Goal: Task Accomplishment & Management: Complete application form

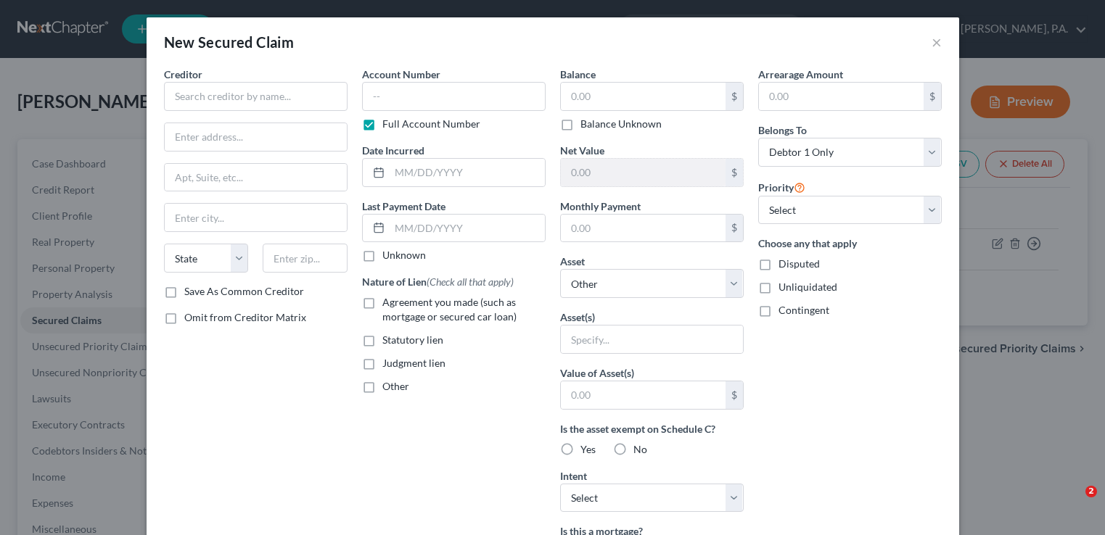
select select "0"
click at [309, 98] on input "text" at bounding box center [256, 96] width 184 height 29
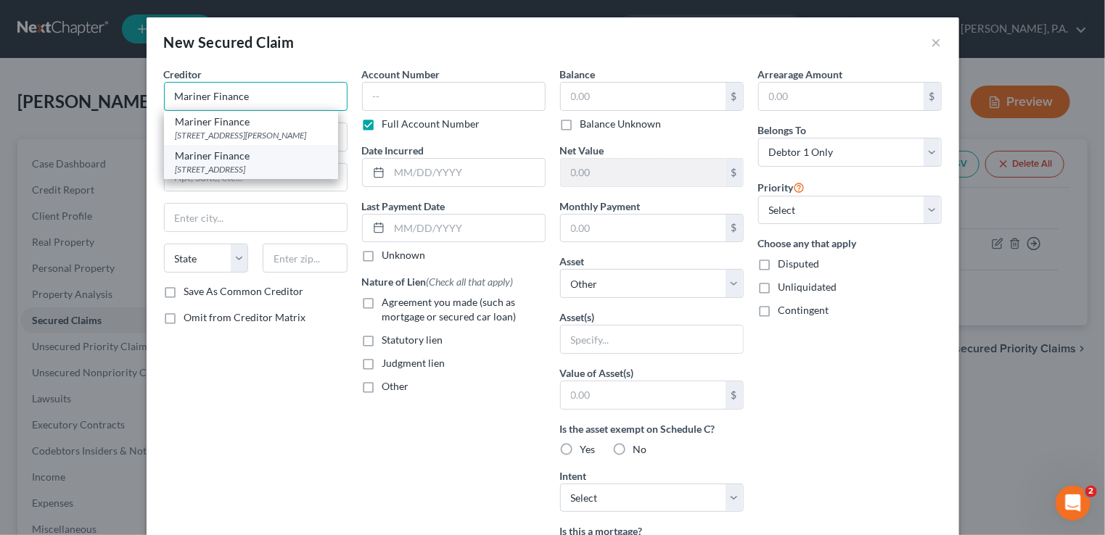
type input "Mariner Finance"
click at [276, 163] on div "[STREET_ADDRESS]" at bounding box center [251, 169] width 151 height 12
type input "[STREET_ADDRESS]"
type input "[GEOGRAPHIC_DATA]"
select select "21"
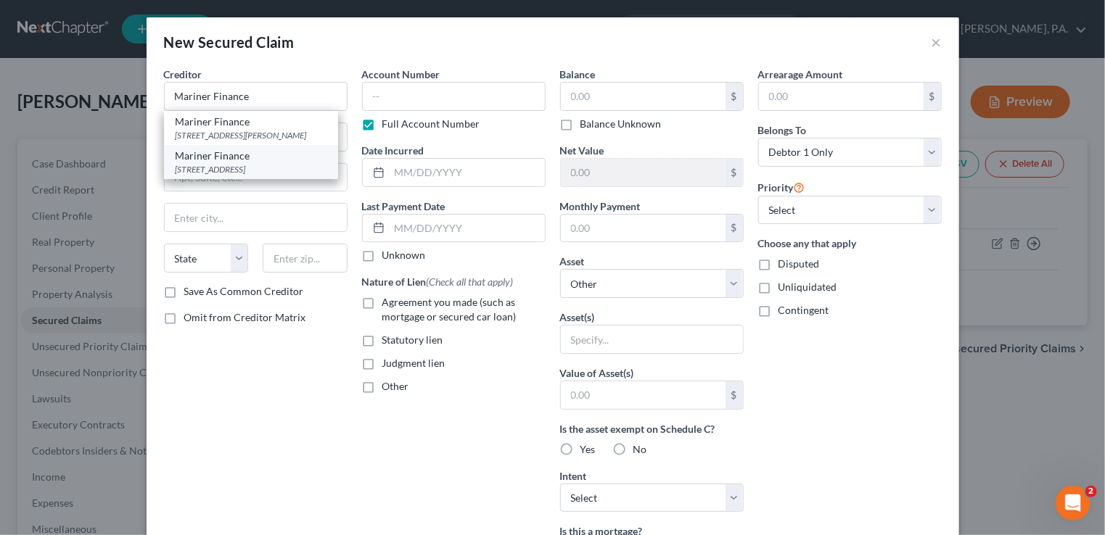
type input "21236"
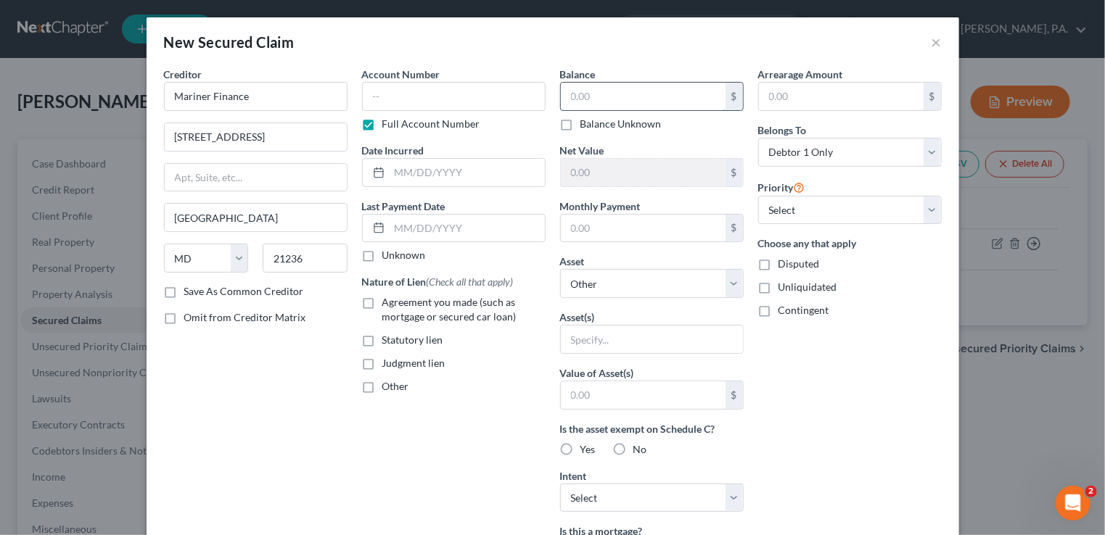
click at [610, 101] on input "text" at bounding box center [643, 97] width 165 height 28
type input "4,504"
click at [730, 284] on select "Select Other Multiple Assets 2010 Mitsubishi Lancer - $500.0 Navy FCU (Checking…" at bounding box center [652, 283] width 184 height 29
select select "2"
click at [560, 269] on select "Select Other Multiple Assets 2010 Mitsubishi Lancer - $500.0 Navy FCU (Checking…" at bounding box center [652, 283] width 184 height 29
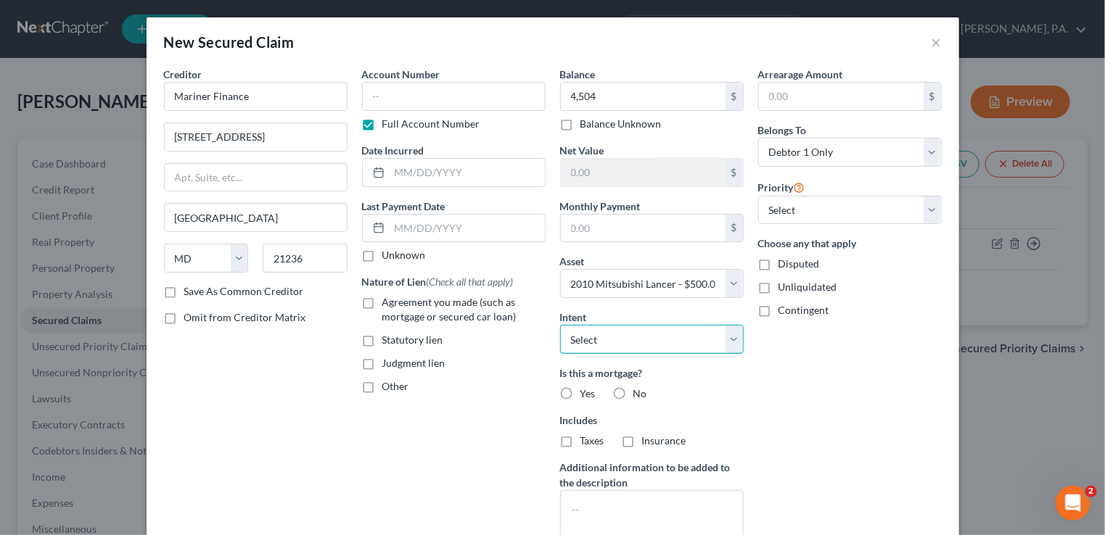
click at [732, 339] on select "Select Surrender Redeem Reaffirm Avoid Other" at bounding box center [652, 339] width 184 height 29
select select "0"
click at [560, 325] on select "Select Surrender Redeem Reaffirm Avoid Other" at bounding box center [652, 339] width 184 height 29
click at [633, 391] on label "No" at bounding box center [640, 394] width 14 height 15
click at [639, 391] on input "No" at bounding box center [643, 391] width 9 height 9
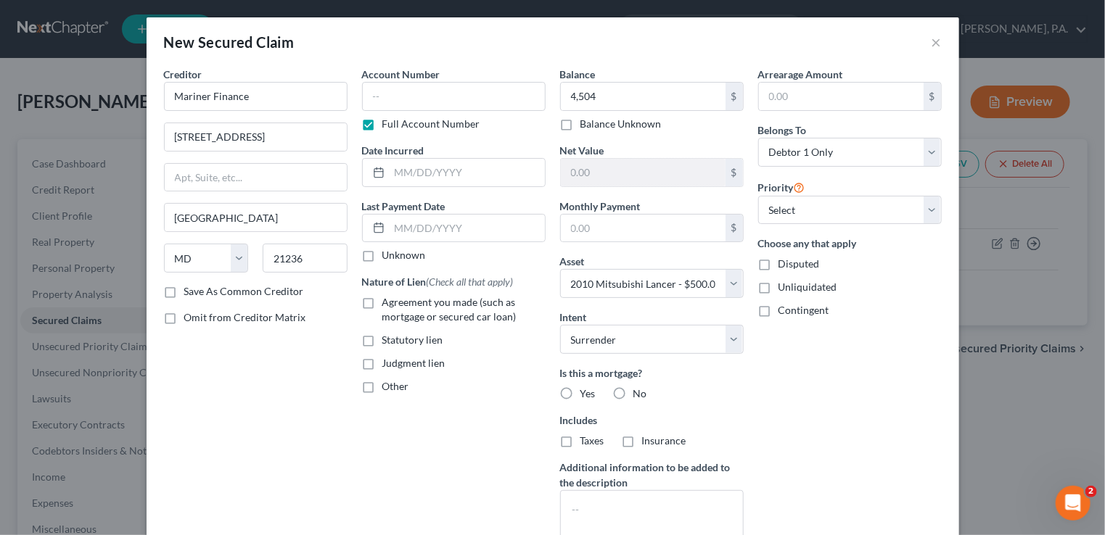
radio input "true"
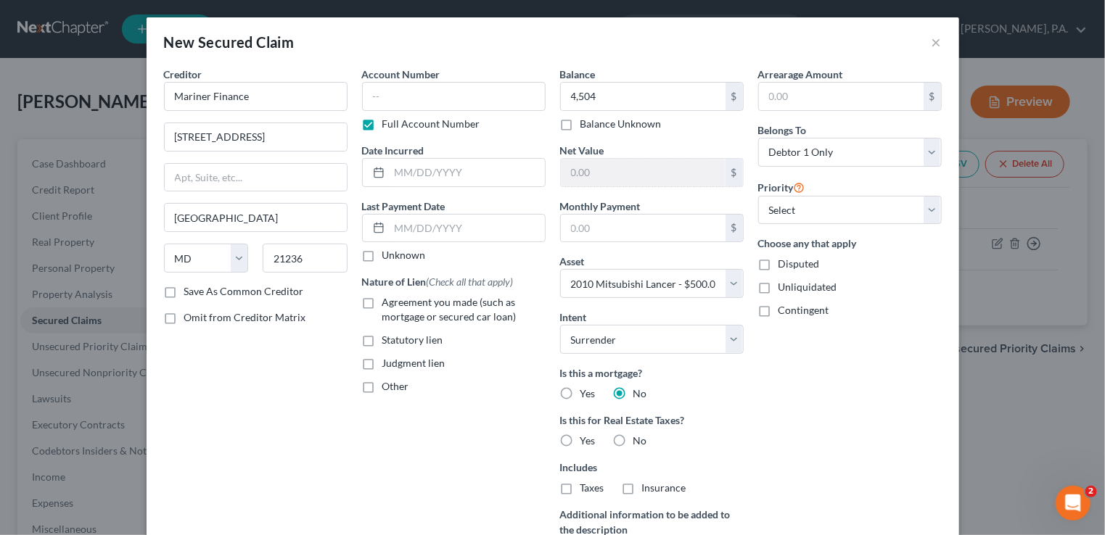
click at [633, 436] on label "No" at bounding box center [640, 441] width 14 height 15
click at [639, 436] on input "No" at bounding box center [643, 438] width 9 height 9
radio input "true"
click at [628, 235] on input "text" at bounding box center [643, 229] width 165 height 28
type input "182"
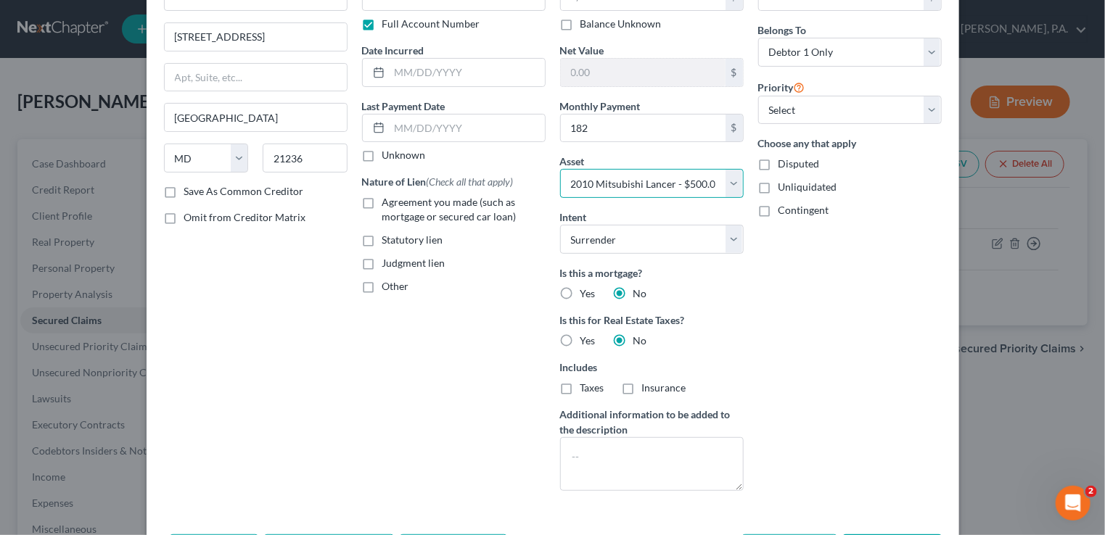
scroll to position [145, 0]
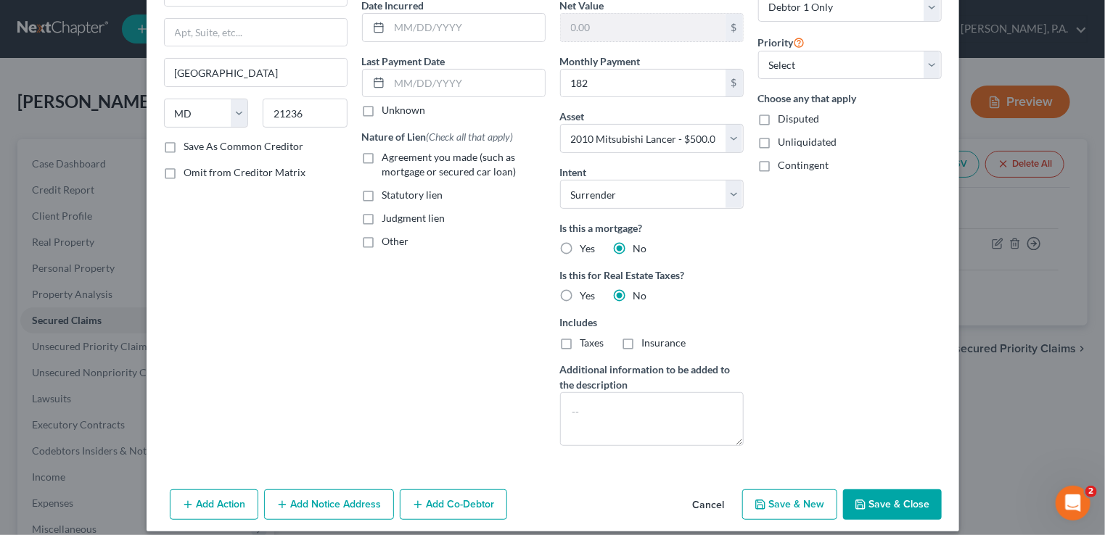
click at [870, 506] on button "Save & Close" at bounding box center [892, 505] width 99 height 30
select select
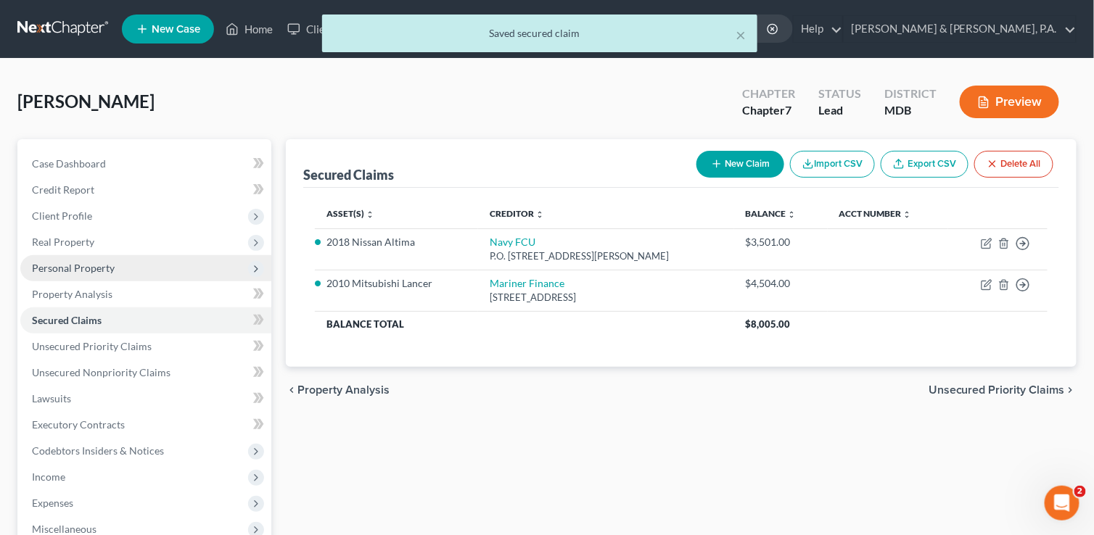
click at [62, 273] on span "Personal Property" at bounding box center [145, 268] width 251 height 26
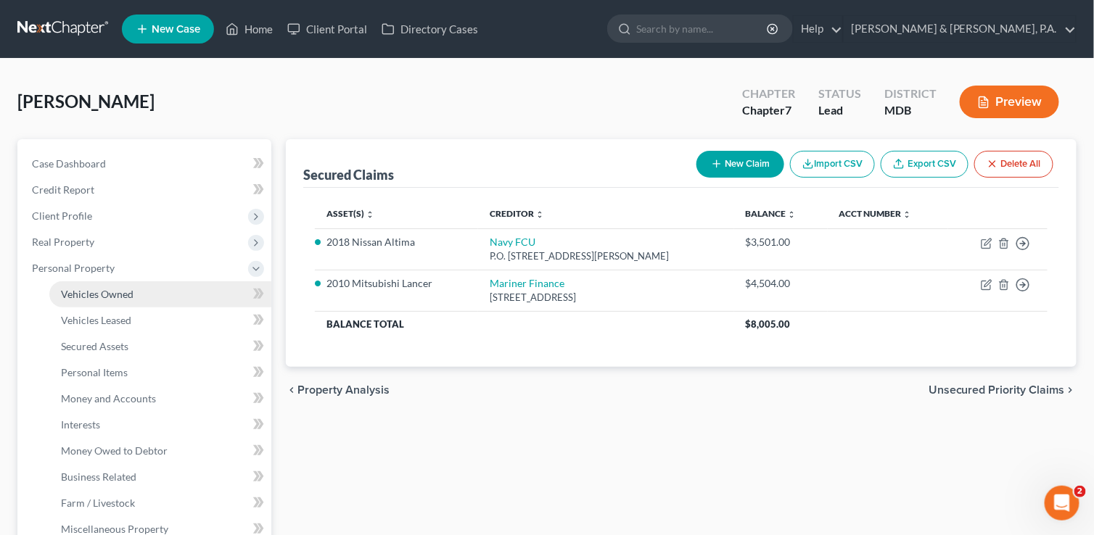
click at [81, 295] on span "Vehicles Owned" at bounding box center [97, 294] width 73 height 12
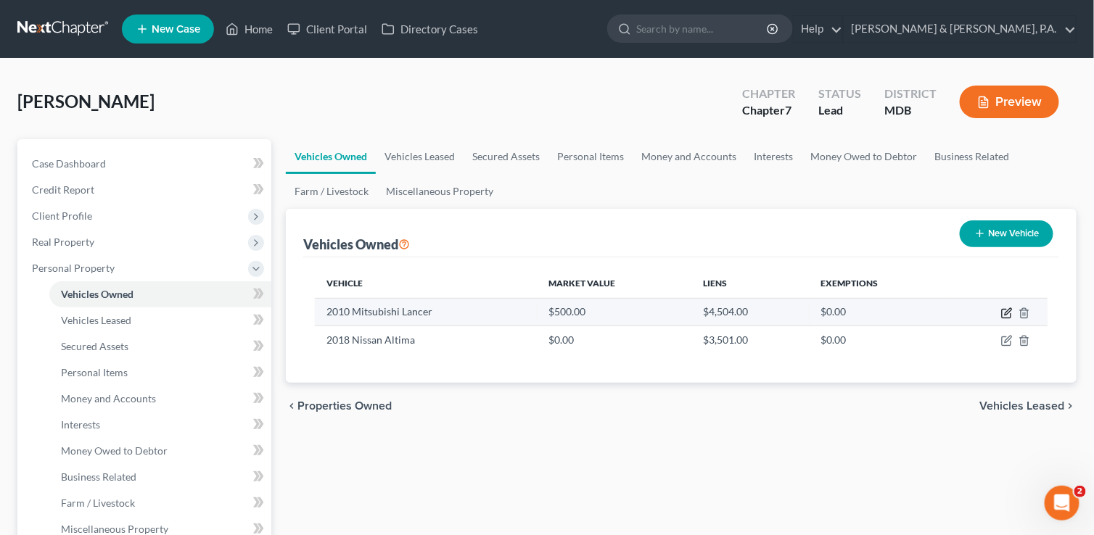
click at [1008, 309] on icon "button" at bounding box center [1008, 311] width 7 height 7
select select "0"
select select "16"
select select "4"
select select "0"
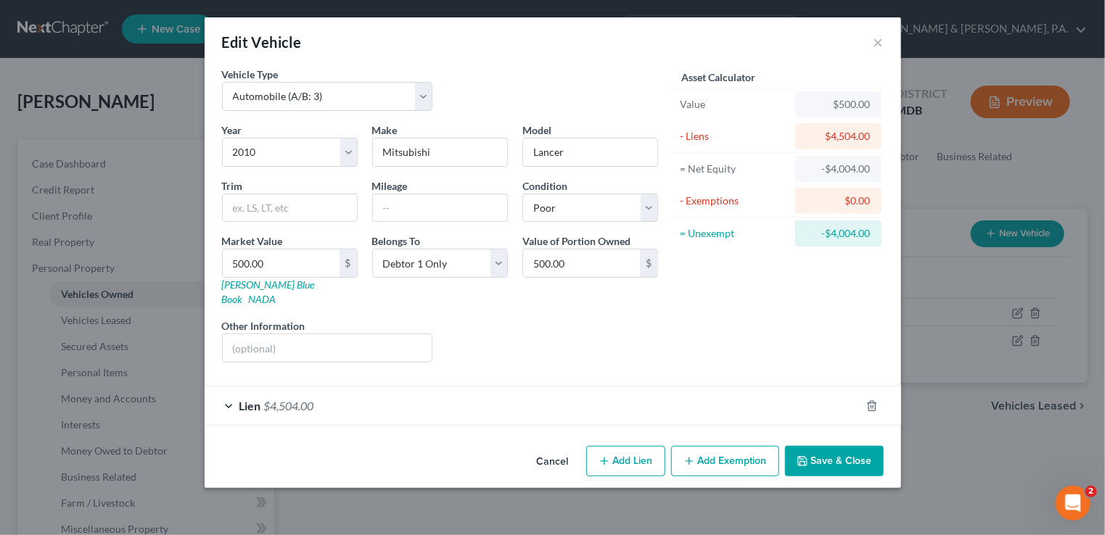
click at [825, 446] on button "Save & Close" at bounding box center [834, 461] width 99 height 30
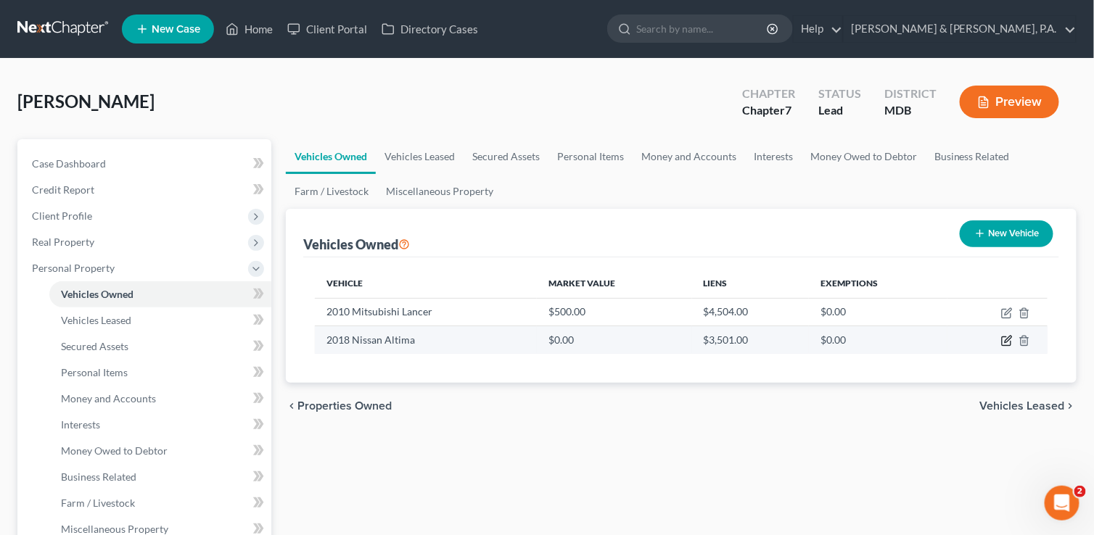
click at [1005, 339] on icon "button" at bounding box center [1007, 341] width 12 height 12
select select "0"
select select "8"
select select "3"
select select "0"
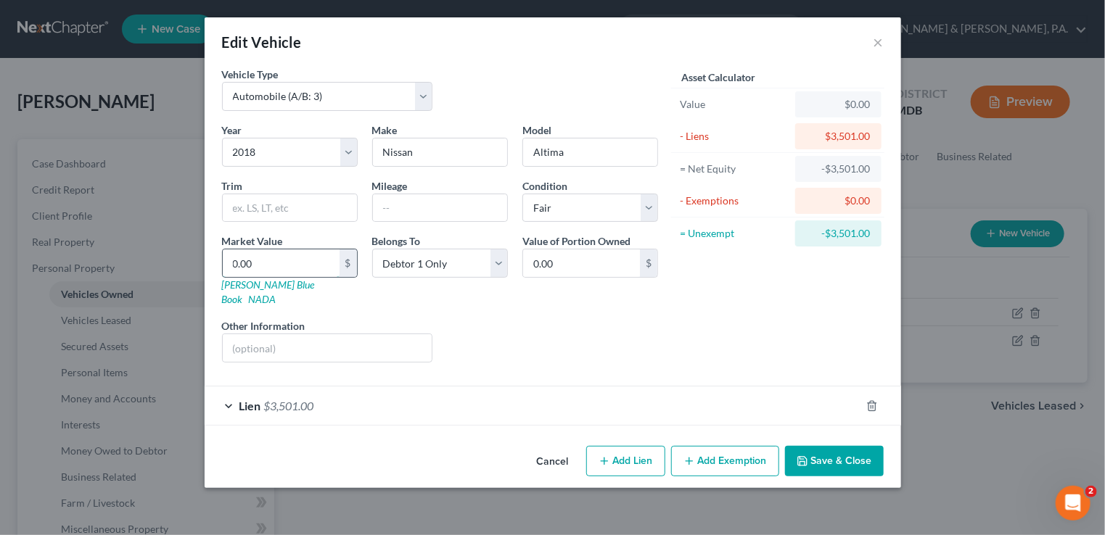
click at [285, 266] on input "0.00" at bounding box center [281, 264] width 117 height 28
type input "6"
type input "6.00"
type input "67"
type input "67.00"
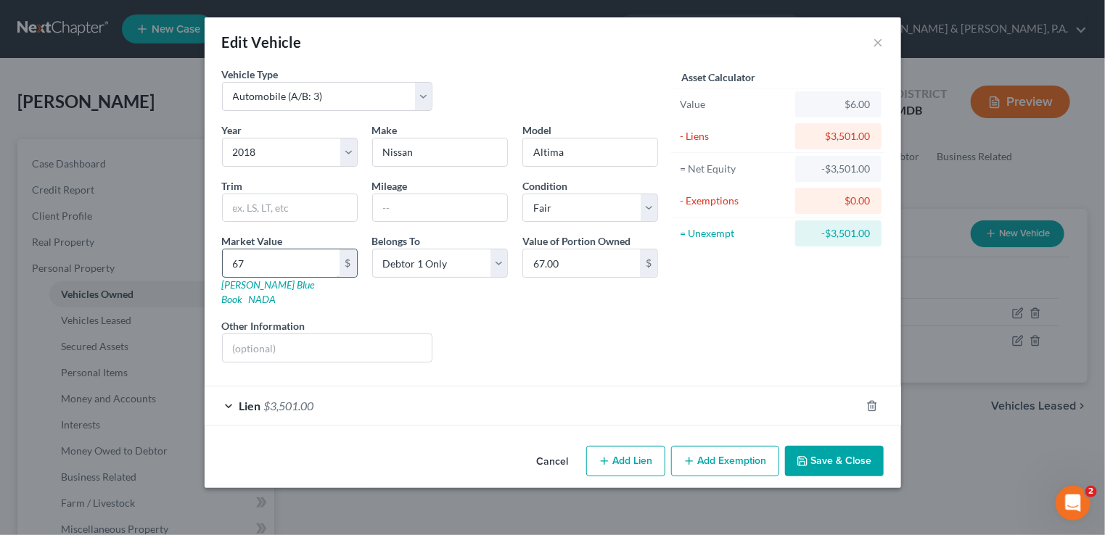
type input "676"
type input "676.00"
type input "6764"
type input "6,764.00"
type input "6,764"
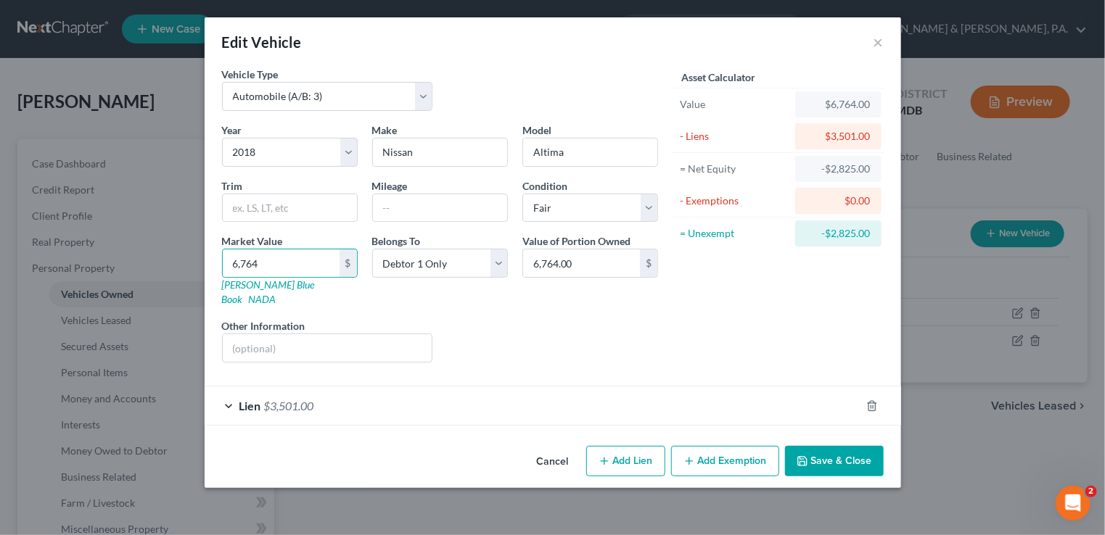
click at [724, 448] on button "Add Exemption" at bounding box center [725, 461] width 108 height 30
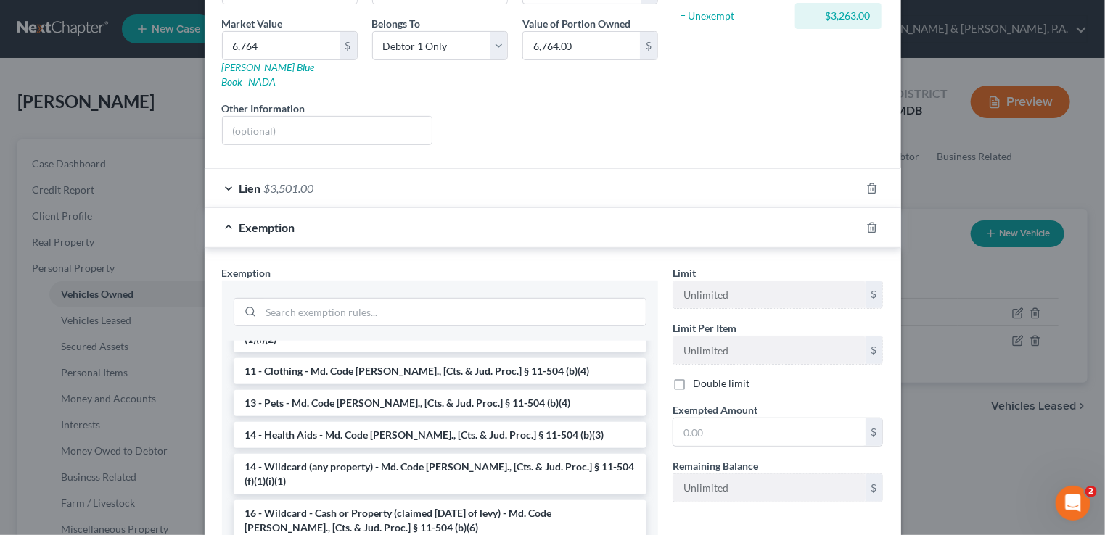
scroll to position [145, 0]
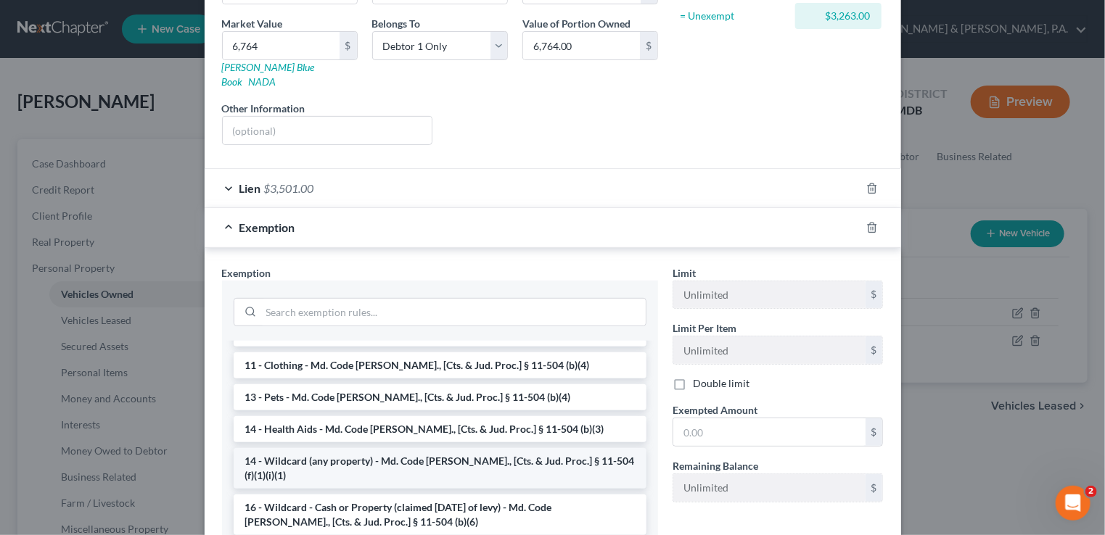
click at [458, 448] on li "14 - Wildcard (any property) - Md. Code [PERSON_NAME]., [Cts. & Jud. Proc.] § 1…" at bounding box center [440, 468] width 413 height 41
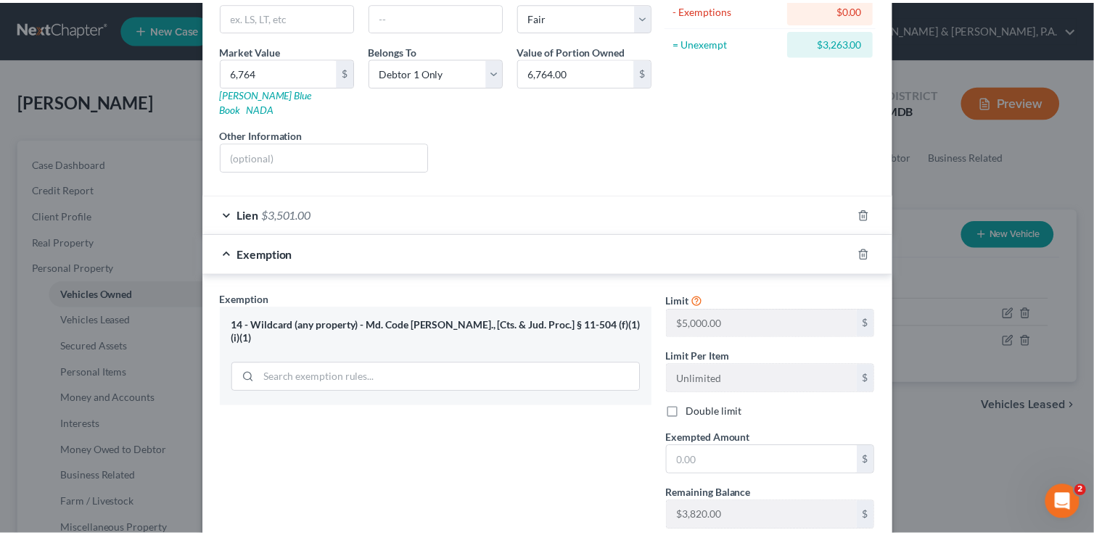
scroll to position [268, 0]
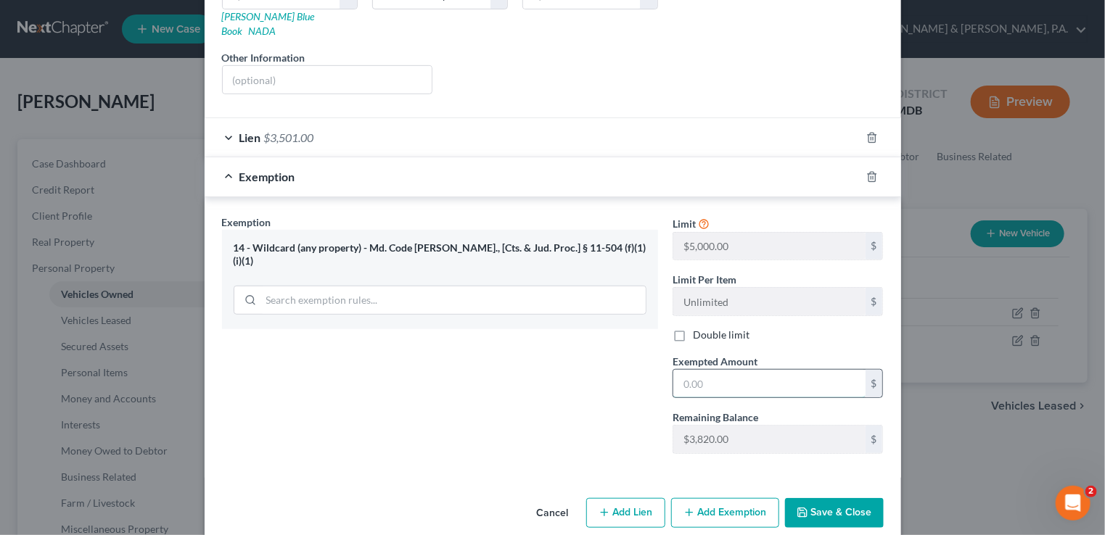
click at [741, 370] on input "text" at bounding box center [769, 384] width 192 height 28
type input "3,263.00"
click at [825, 498] on button "Save & Close" at bounding box center [834, 513] width 99 height 30
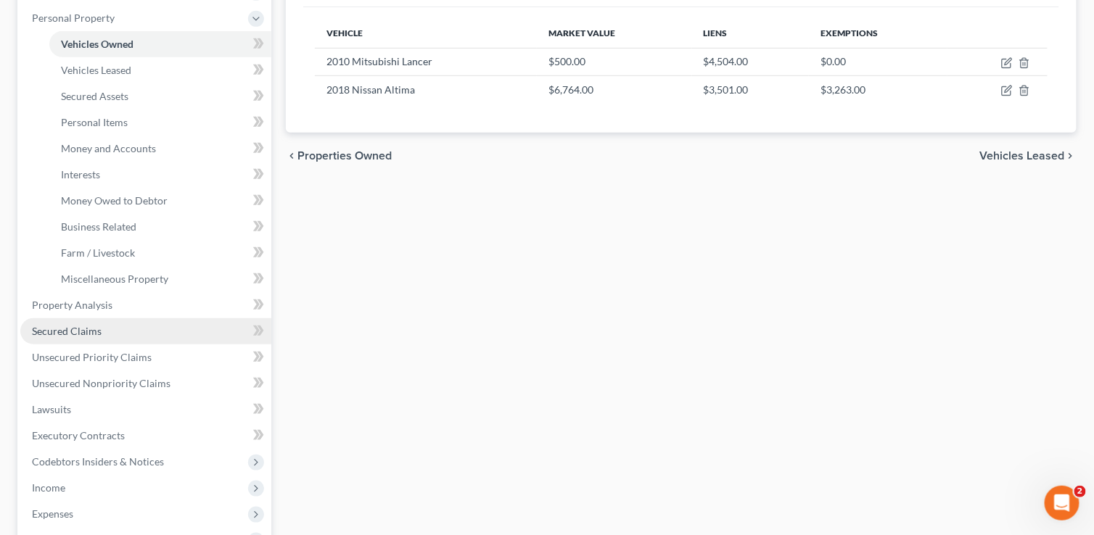
scroll to position [290, 0]
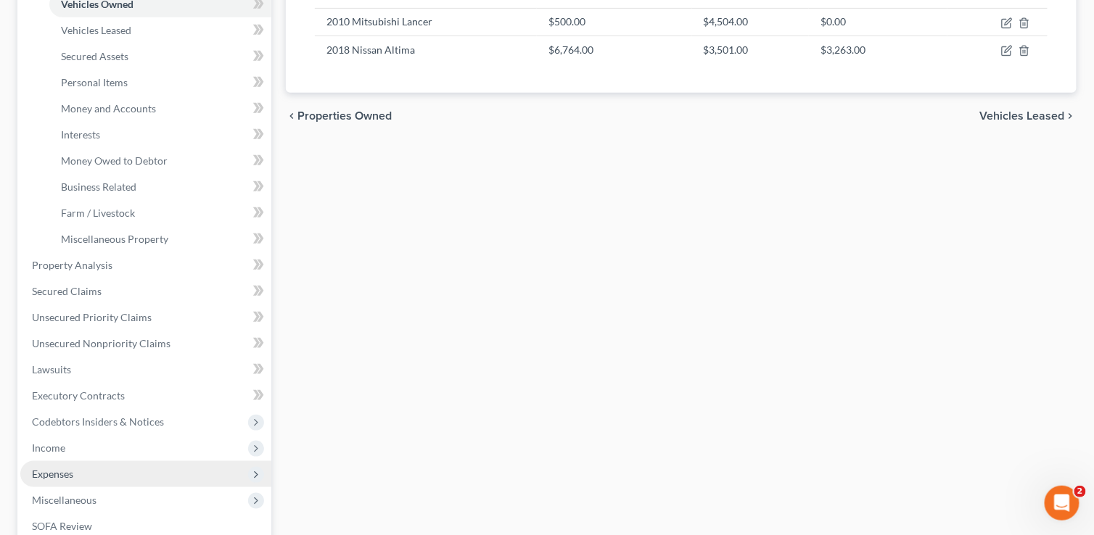
click at [82, 469] on span "Expenses" at bounding box center [145, 474] width 251 height 26
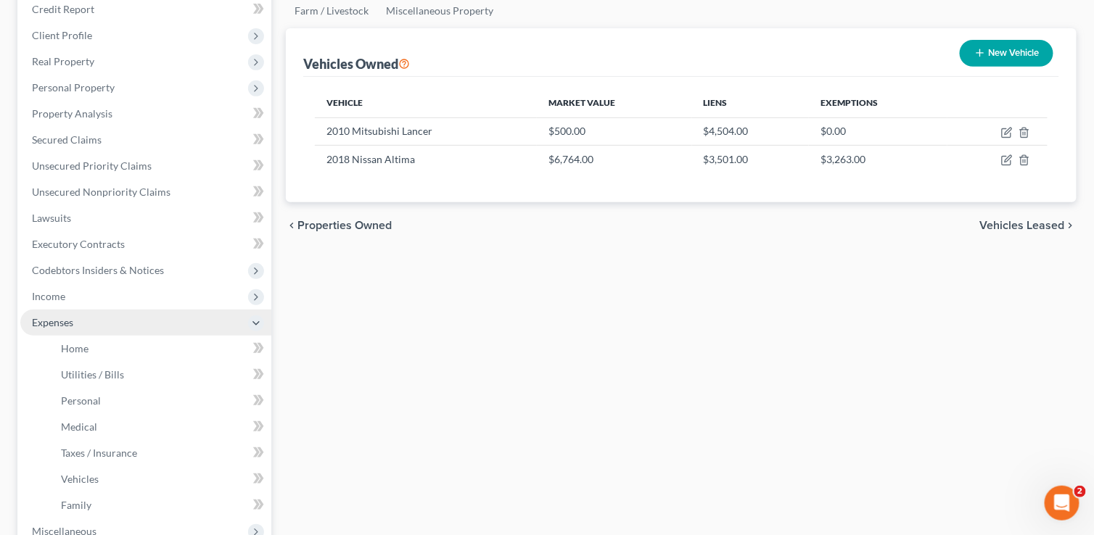
scroll to position [218, 0]
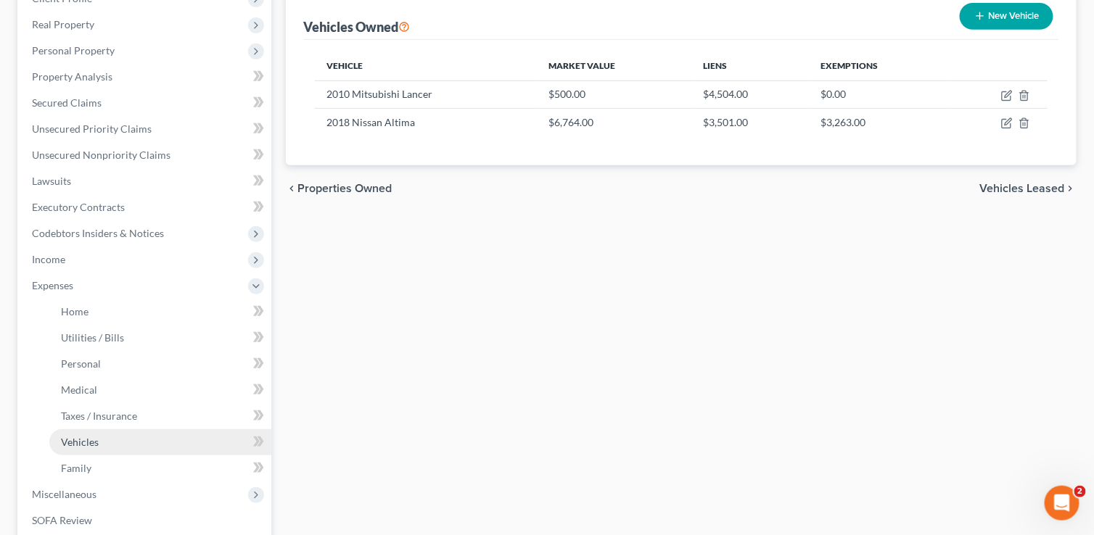
click at [109, 440] on link "Vehicles" at bounding box center [160, 442] width 222 height 26
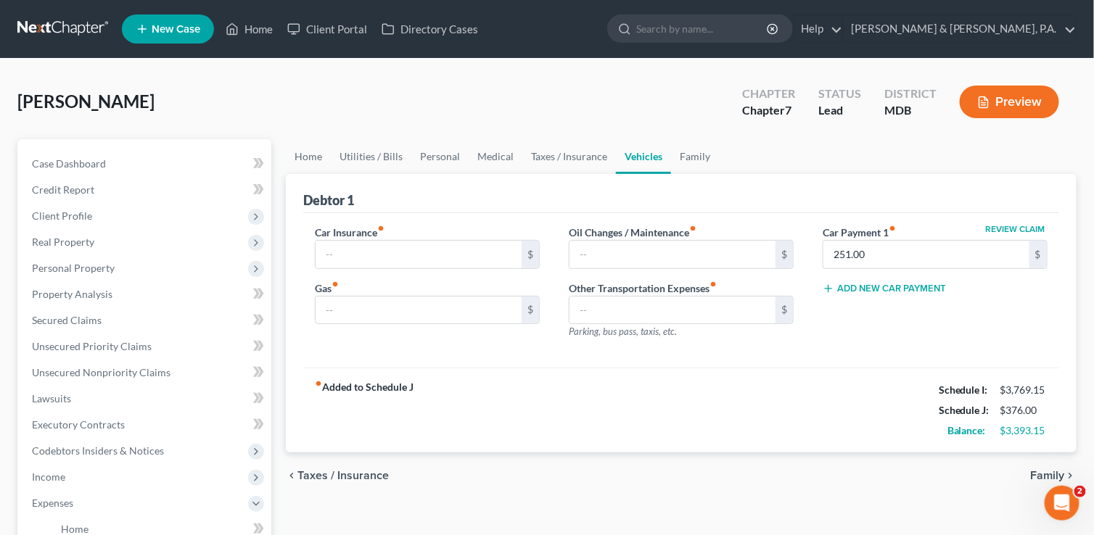
type input "370.00"
type input "0.00"
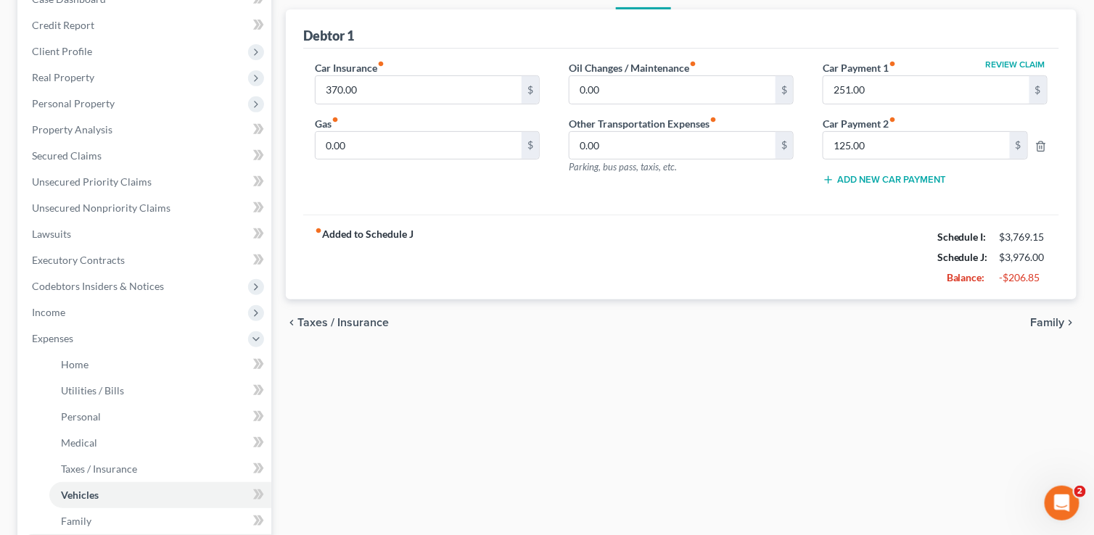
scroll to position [145, 0]
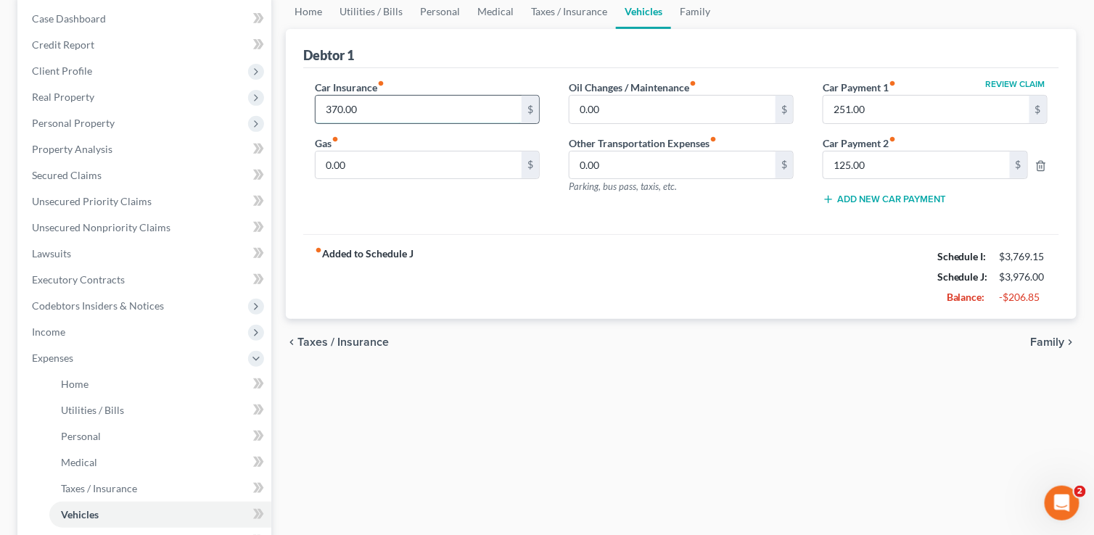
click at [375, 104] on input "370.00" at bounding box center [419, 110] width 206 height 28
type input "270"
click at [390, 170] on input "0.00" at bounding box center [419, 166] width 206 height 28
type input "100"
click at [943, 104] on input "251.00" at bounding box center [926, 110] width 206 height 28
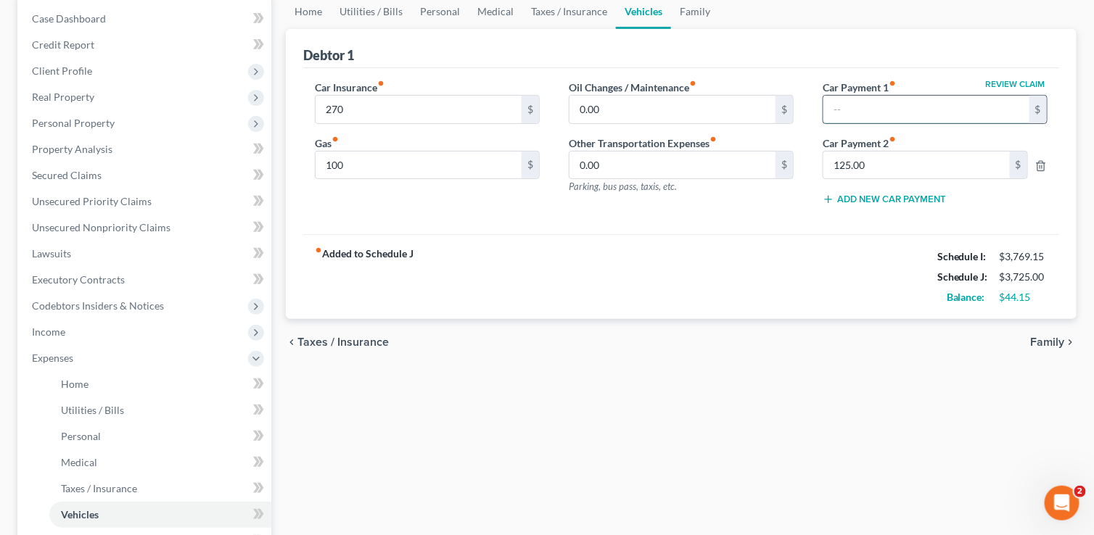
click at [931, 111] on input "text" at bounding box center [926, 110] width 206 height 28
click at [835, 217] on div "Car Insurance fiber_manual_record 270 $ Gas fiber_manual_record 100 $ Oil Chang…" at bounding box center [681, 151] width 756 height 167
click at [867, 112] on input "text" at bounding box center [926, 110] width 206 height 28
click at [379, 340] on span "Taxes / Insurance" at bounding box center [342, 343] width 91 height 12
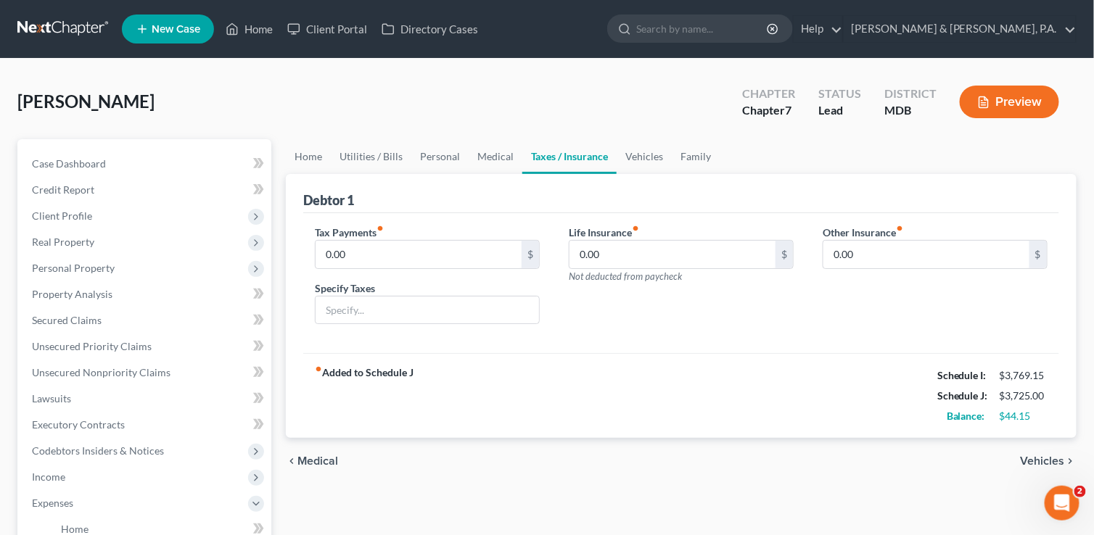
click at [1029, 456] on span "Vehicles" at bounding box center [1043, 462] width 44 height 12
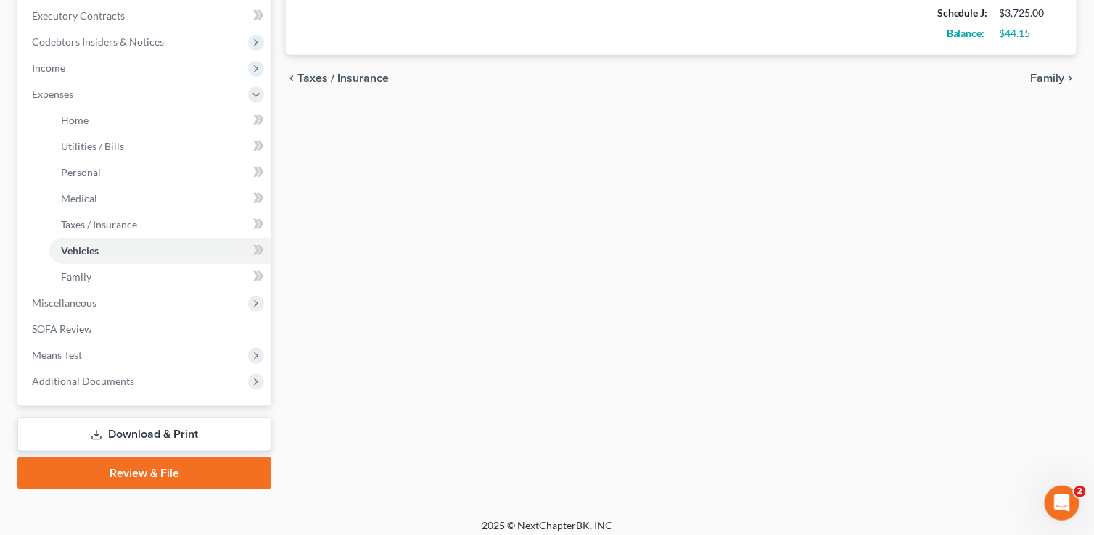
scroll to position [416, 0]
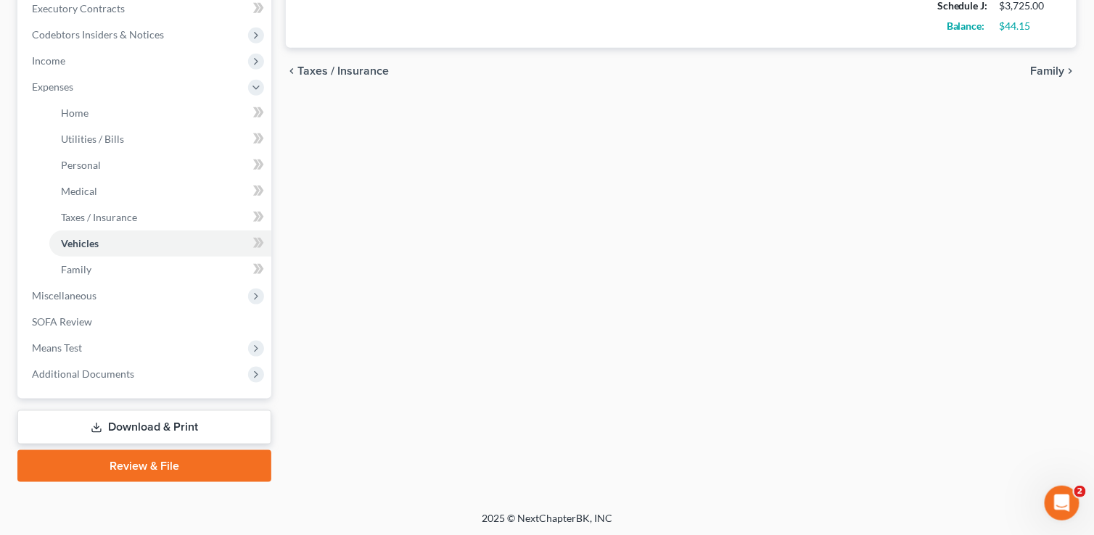
click at [134, 427] on link "Download & Print" at bounding box center [144, 428] width 254 height 34
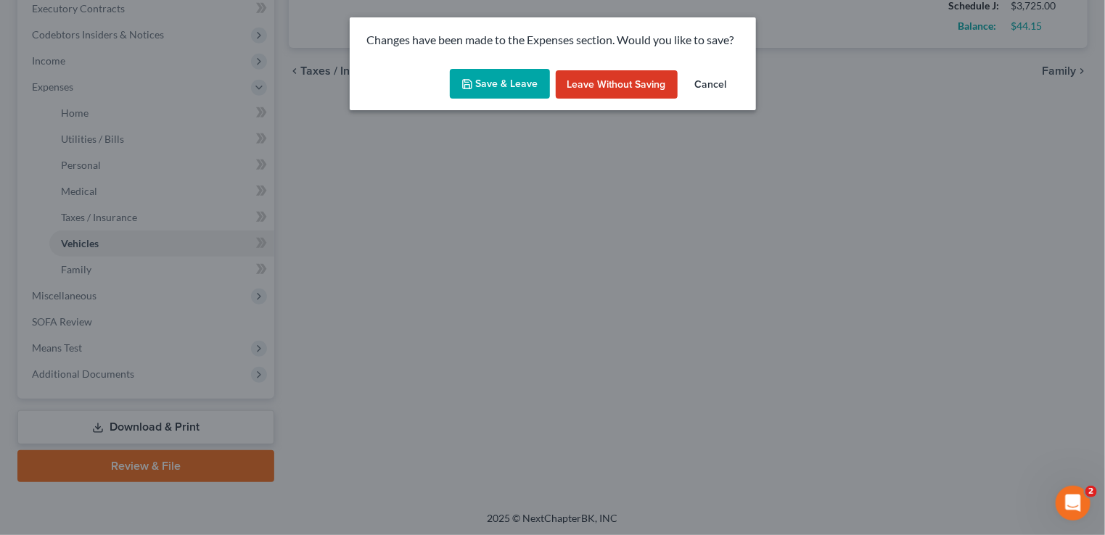
click at [516, 86] on button "Save & Leave" at bounding box center [500, 84] width 100 height 30
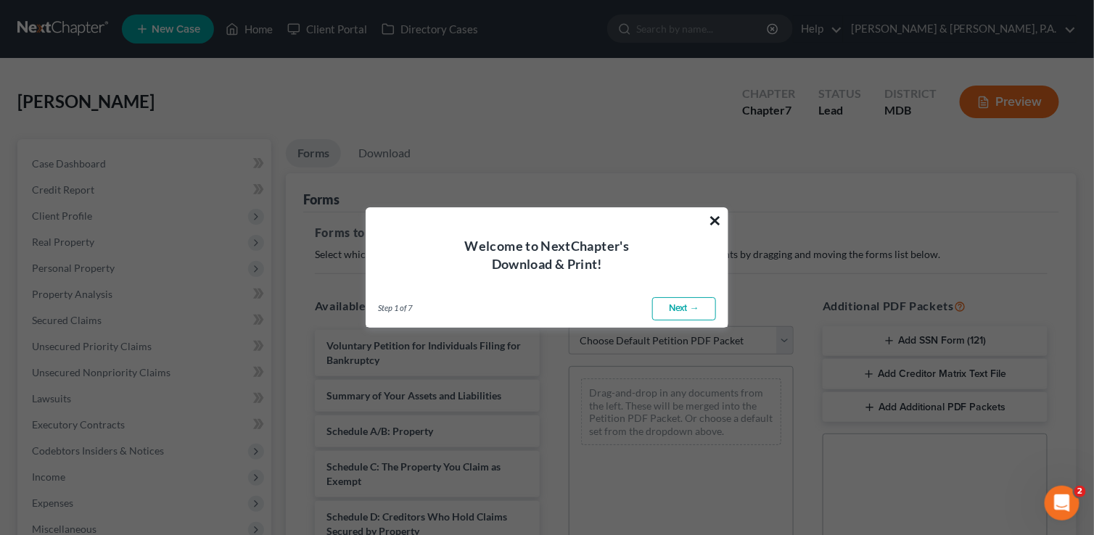
click at [717, 219] on button "×" at bounding box center [715, 220] width 14 height 23
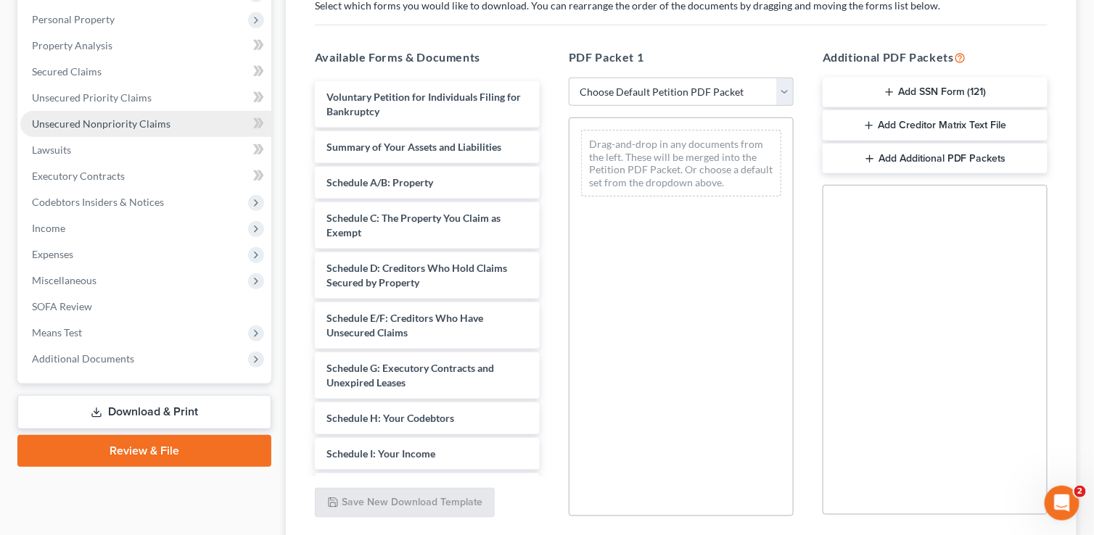
scroll to position [290, 0]
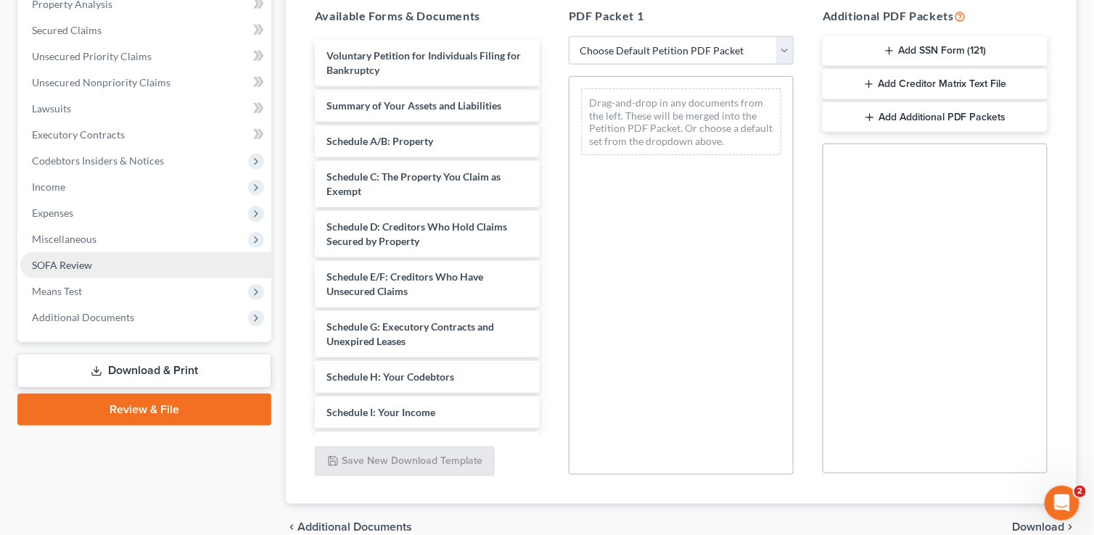
click at [59, 264] on span "SOFA Review" at bounding box center [62, 265] width 60 height 12
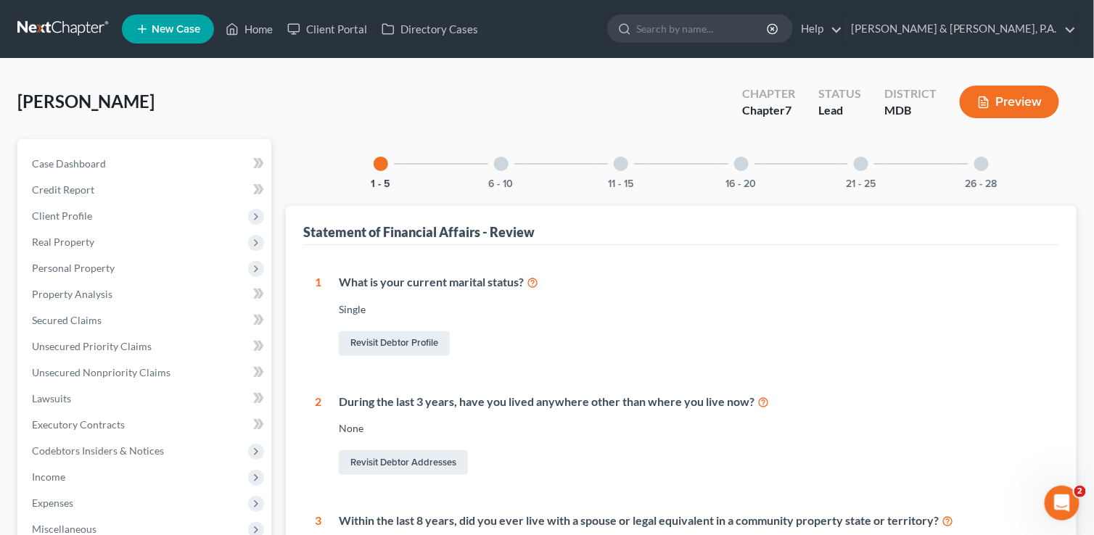
click at [743, 165] on div at bounding box center [741, 164] width 15 height 15
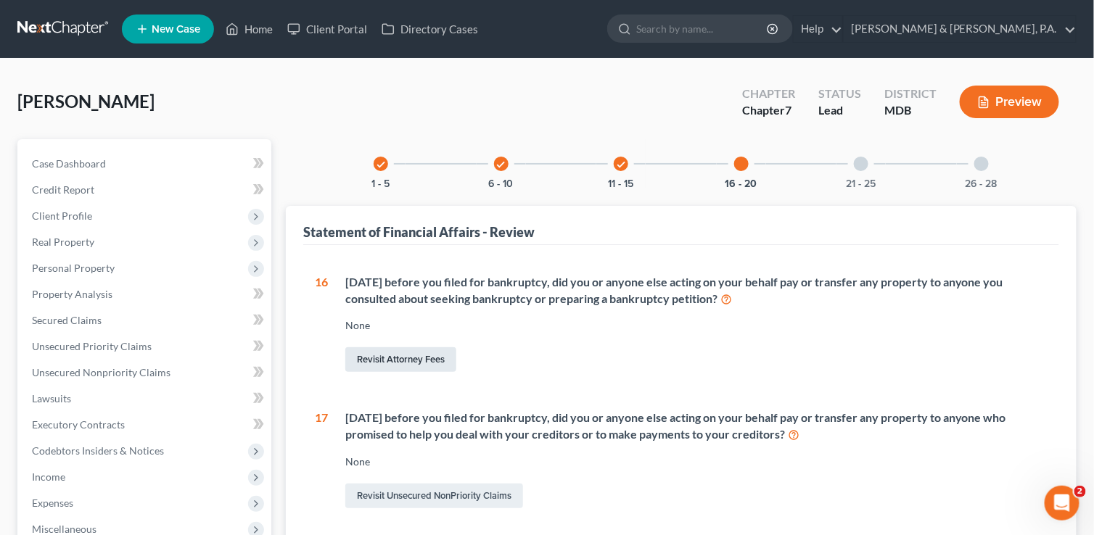
click at [419, 362] on link "Revisit Attorney Fees" at bounding box center [400, 359] width 111 height 25
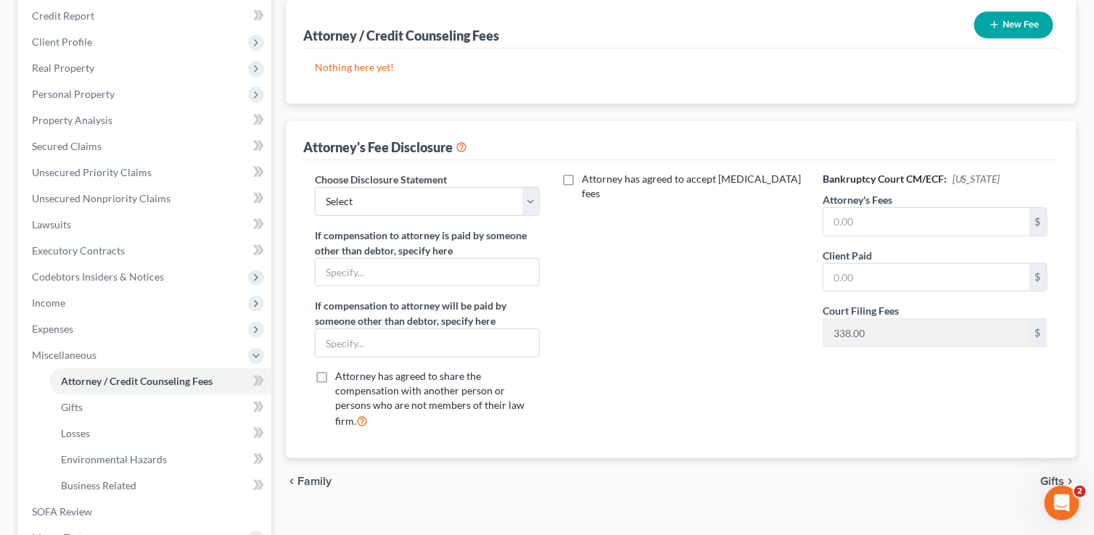
scroll to position [218, 0]
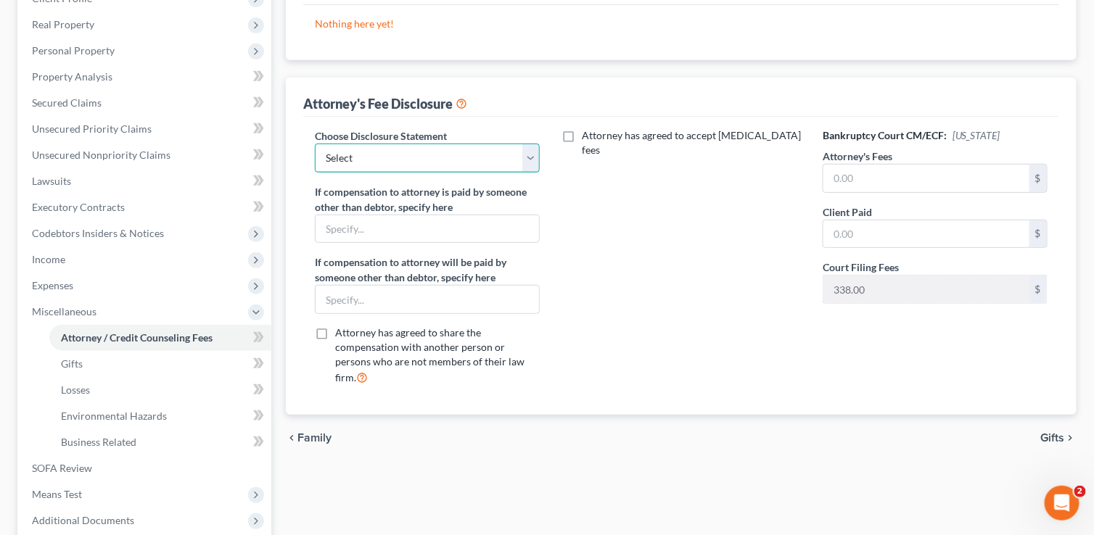
click at [532, 158] on select "Select Disclosure Statement" at bounding box center [427, 158] width 225 height 29
select select "0"
click at [315, 144] on select "Select Disclosure Statement" at bounding box center [427, 158] width 225 height 29
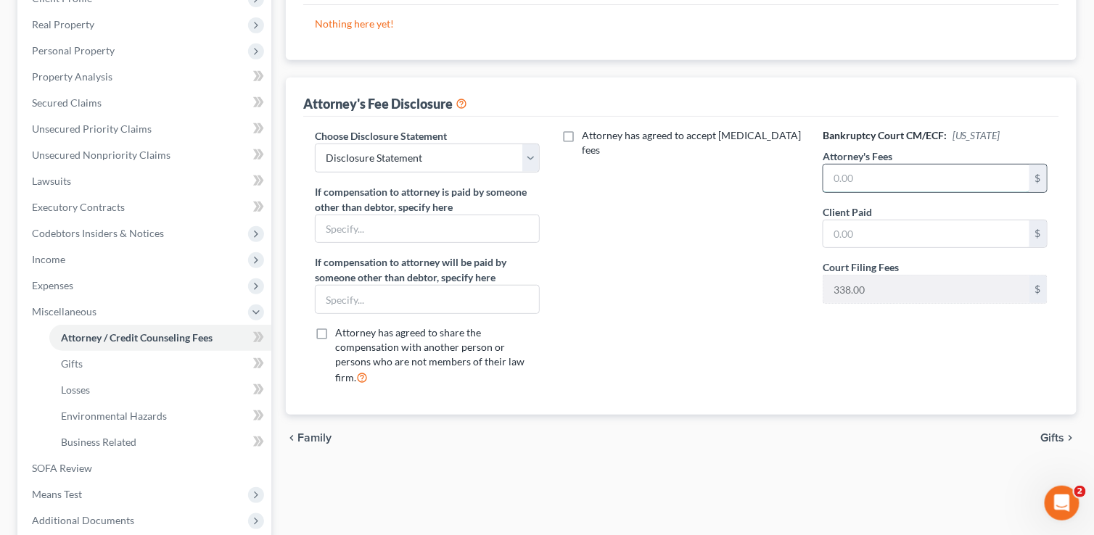
click at [907, 177] on input "text" at bounding box center [926, 179] width 206 height 28
type input "1,095"
click at [899, 221] on input "text" at bounding box center [926, 235] width 206 height 28
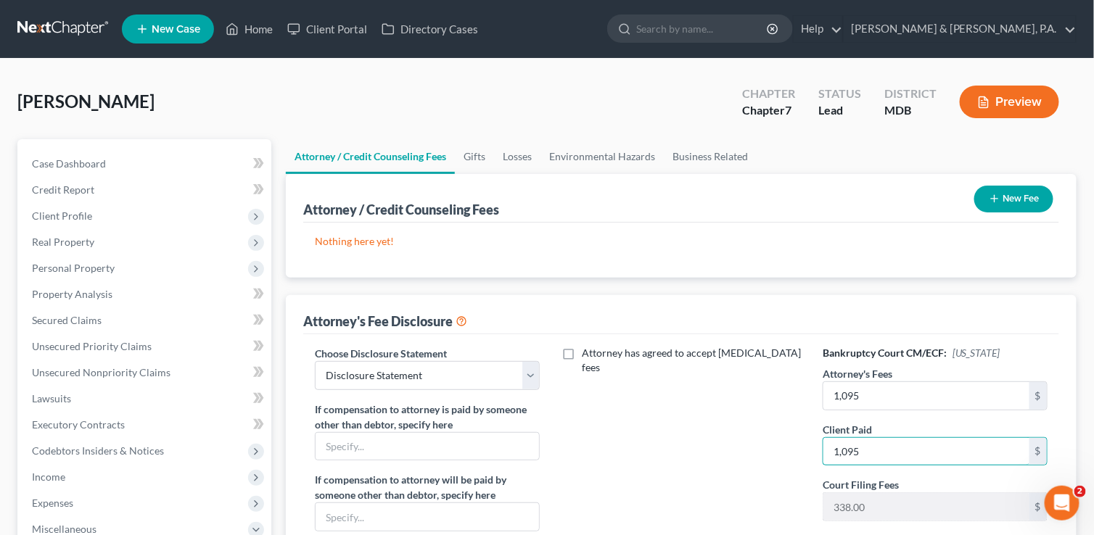
scroll to position [0, 0]
type input "1,095"
click at [1013, 199] on button "New Fee" at bounding box center [1013, 199] width 79 height 27
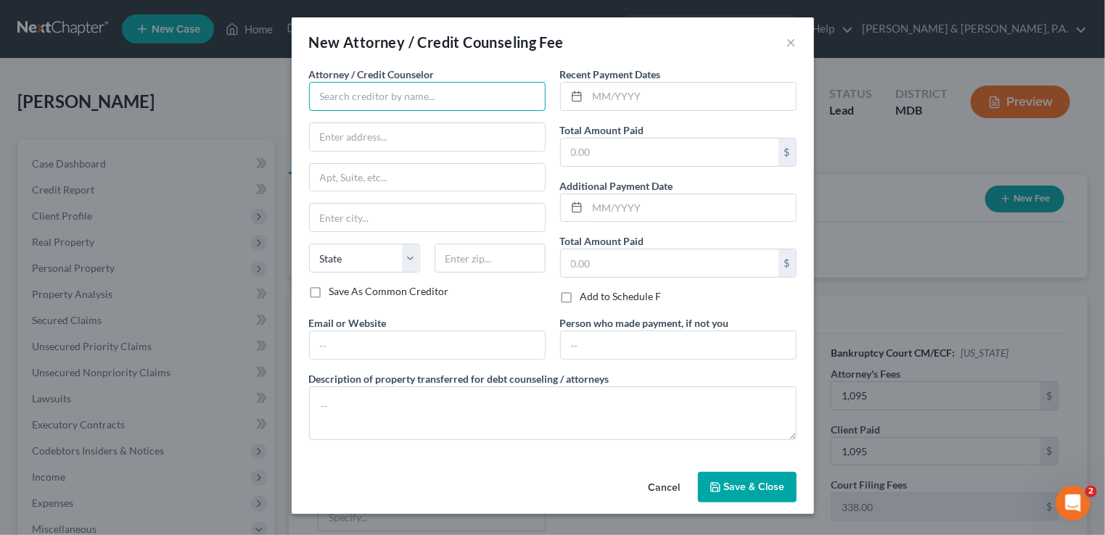
click at [428, 93] on input "text" at bounding box center [427, 96] width 236 height 29
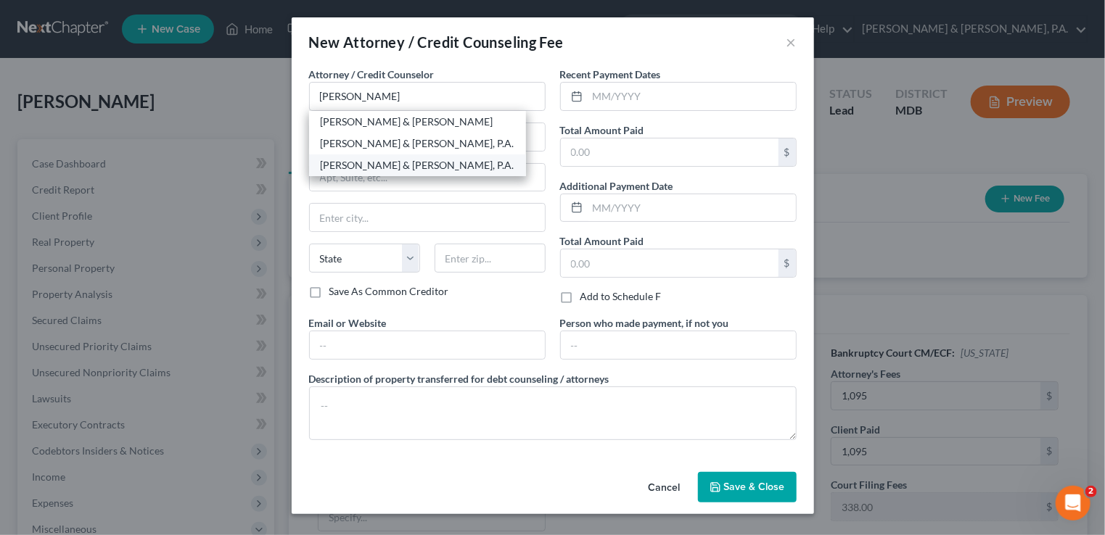
click at [424, 160] on div "[PERSON_NAME] & [PERSON_NAME], P.A." at bounding box center [418, 165] width 194 height 15
type input "[PERSON_NAME] & [PERSON_NAME], P.A."
type input "[STREET_ADDRESS][PERSON_NAME]"
type input "[GEOGRAPHIC_DATA]"
select select "21"
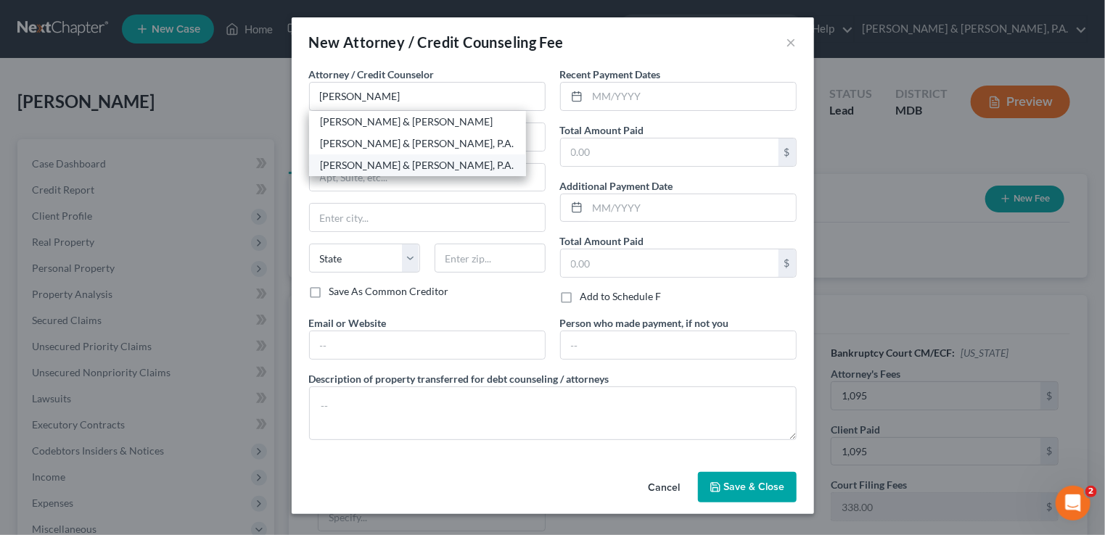
type input "21202"
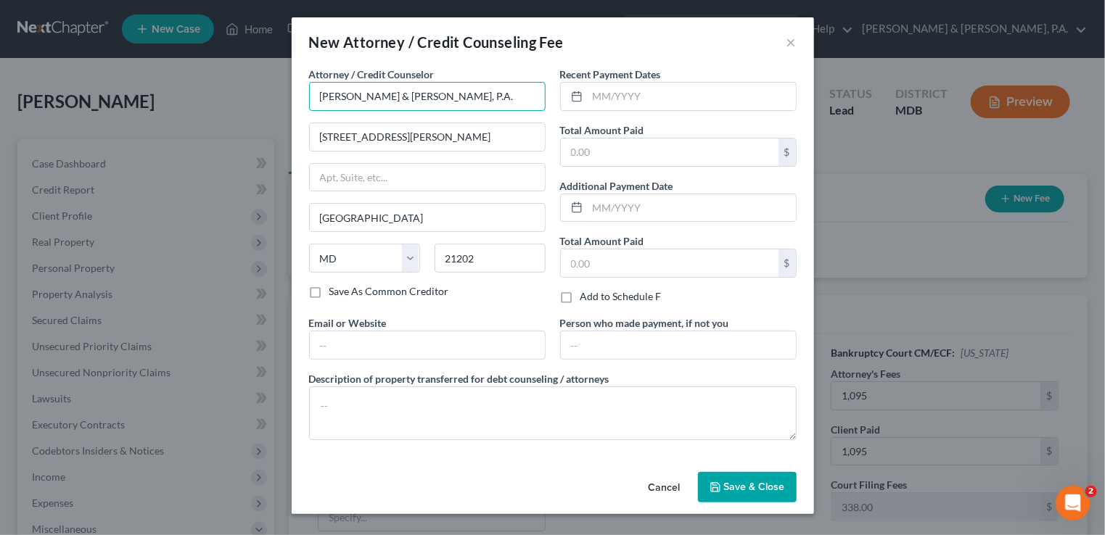
click at [515, 101] on input "[PERSON_NAME] & [PERSON_NAME], P.A." at bounding box center [427, 96] width 236 height 29
drag, startPoint x: 515, startPoint y: 101, endPoint x: 240, endPoint y: 104, distance: 274.9
click at [240, 104] on div "New Attorney / Credit Counseling Fee × Attorney / Credit Counselor * [PERSON_NA…" at bounding box center [552, 267] width 1105 height 535
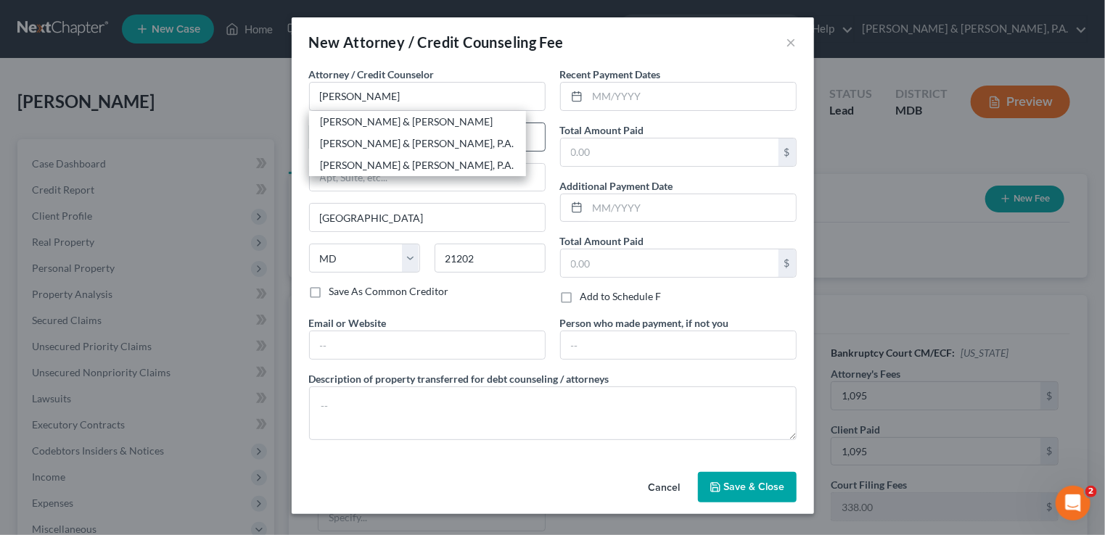
click at [424, 137] on div "[PERSON_NAME] & [PERSON_NAME], P.A." at bounding box center [418, 143] width 194 height 15
type input "[PERSON_NAME] & [PERSON_NAME], P.A."
type input "[STREET_ADDRESS]"
type input "Suite 500"
type input "[PERSON_NAME] [PERSON_NAME]"
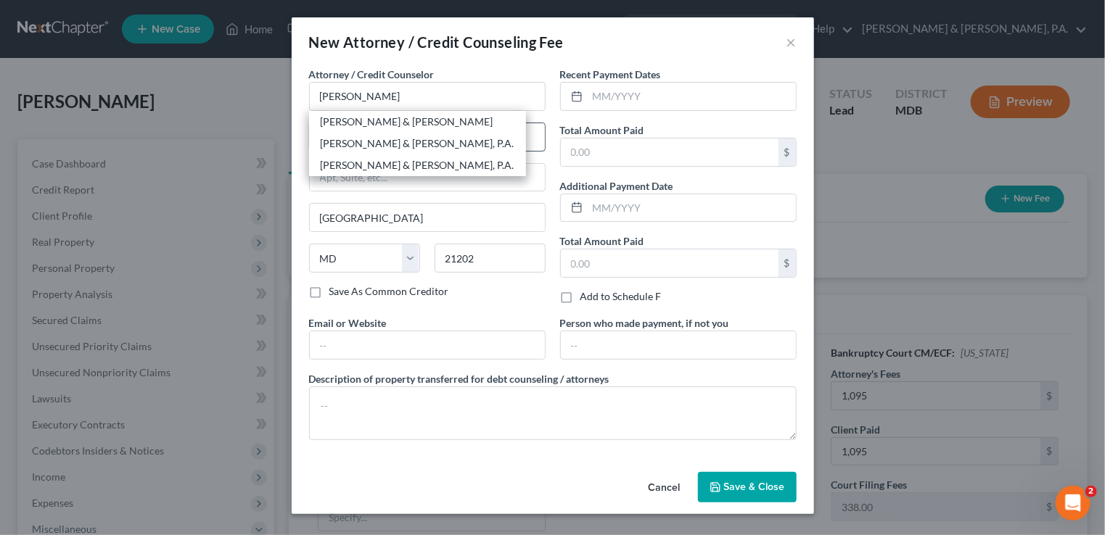
type input "21117"
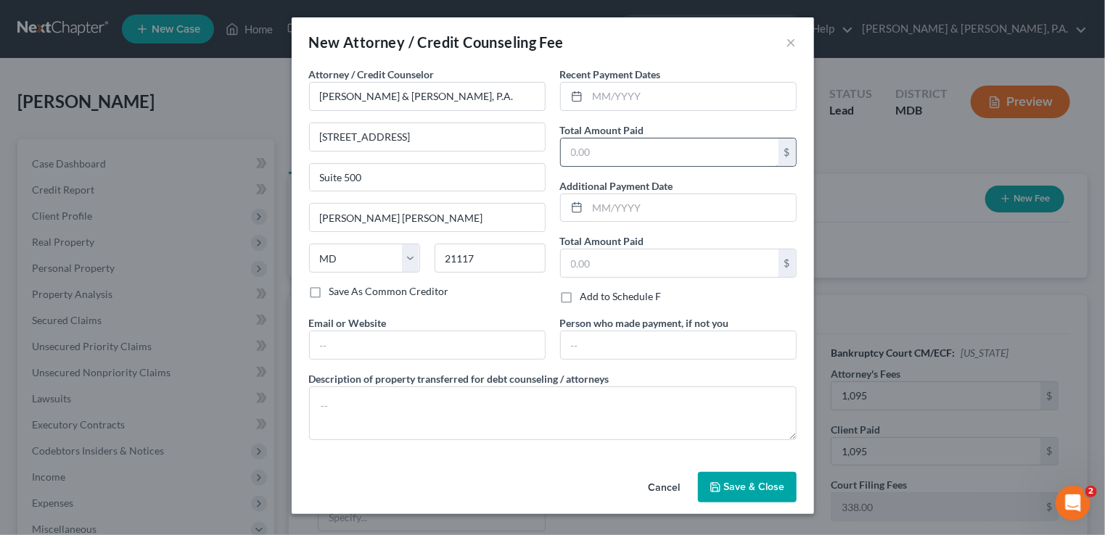
click at [617, 151] on input "text" at bounding box center [670, 153] width 218 height 28
type input "1,095"
click at [608, 102] on input "text" at bounding box center [692, 97] width 208 height 28
type input "07/2025"
click at [726, 483] on span "Save & Close" at bounding box center [754, 487] width 61 height 12
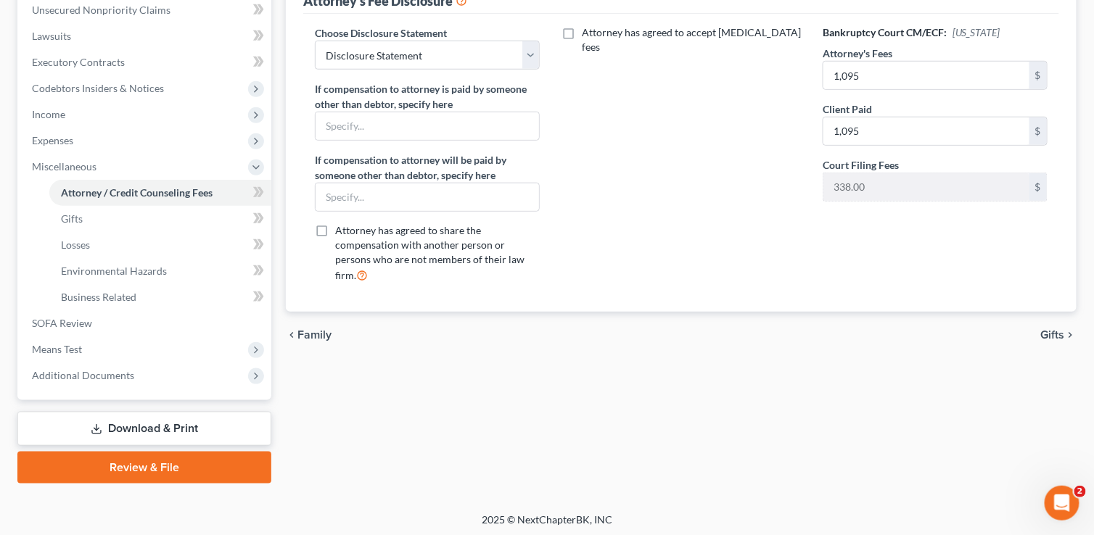
scroll to position [364, 0]
click at [133, 424] on link "Download & Print" at bounding box center [144, 428] width 254 height 34
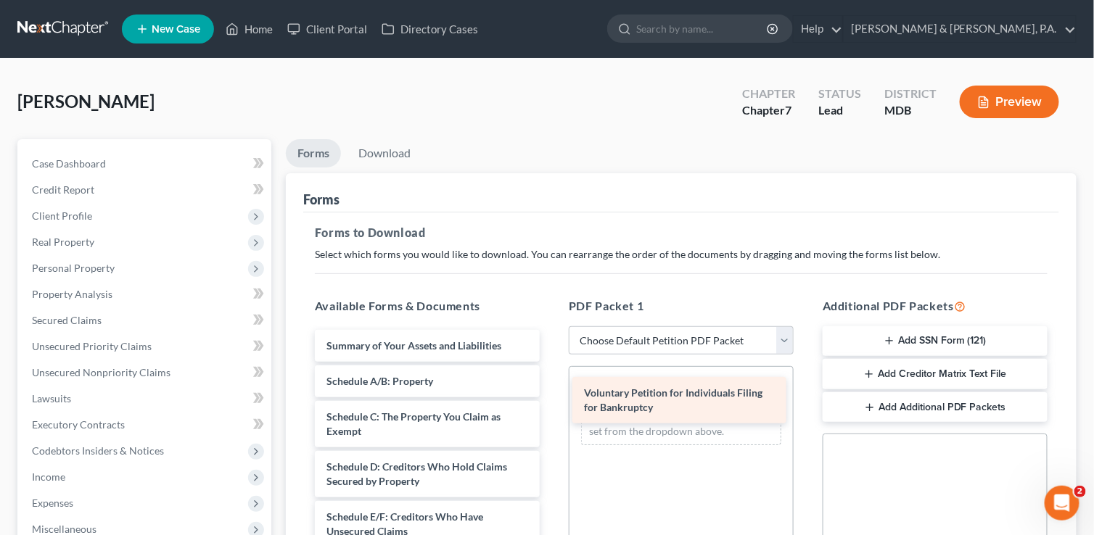
drag, startPoint x: 373, startPoint y: 353, endPoint x: 630, endPoint y: 402, distance: 262.1
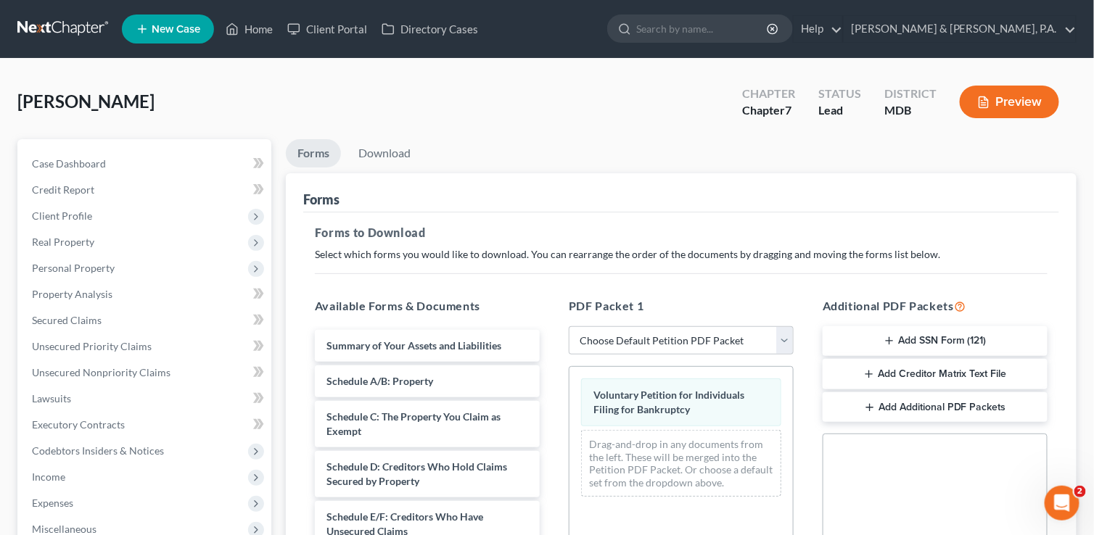
click at [971, 333] on button "Add SSN Form (121)" at bounding box center [935, 341] width 225 height 30
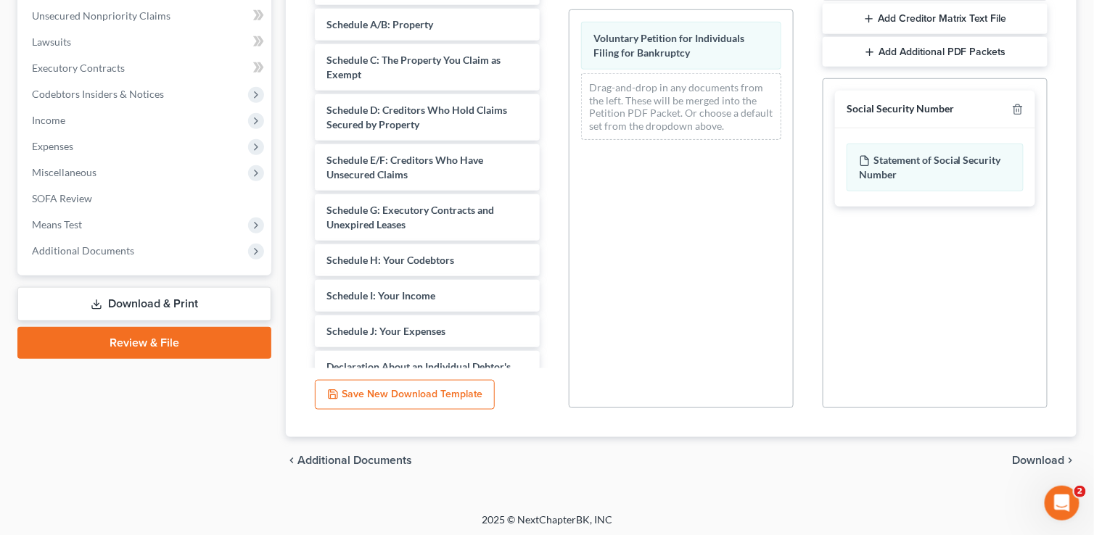
scroll to position [358, 0]
click at [1030, 459] on span "Download" at bounding box center [1039, 459] width 52 height 12
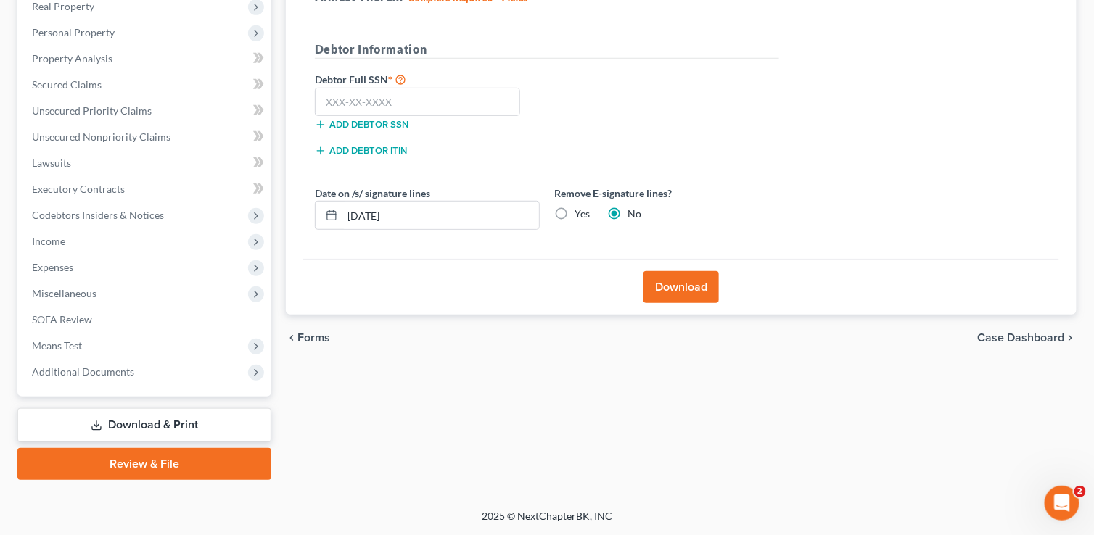
scroll to position [234, 0]
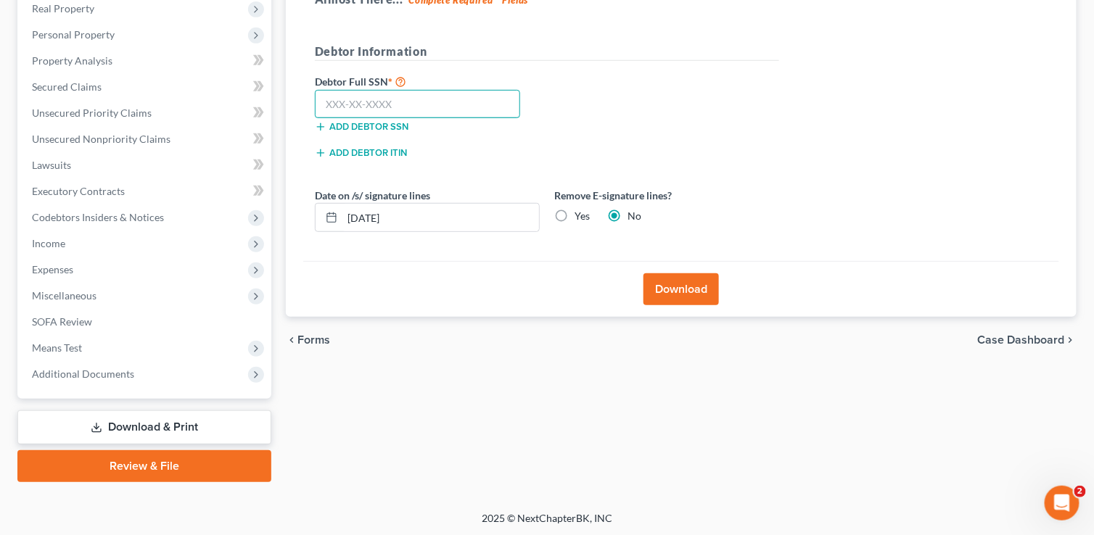
click at [336, 101] on input "text" at bounding box center [417, 104] width 205 height 29
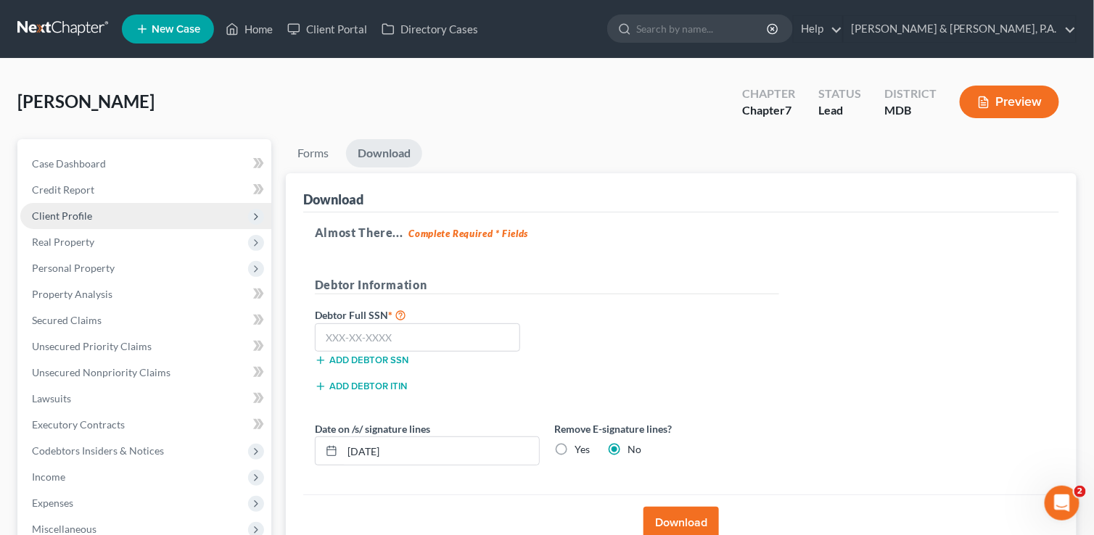
click at [65, 221] on span "Client Profile" at bounding box center [62, 216] width 60 height 12
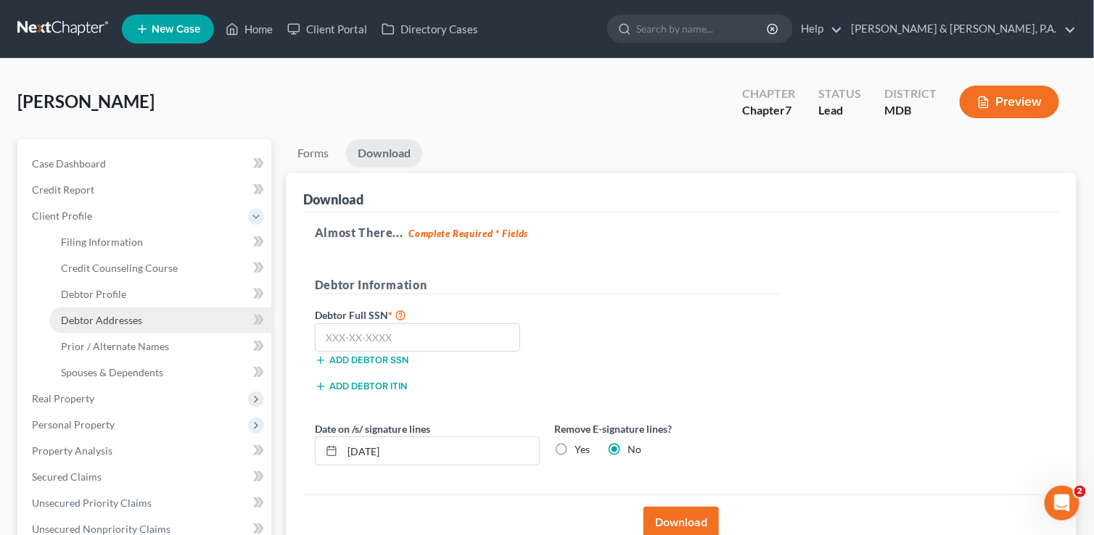
click at [88, 316] on span "Debtor Addresses" at bounding box center [101, 320] width 81 height 12
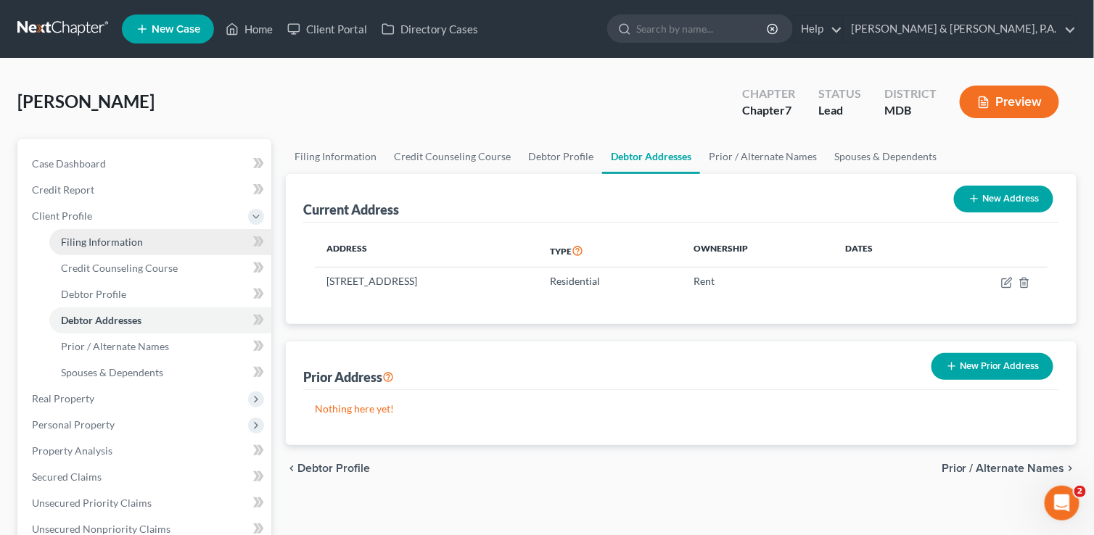
click at [102, 247] on link "Filing Information" at bounding box center [160, 242] width 222 height 26
select select "1"
select select "0"
select select "21"
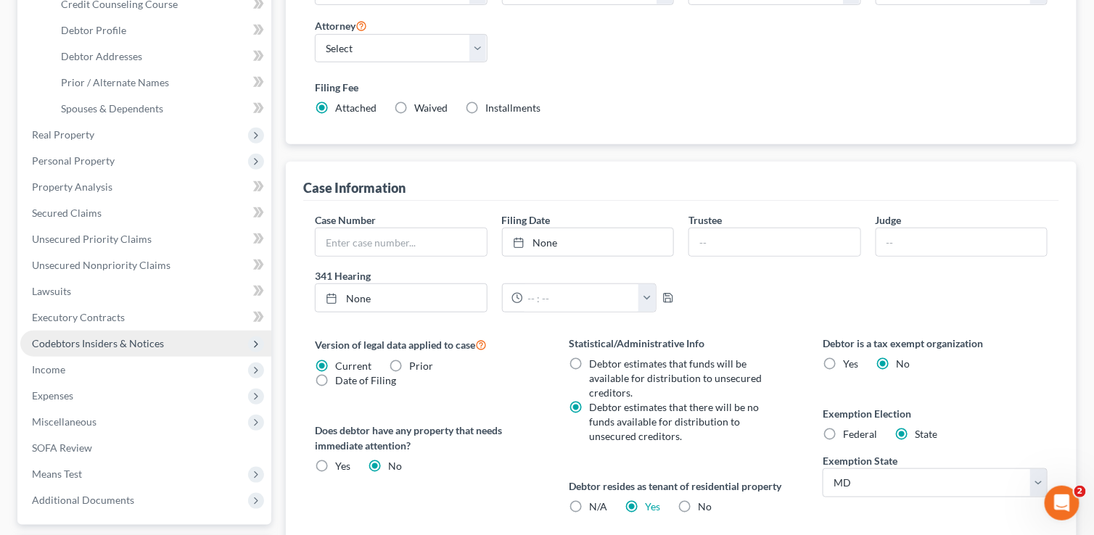
scroll to position [218, 0]
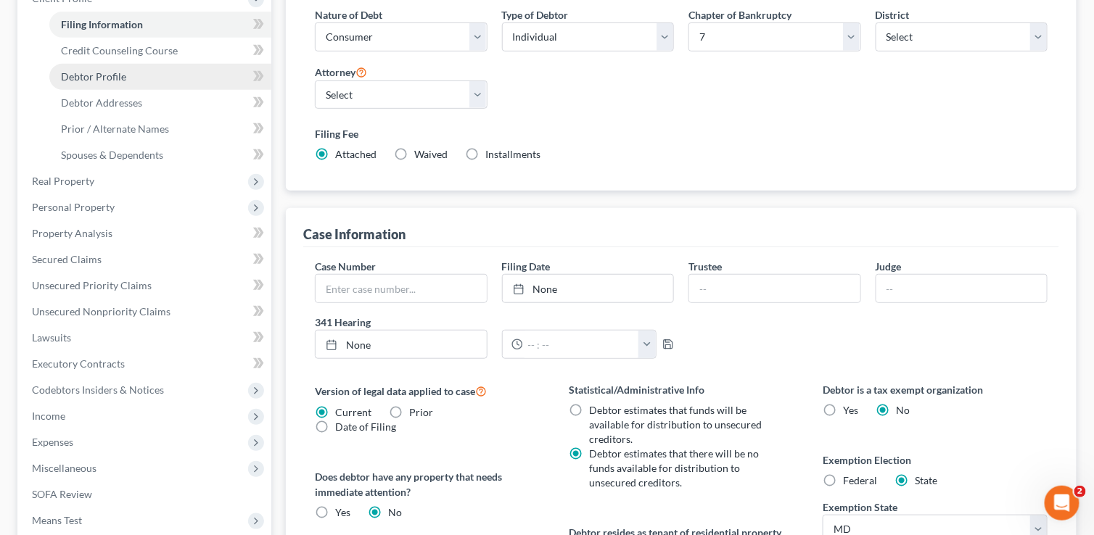
click at [94, 81] on span "Debtor Profile" at bounding box center [93, 76] width 65 height 12
select select "0"
select select "2"
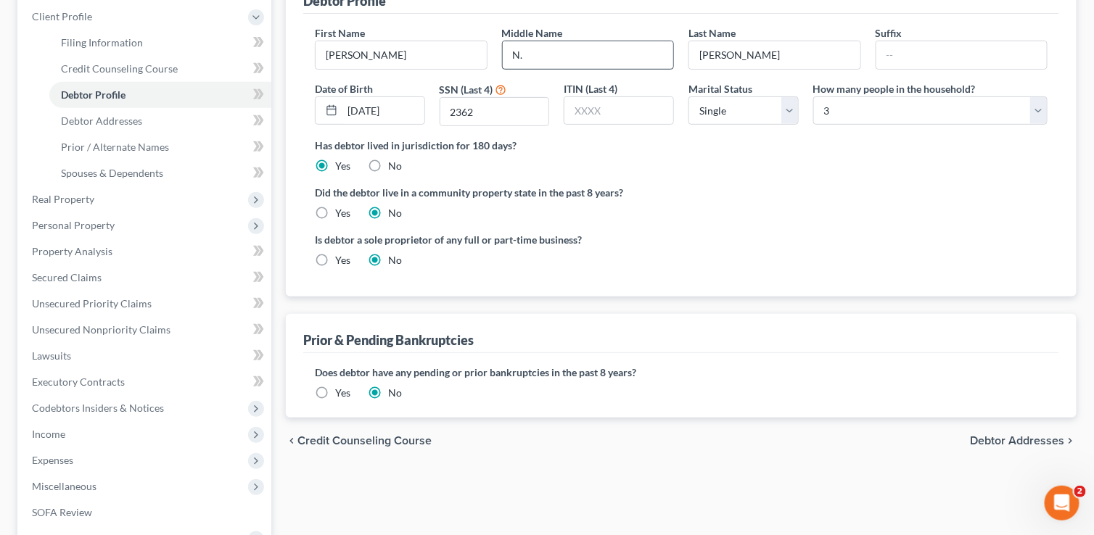
scroll to position [218, 0]
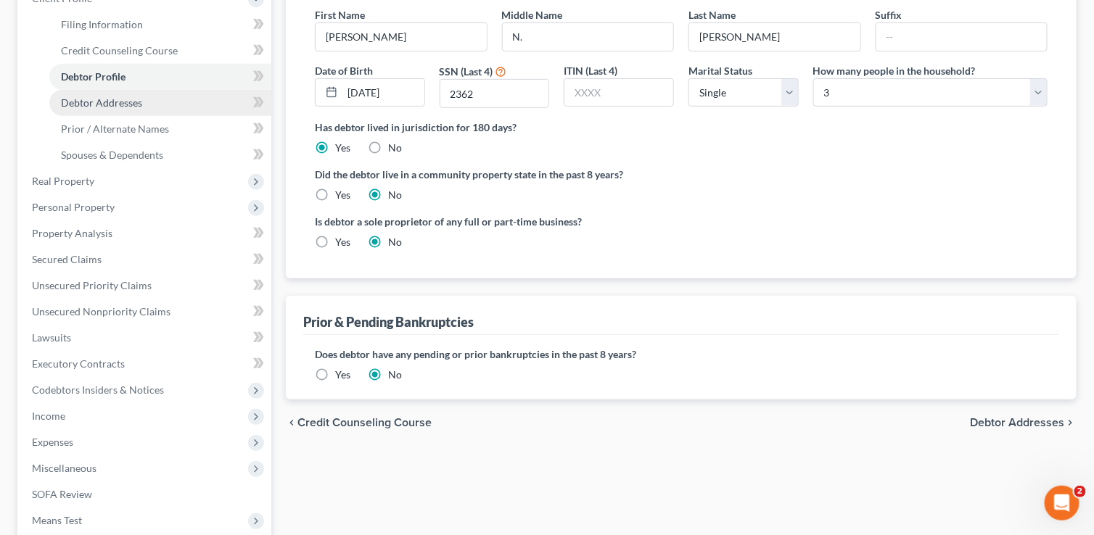
click at [157, 107] on link "Debtor Addresses" at bounding box center [160, 103] width 222 height 26
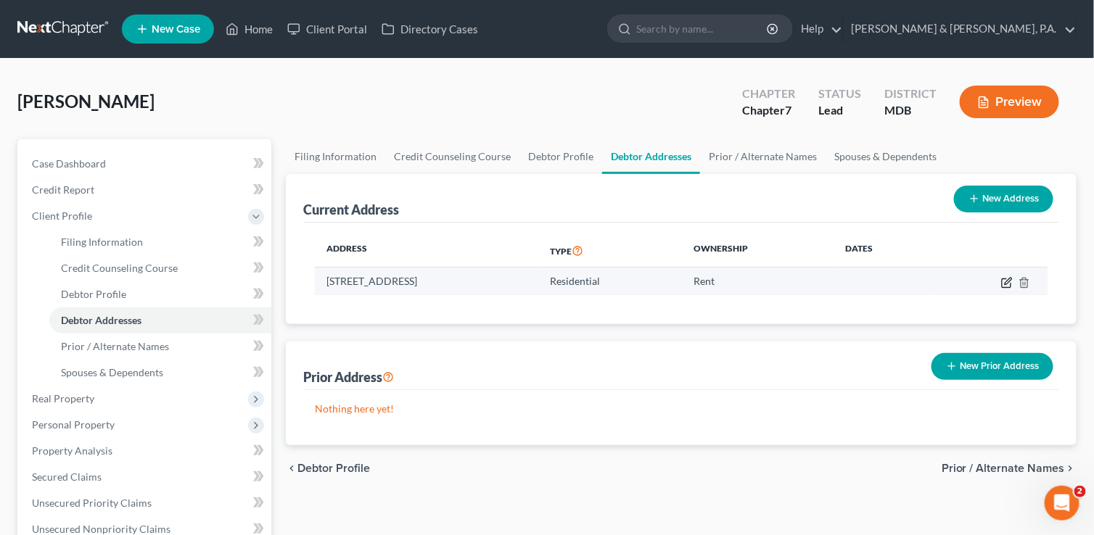
click at [1008, 277] on icon "button" at bounding box center [1007, 283] width 12 height 12
select select "21"
select select "3"
select select "0"
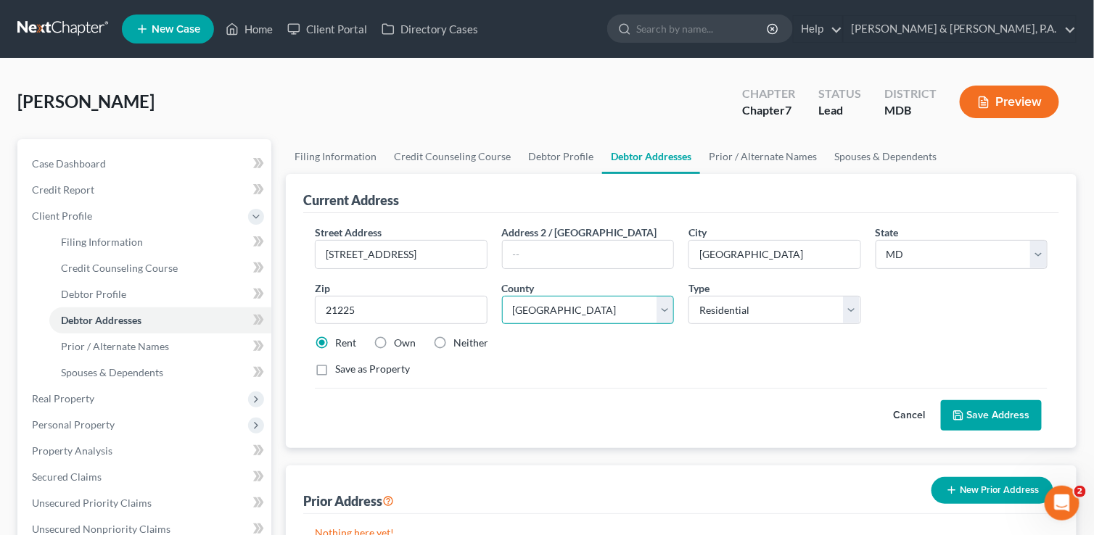
click at [669, 310] on select "County [GEOGRAPHIC_DATA] [GEOGRAPHIC_DATA] [GEOGRAPHIC_DATA] [GEOGRAPHIC_DATA] …" at bounding box center [588, 310] width 173 height 29
select select "1"
click at [502, 296] on select "County [GEOGRAPHIC_DATA] [GEOGRAPHIC_DATA] [GEOGRAPHIC_DATA] [GEOGRAPHIC_DATA] …" at bounding box center [588, 310] width 173 height 29
click at [970, 416] on button "Save Address" at bounding box center [991, 415] width 101 height 30
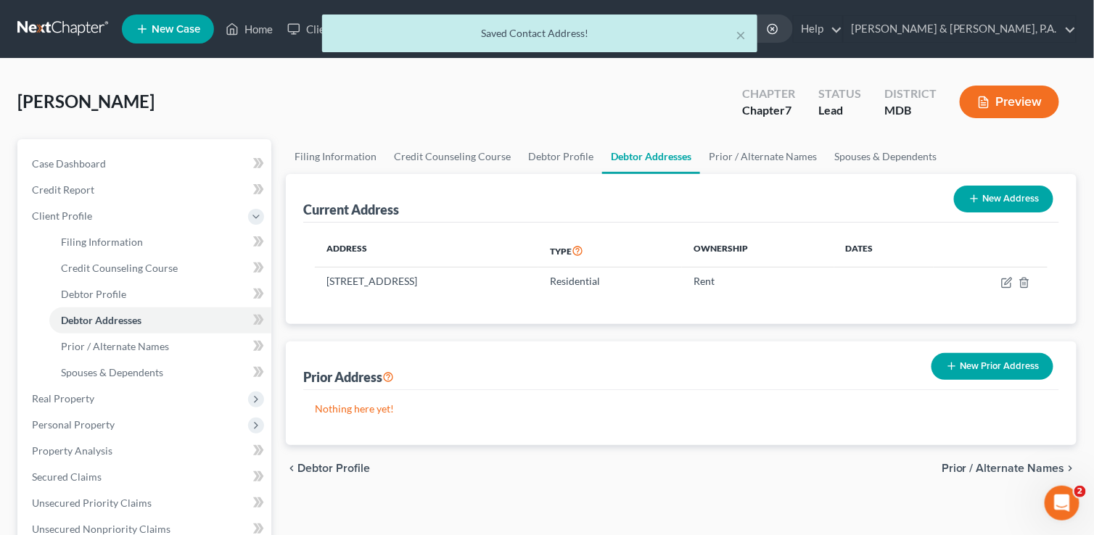
click at [1021, 470] on span "Prior / Alternate Names" at bounding box center [1003, 469] width 123 height 12
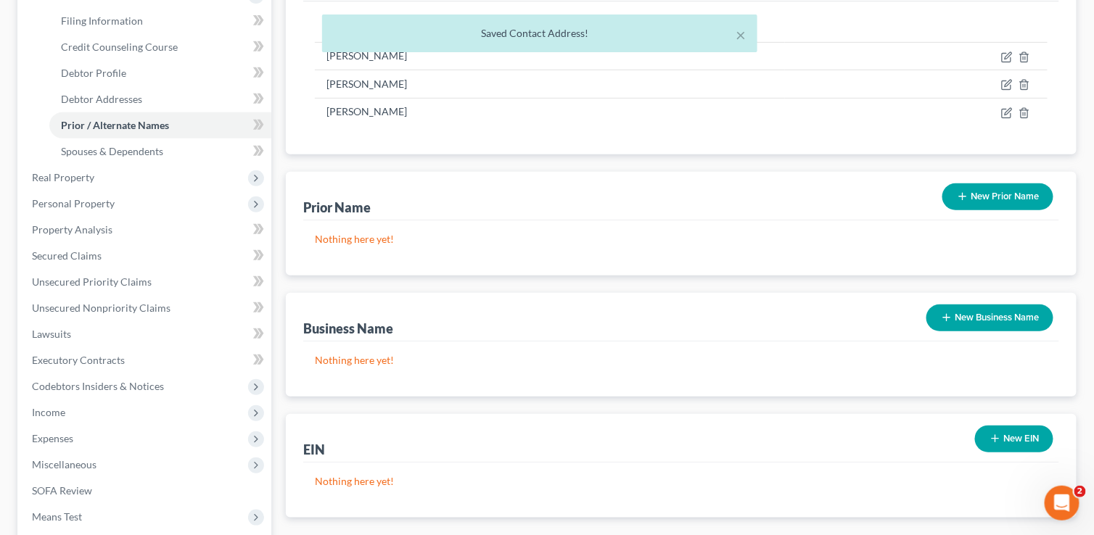
scroll to position [390, 0]
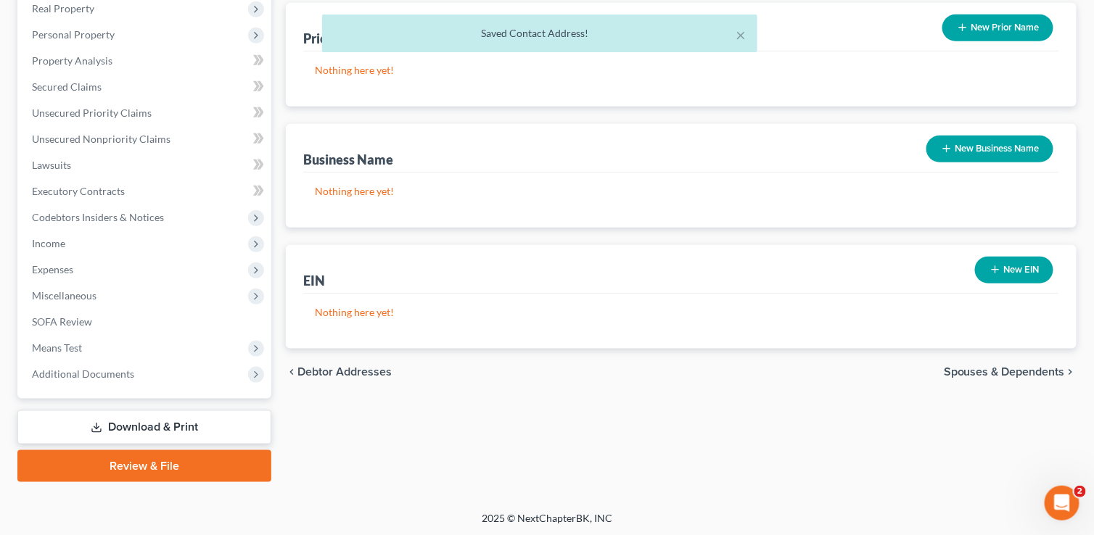
click at [118, 428] on link "Download & Print" at bounding box center [144, 428] width 254 height 34
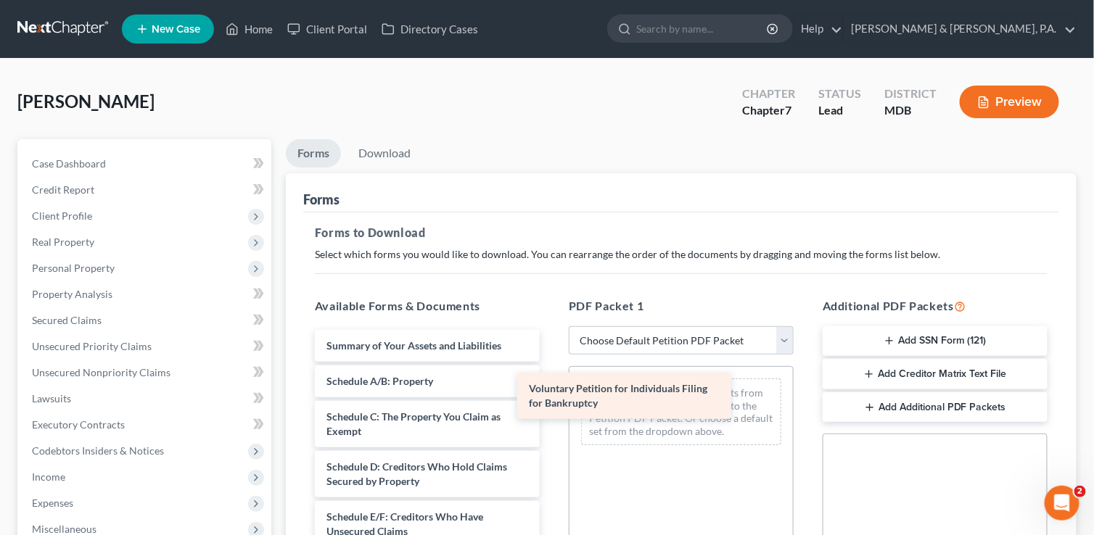
drag, startPoint x: 428, startPoint y: 350, endPoint x: 630, endPoint y: 395, distance: 207.2
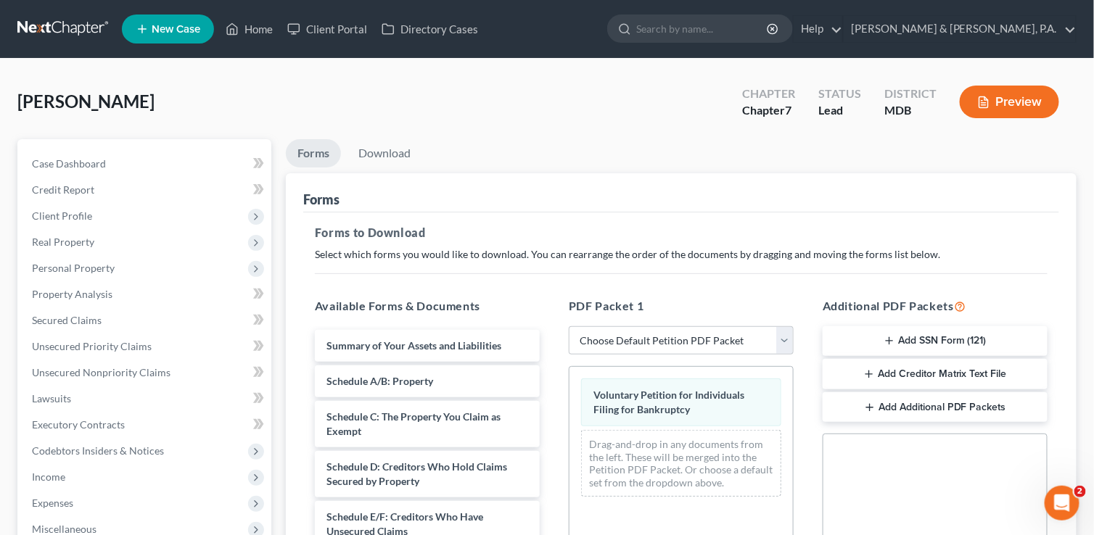
click at [895, 344] on icon "button" at bounding box center [889, 341] width 12 height 12
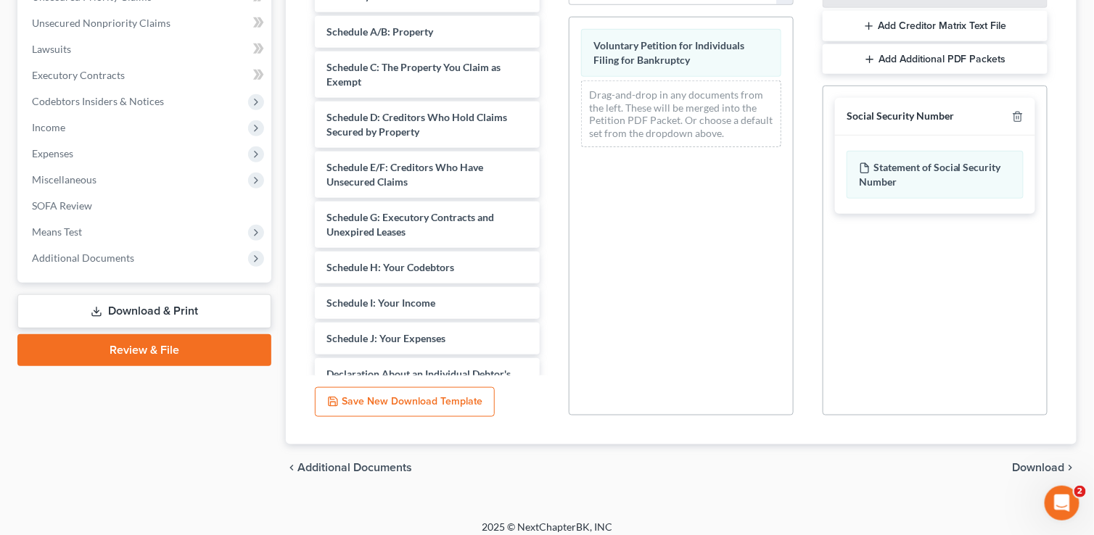
scroll to position [358, 0]
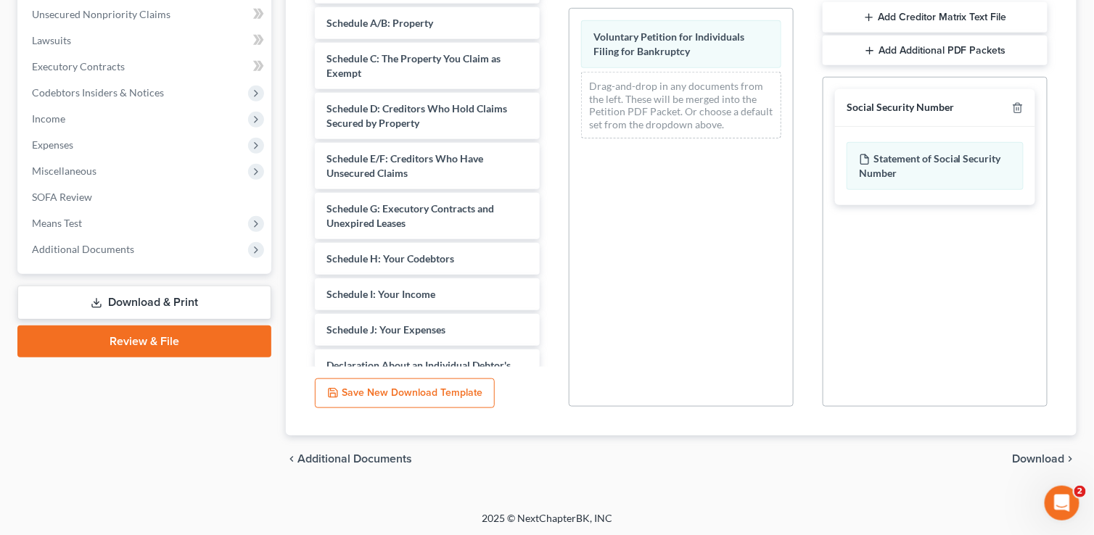
click at [1045, 458] on span "Download" at bounding box center [1039, 459] width 52 height 12
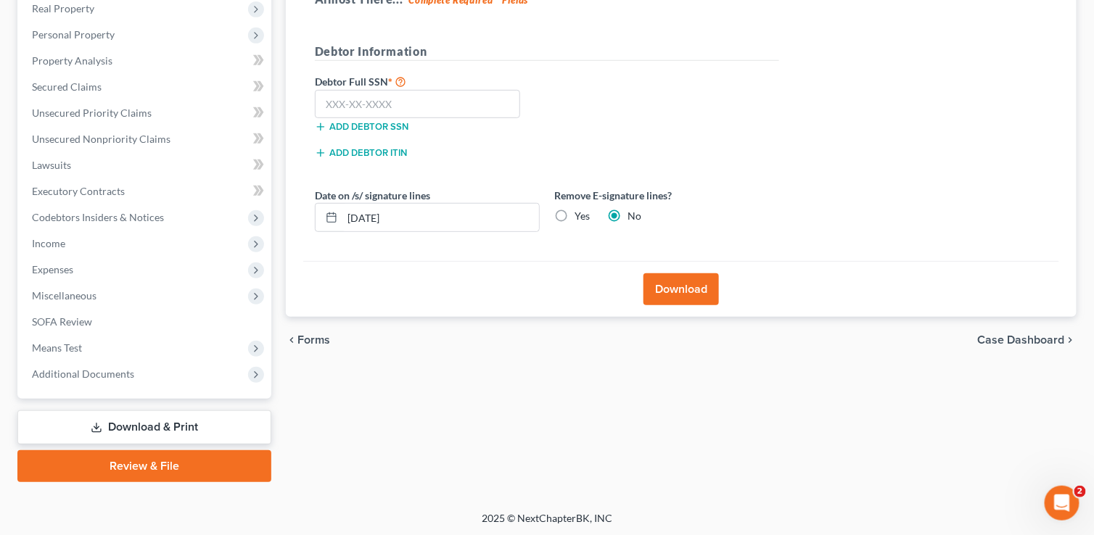
scroll to position [16, 0]
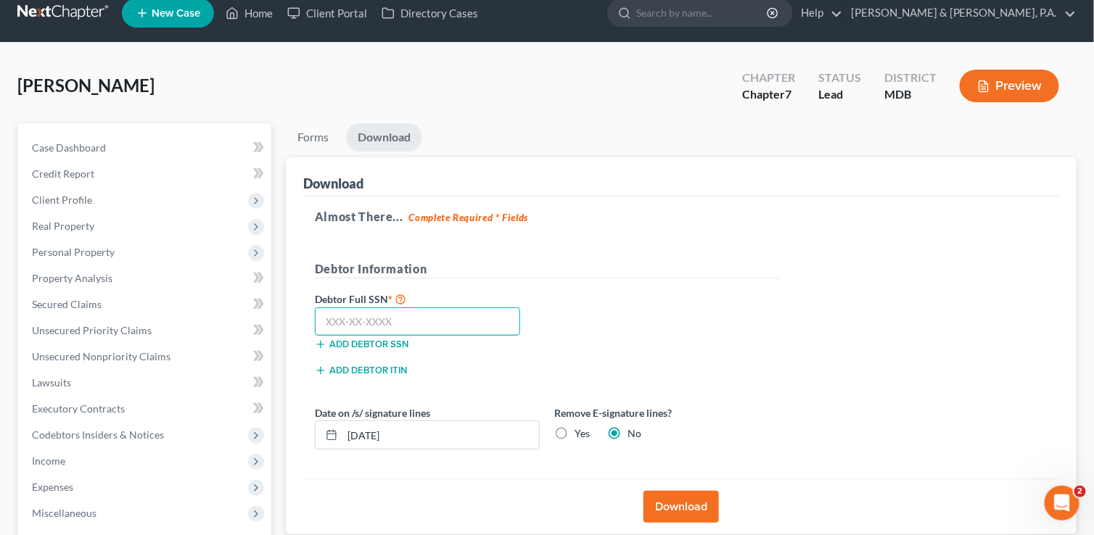
click at [355, 323] on input "text" at bounding box center [417, 322] width 205 height 29
type input "218-88-2362"
drag, startPoint x: 358, startPoint y: 430, endPoint x: 361, endPoint y: 447, distance: 16.9
click at [358, 430] on input "[DATE]" at bounding box center [440, 435] width 197 height 28
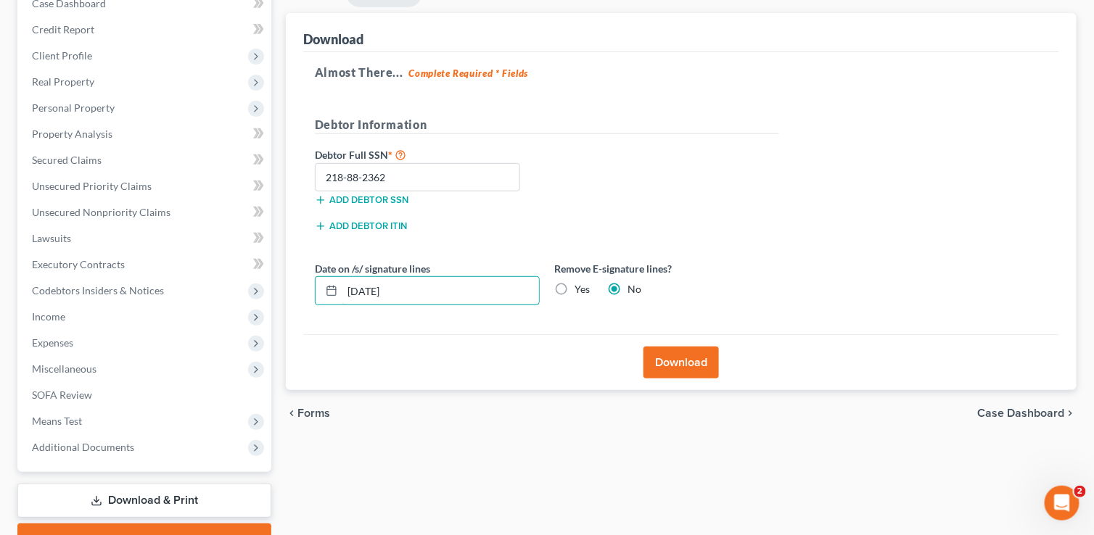
scroll to position [161, 0]
type input "[DATE]"
click at [665, 361] on button "Download" at bounding box center [680, 362] width 75 height 32
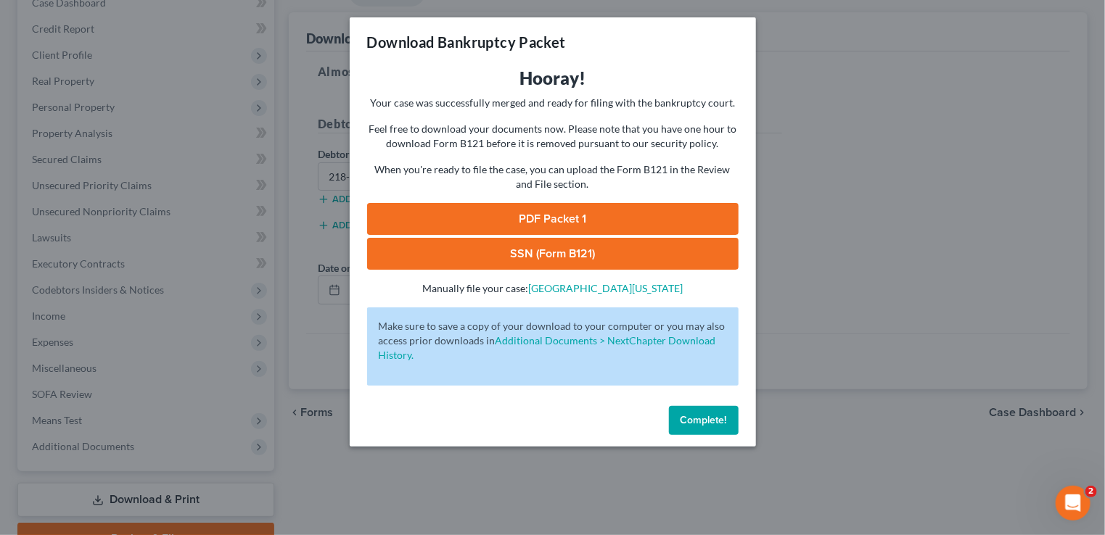
click at [530, 221] on link "PDF Packet 1" at bounding box center [552, 219] width 371 height 32
click at [560, 251] on link "SSN (Form B121)" at bounding box center [552, 254] width 371 height 32
click at [692, 418] on span "Complete!" at bounding box center [703, 420] width 46 height 12
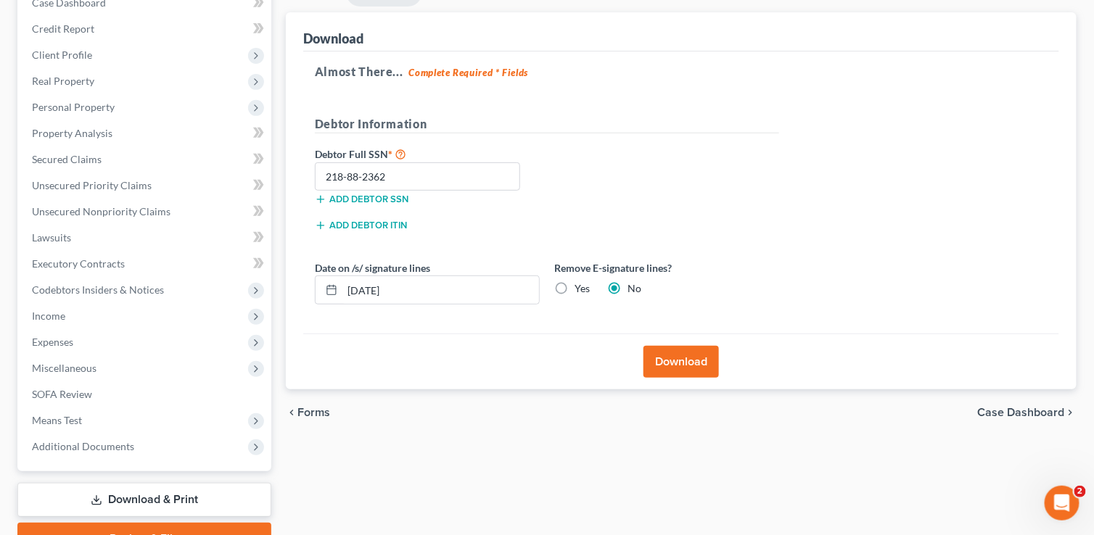
click at [1021, 407] on span "Case Dashboard" at bounding box center [1021, 413] width 87 height 12
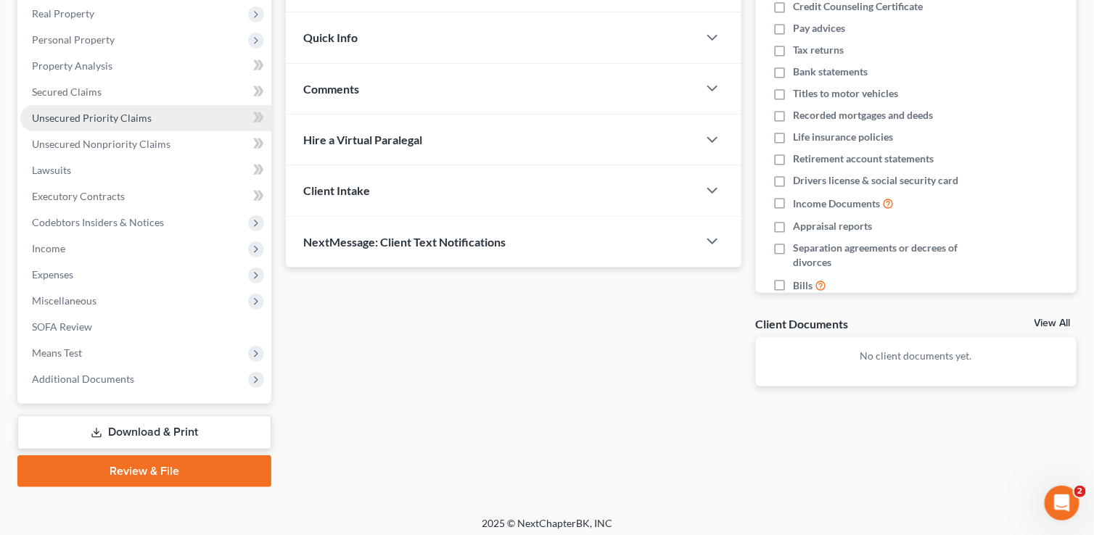
scroll to position [234, 0]
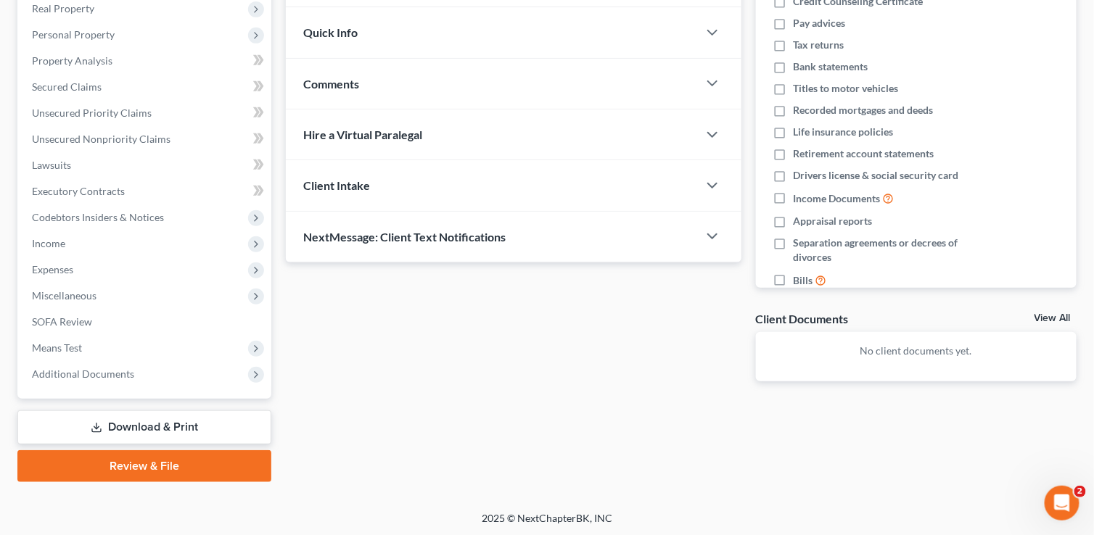
click at [141, 433] on link "Download & Print" at bounding box center [144, 428] width 254 height 34
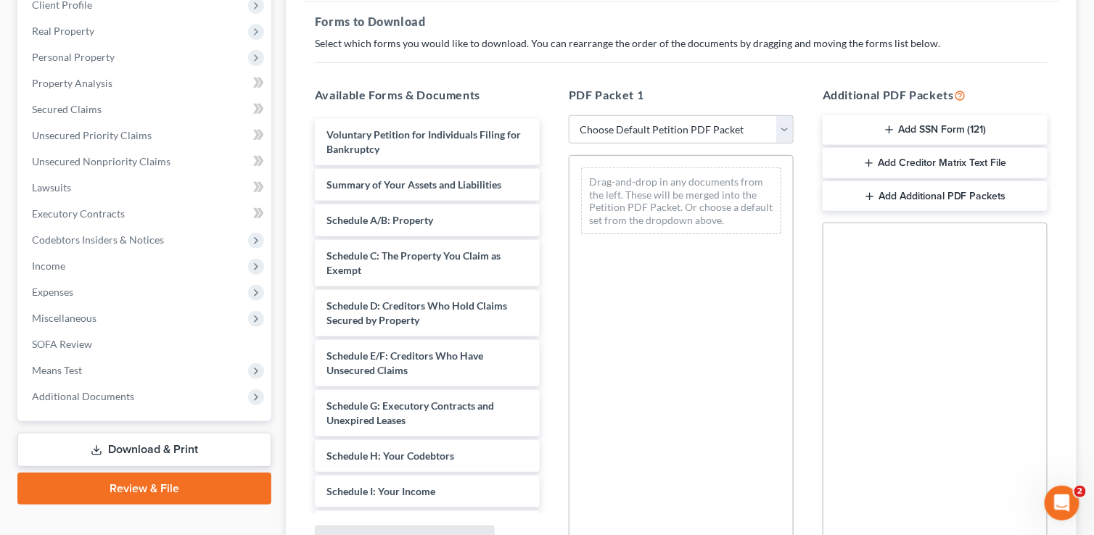
scroll to position [218, 0]
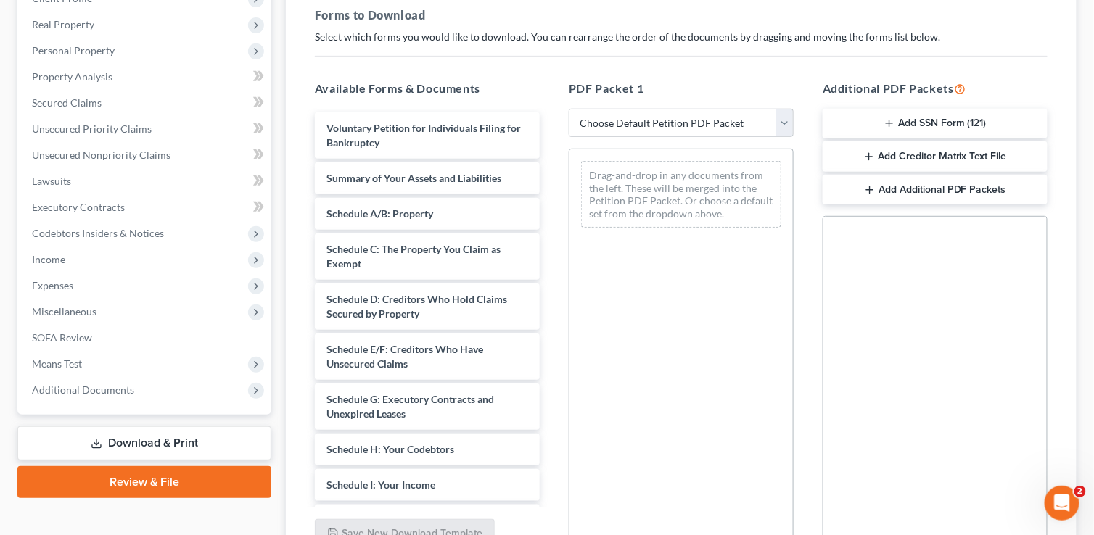
click at [788, 128] on select "Choose Default Petition PDF Packet Complete Bankruptcy Petition (all forms and …" at bounding box center [681, 123] width 225 height 29
select select "4"
click at [569, 109] on select "Choose Default Petition PDF Packet Complete Bankruptcy Petition (all forms and …" at bounding box center [681, 123] width 225 height 29
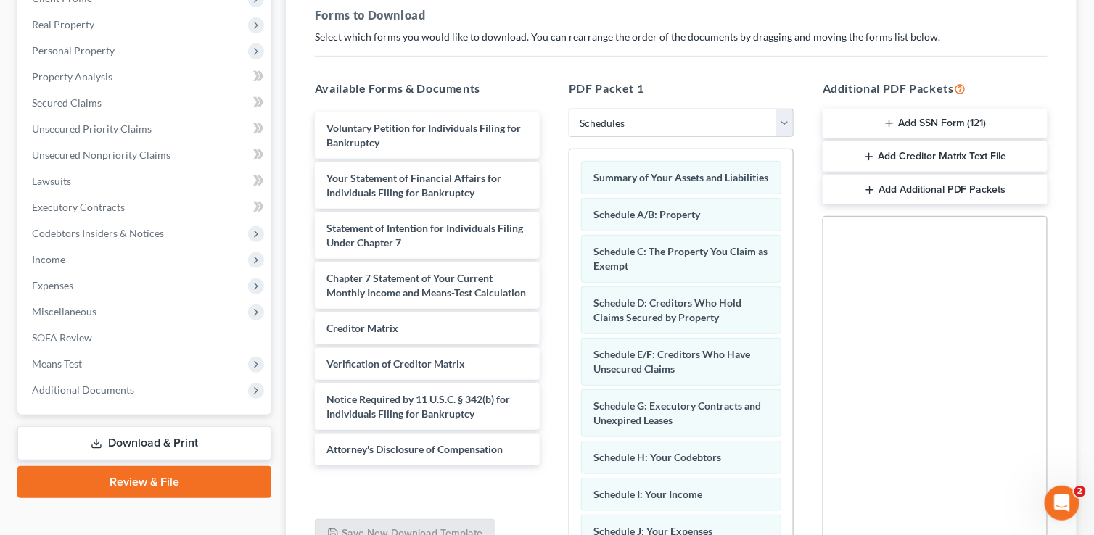
click at [935, 148] on button "Add Creditor Matrix Text File" at bounding box center [935, 156] width 225 height 30
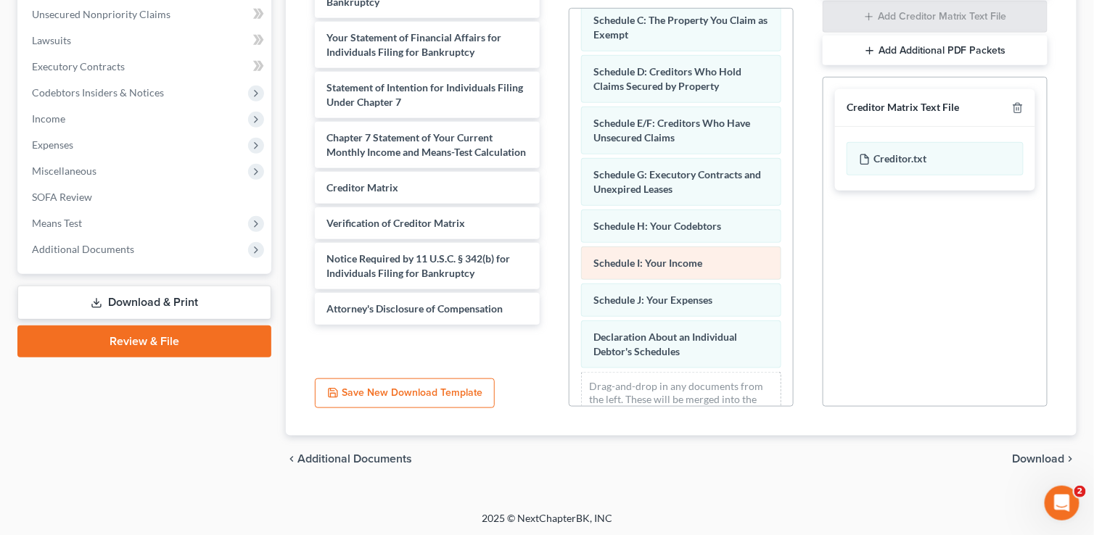
scroll to position [141, 0]
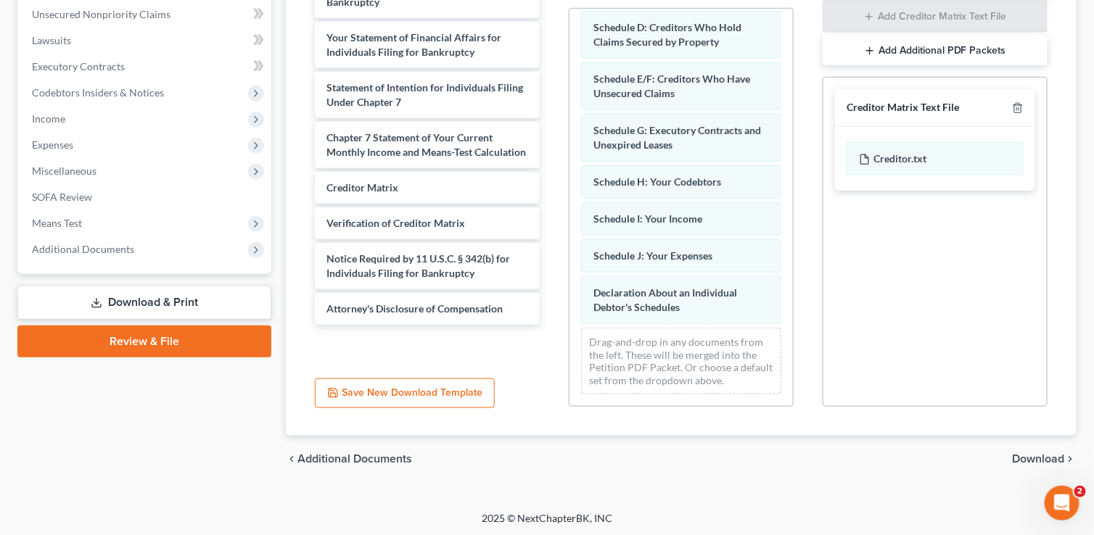
click at [1045, 457] on span "Download" at bounding box center [1039, 459] width 52 height 12
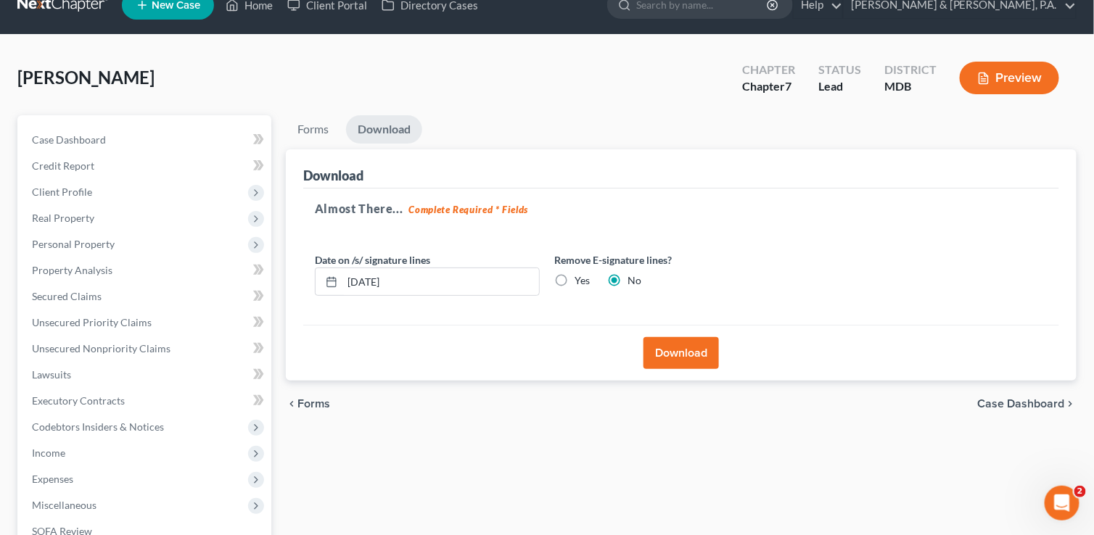
scroll to position [16, 0]
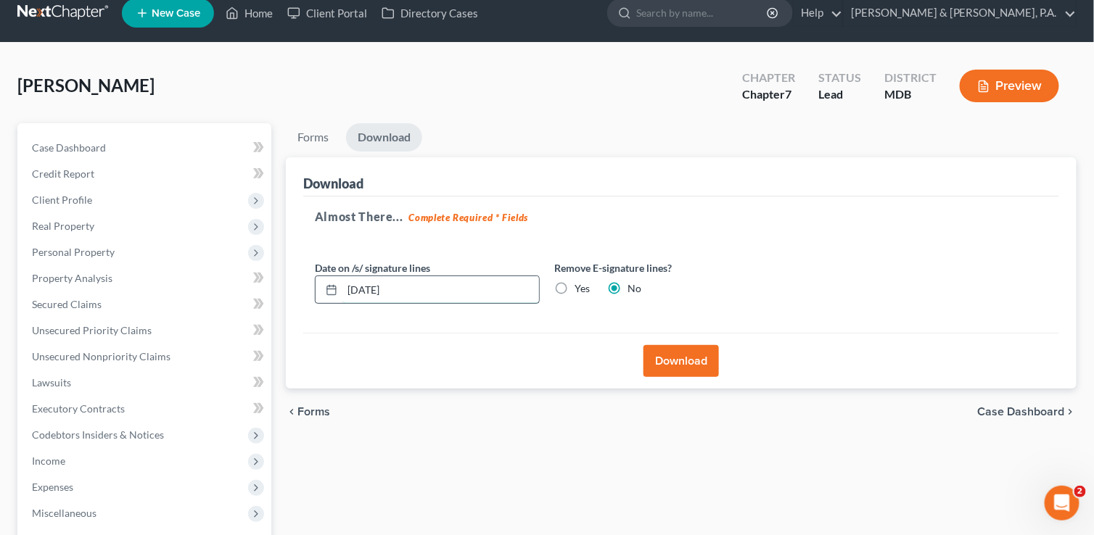
click at [358, 284] on input "[DATE]" at bounding box center [440, 290] width 197 height 28
type input "[DATE]"
click at [679, 359] on button "Download" at bounding box center [680, 361] width 75 height 32
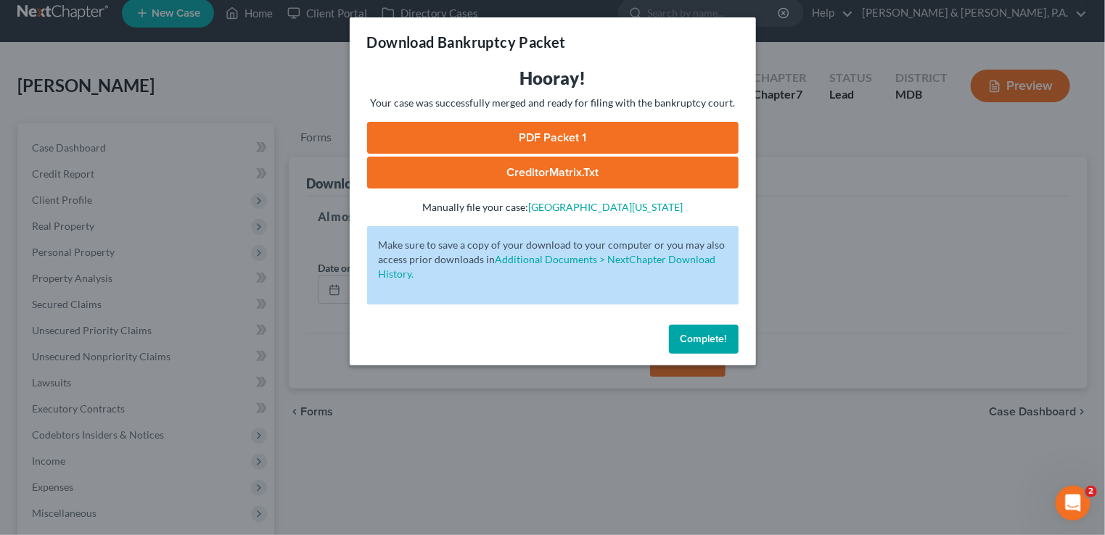
click at [524, 140] on link "PDF Packet 1" at bounding box center [552, 138] width 371 height 32
click at [555, 172] on link "CreditorMatrix.txt" at bounding box center [552, 173] width 371 height 32
drag, startPoint x: 683, startPoint y: 338, endPoint x: 693, endPoint y: 338, distance: 10.2
click at [683, 338] on span "Complete!" at bounding box center [703, 339] width 46 height 12
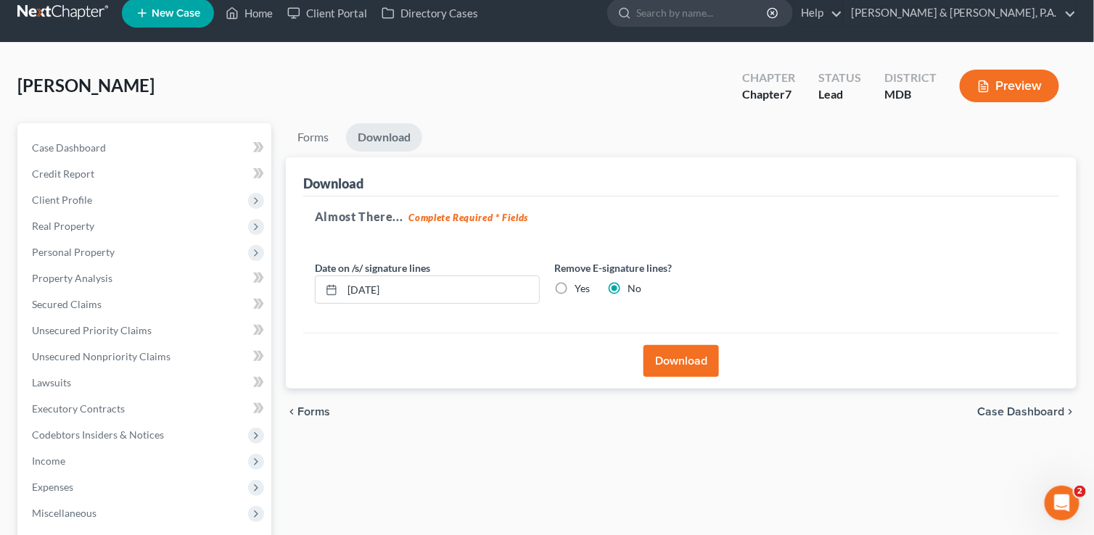
click at [1010, 413] on span "Case Dashboard" at bounding box center [1021, 412] width 87 height 12
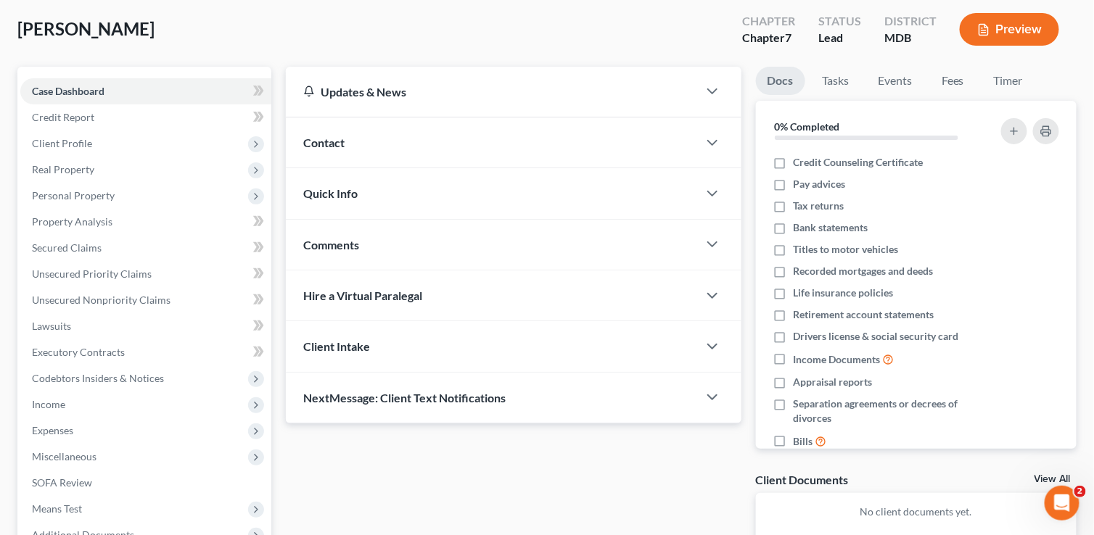
scroll to position [234, 0]
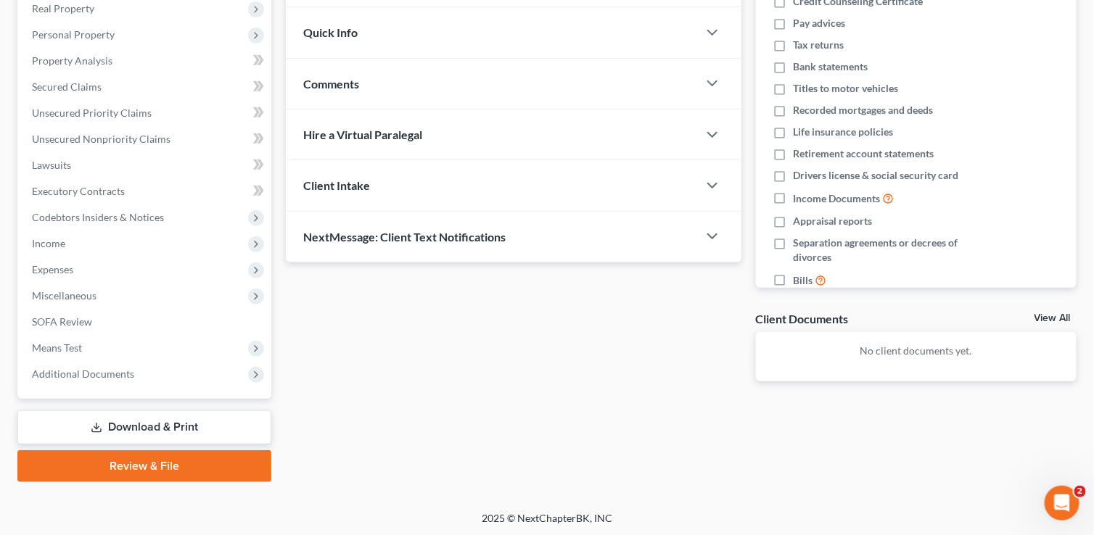
click at [96, 419] on link "Download & Print" at bounding box center [144, 428] width 254 height 34
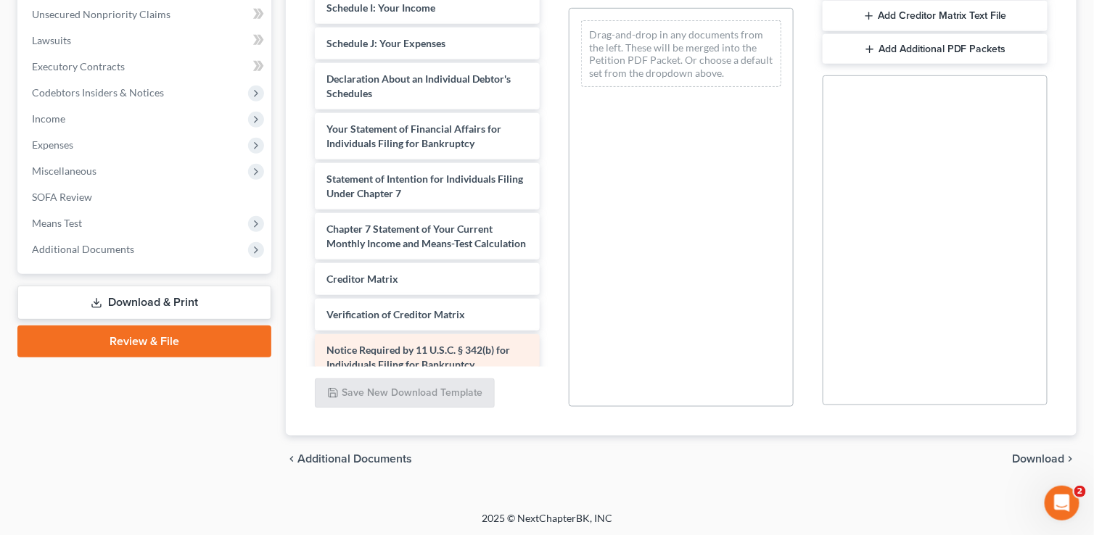
scroll to position [331, 0]
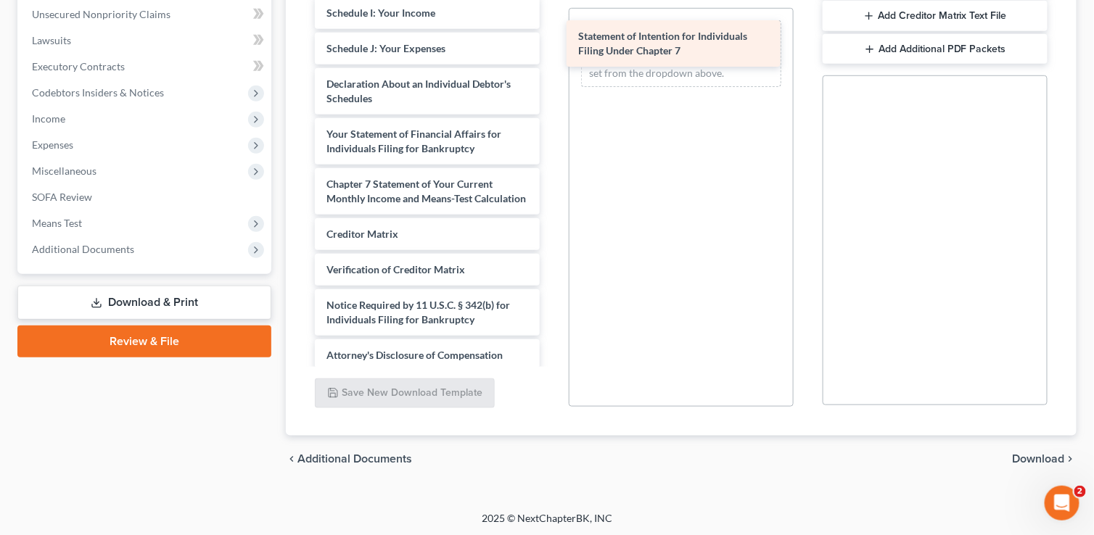
drag, startPoint x: 430, startPoint y: 184, endPoint x: 683, endPoint y: 38, distance: 291.5
click at [551, 38] on div "Statement of Intention for Individuals Filing Under Chapter 7 Voluntary Petitio…" at bounding box center [427, 5] width 248 height 731
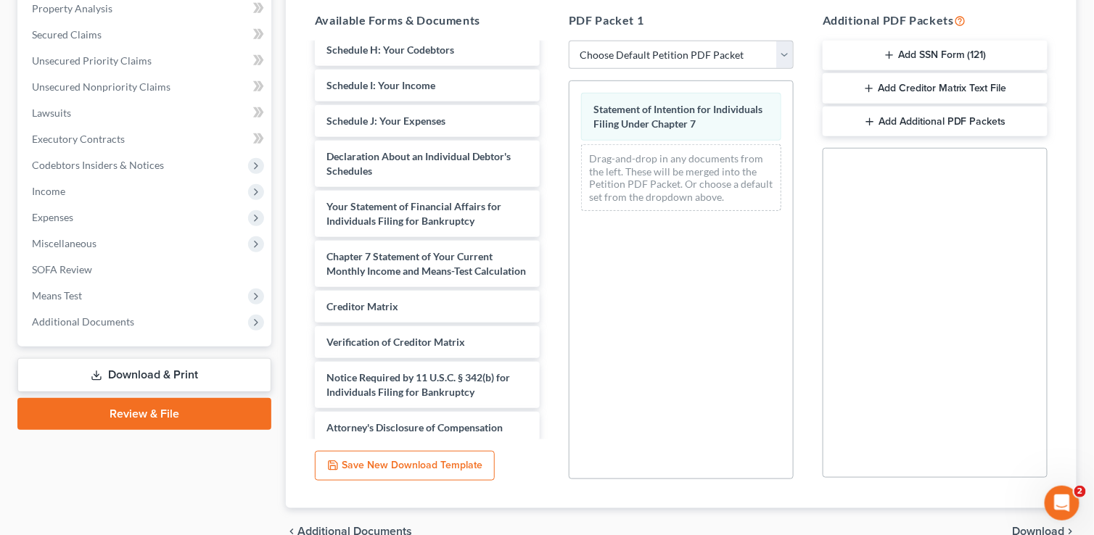
scroll to position [358, 0]
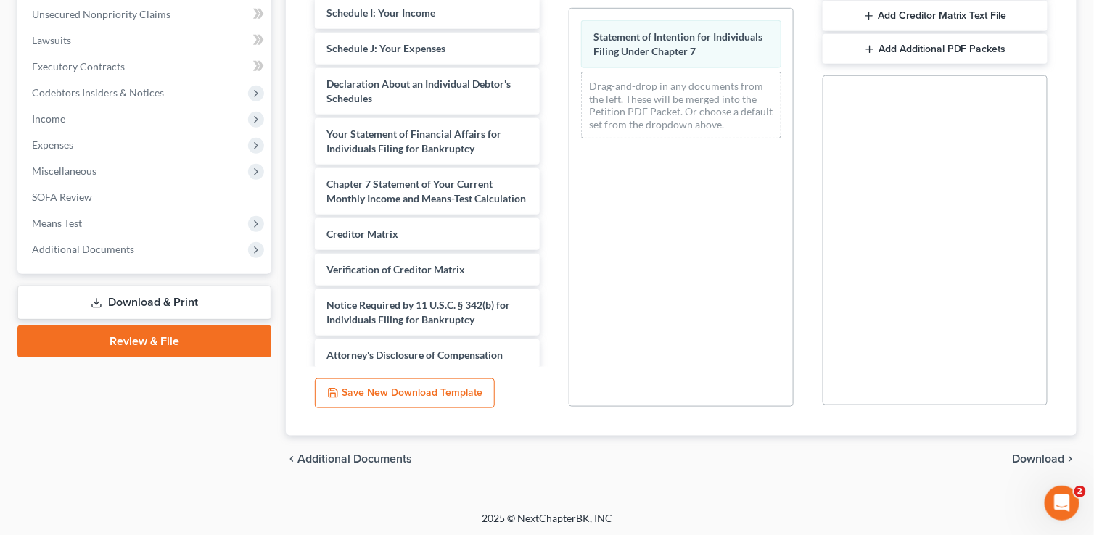
click at [1038, 456] on span "Download" at bounding box center [1039, 459] width 52 height 12
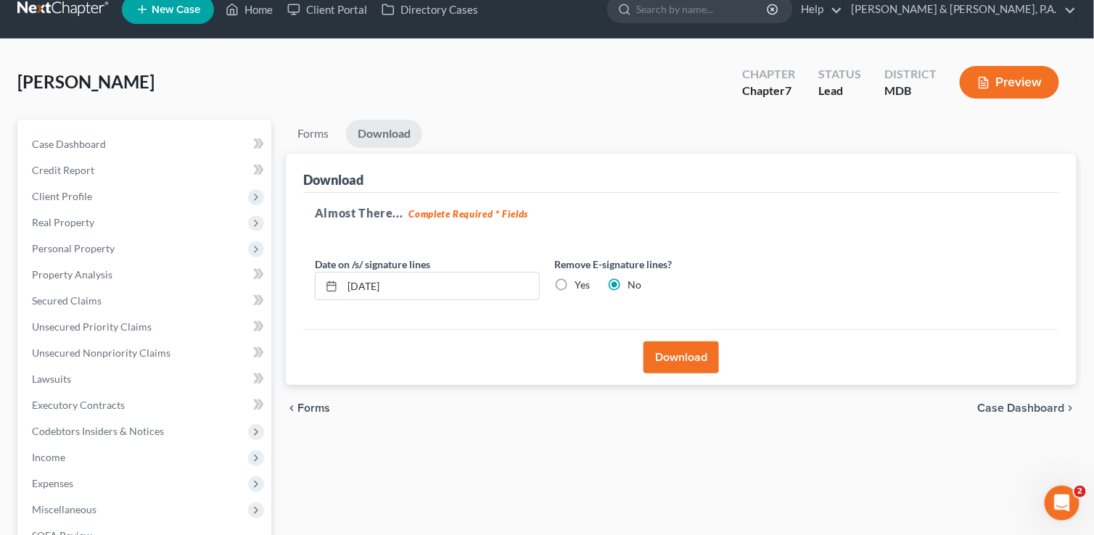
scroll to position [16, 0]
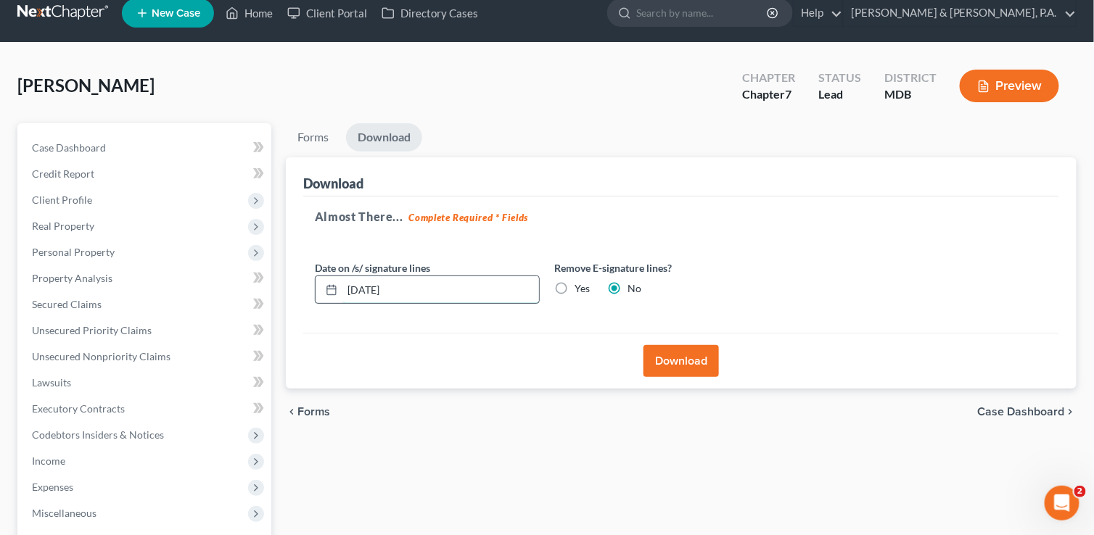
click at [358, 289] on input "[DATE]" at bounding box center [440, 290] width 197 height 28
type input "[DATE]"
click at [691, 359] on button "Download" at bounding box center [680, 361] width 75 height 32
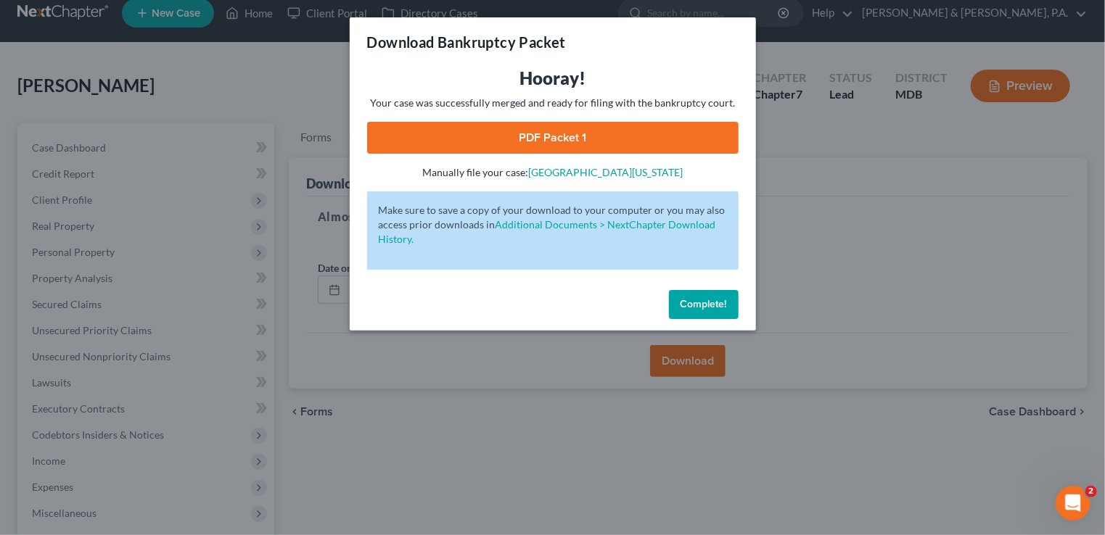
click at [606, 136] on link "PDF Packet 1" at bounding box center [552, 138] width 371 height 32
click at [714, 305] on span "Complete!" at bounding box center [703, 304] width 46 height 12
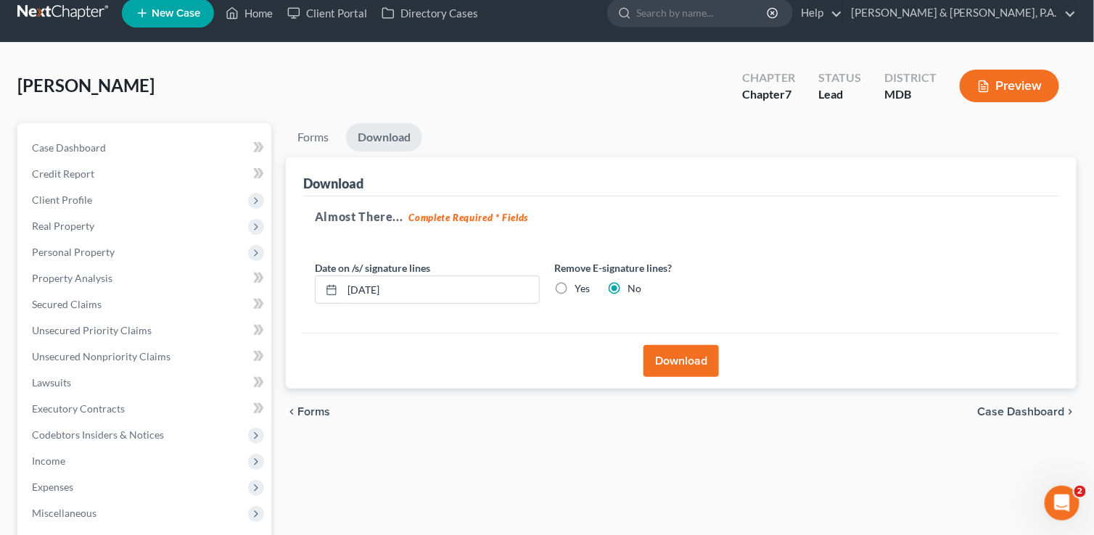
click at [1029, 408] on span "Case Dashboard" at bounding box center [1021, 412] width 87 height 12
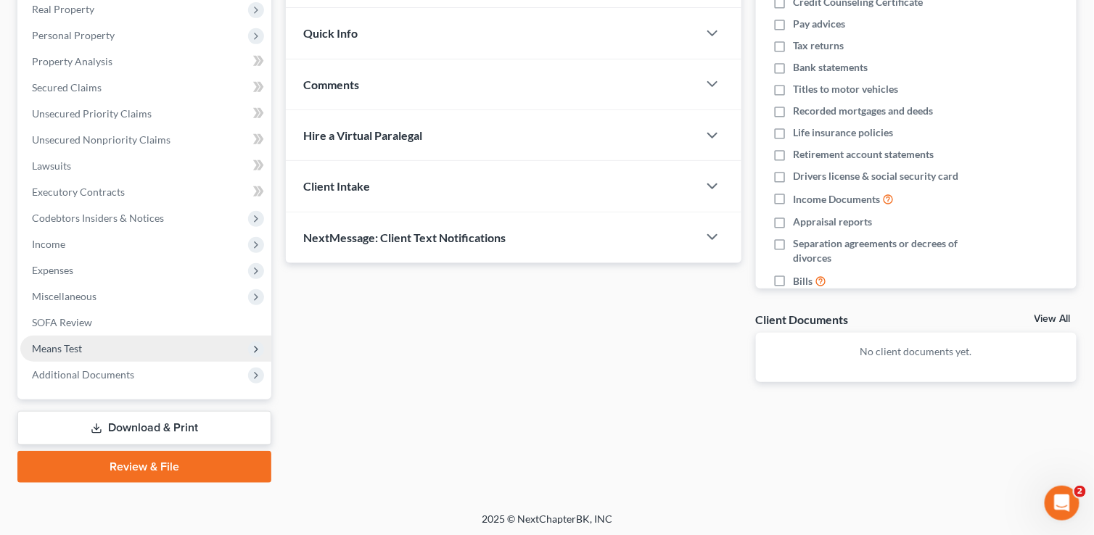
scroll to position [234, 0]
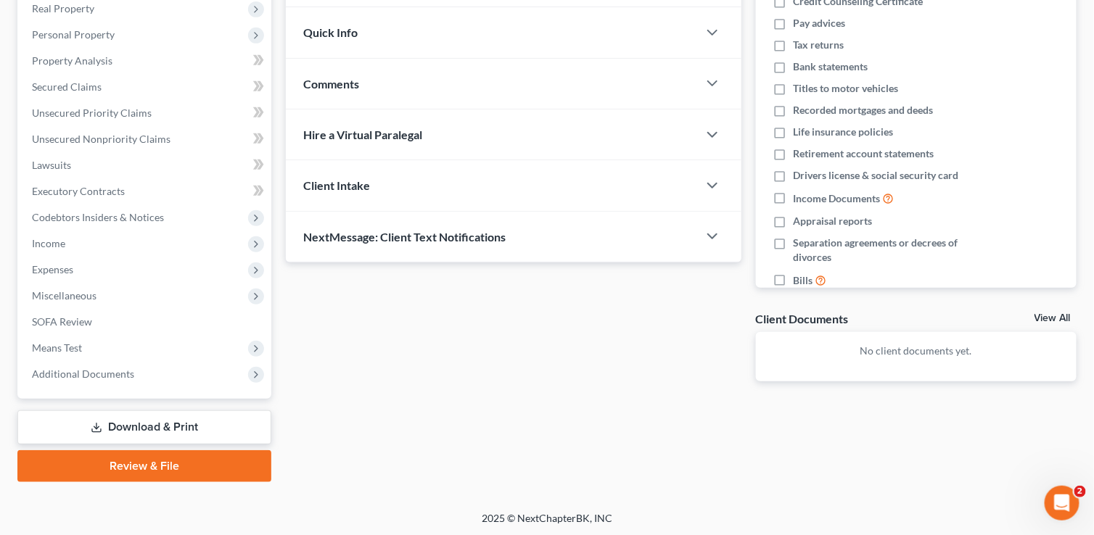
click at [144, 420] on link "Download & Print" at bounding box center [144, 428] width 254 height 34
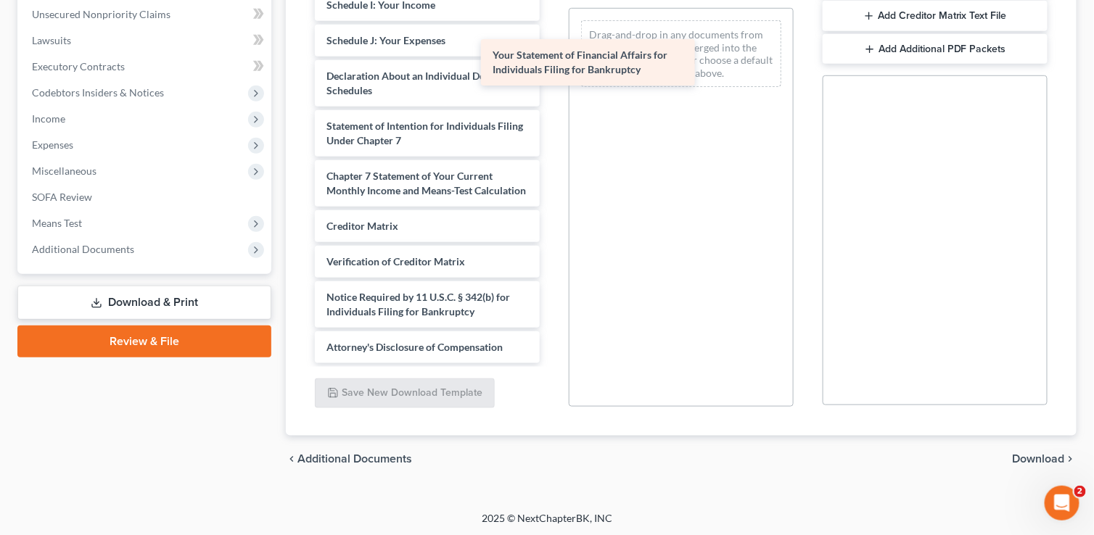
scroll to position [354, 0]
drag, startPoint x: 403, startPoint y: 60, endPoint x: 624, endPoint y: 56, distance: 221.3
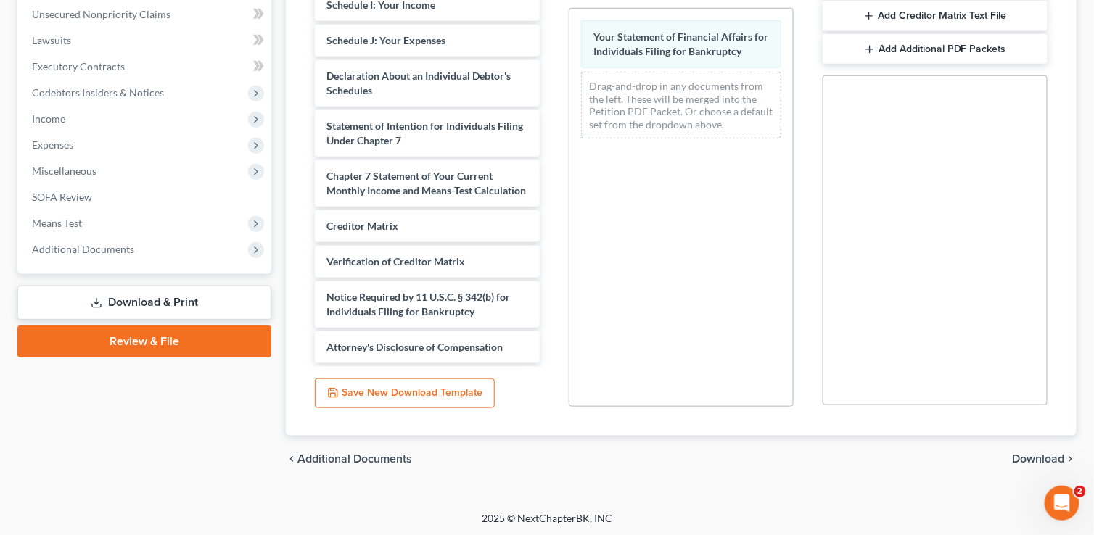
click at [1042, 456] on span "Download" at bounding box center [1039, 459] width 52 height 12
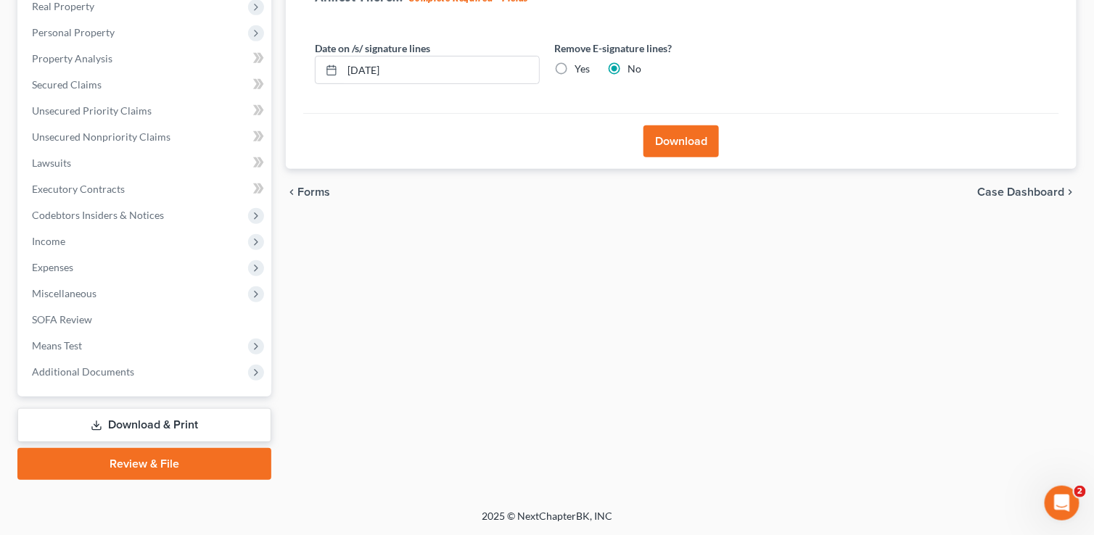
scroll to position [234, 0]
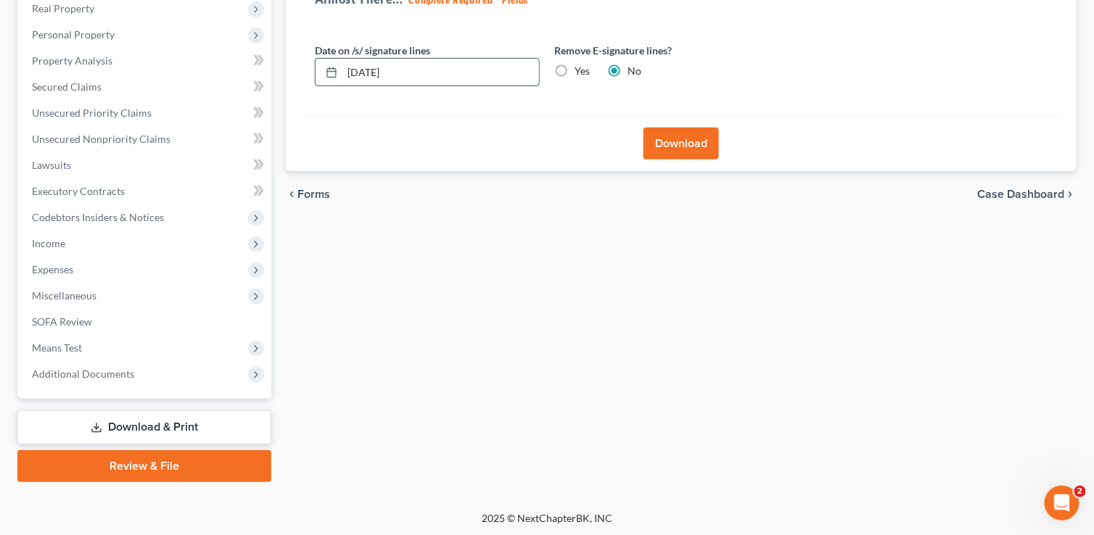
click at [357, 71] on input "[DATE]" at bounding box center [440, 73] width 197 height 28
type input "[DATE]"
click at [664, 139] on button "Download" at bounding box center [680, 144] width 75 height 32
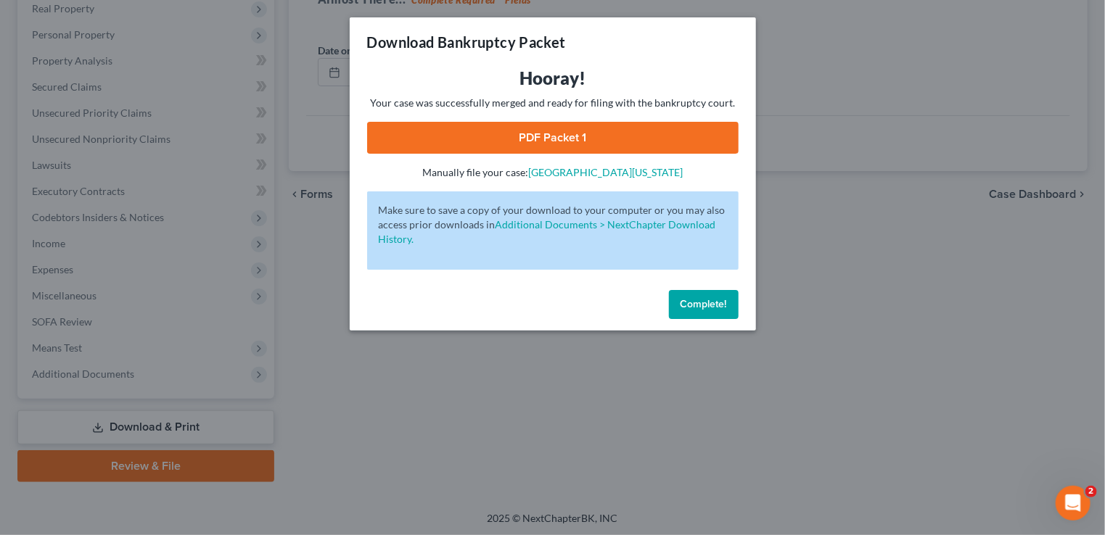
click at [664, 139] on link "PDF Packet 1" at bounding box center [552, 138] width 371 height 32
click at [705, 313] on button "Complete!" at bounding box center [704, 304] width 70 height 29
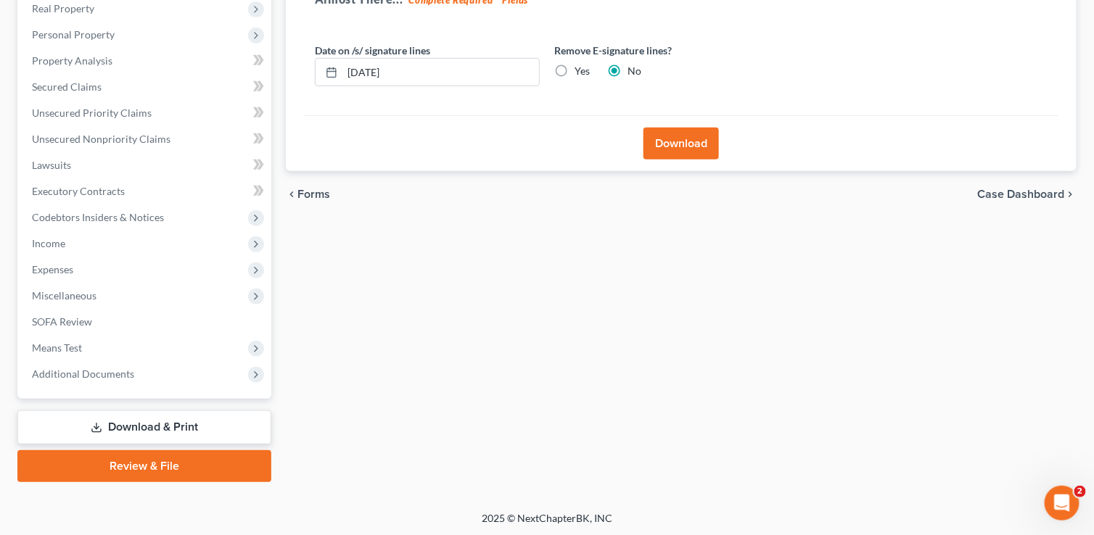
click at [1039, 191] on span "Case Dashboard" at bounding box center [1021, 195] width 87 height 12
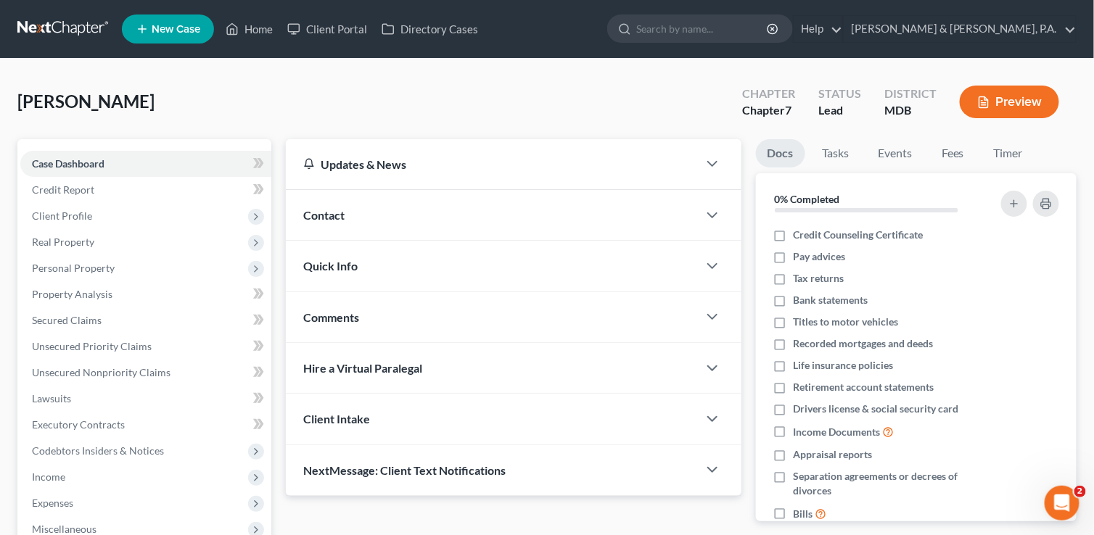
scroll to position [234, 0]
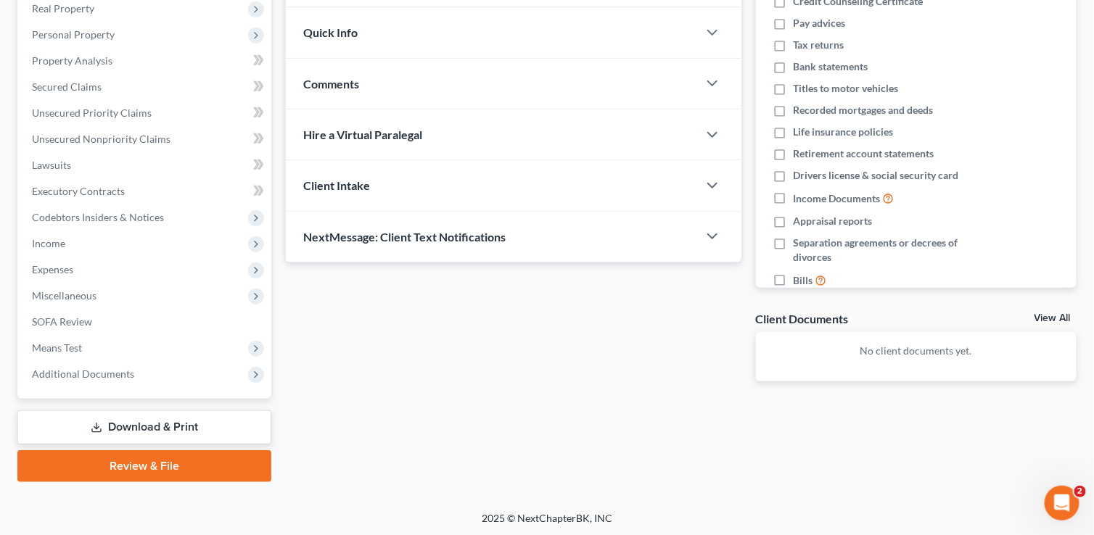
click at [155, 427] on link "Download & Print" at bounding box center [144, 428] width 254 height 34
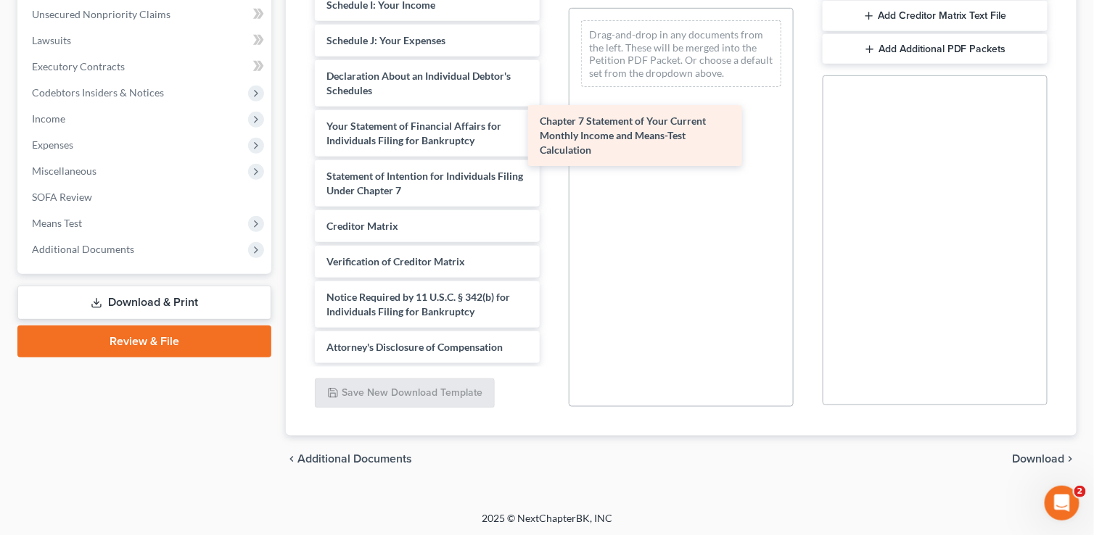
scroll to position [339, 0]
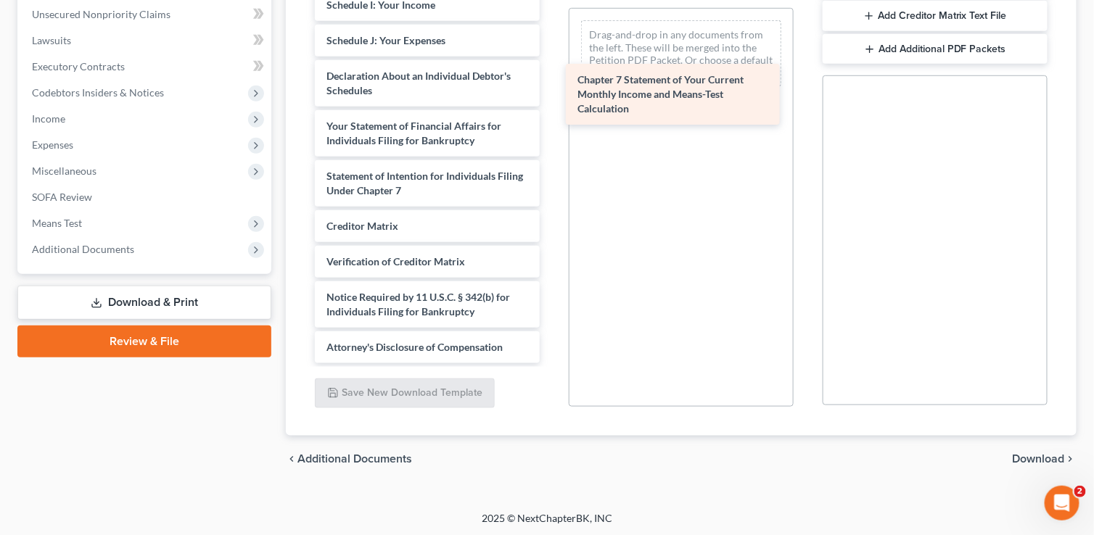
drag, startPoint x: 405, startPoint y: 170, endPoint x: 656, endPoint y: 88, distance: 264.9
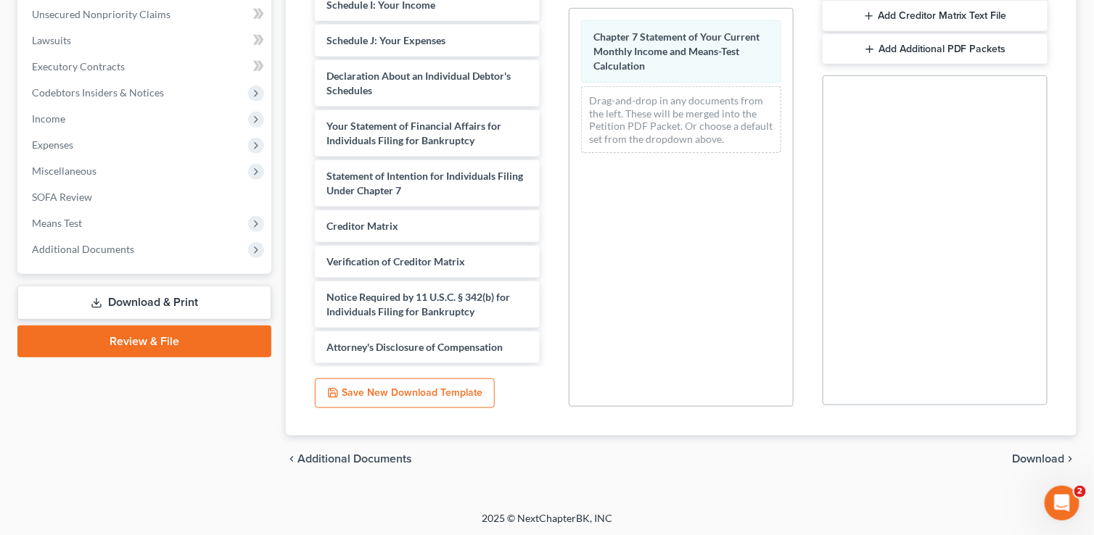
click at [1033, 458] on span "Download" at bounding box center [1039, 459] width 52 height 12
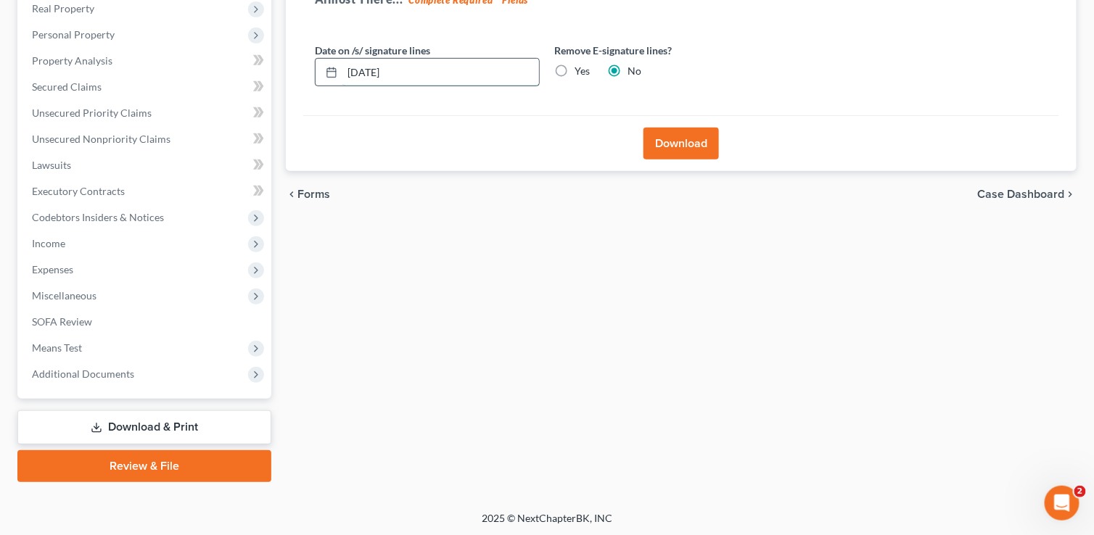
click at [359, 70] on input "[DATE]" at bounding box center [440, 73] width 197 height 28
type input "[DATE]"
click at [684, 137] on button "Download" at bounding box center [680, 144] width 75 height 32
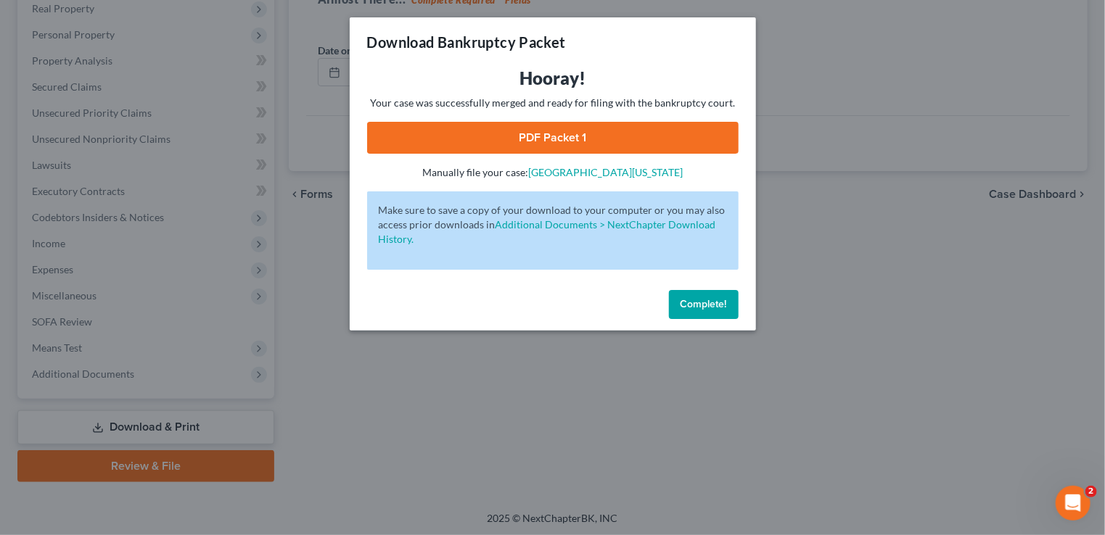
click at [563, 137] on link "PDF Packet 1" at bounding box center [552, 138] width 371 height 32
drag, startPoint x: 695, startPoint y: 308, endPoint x: 839, endPoint y: 221, distance: 167.9
click at [695, 308] on span "Complete!" at bounding box center [703, 304] width 46 height 12
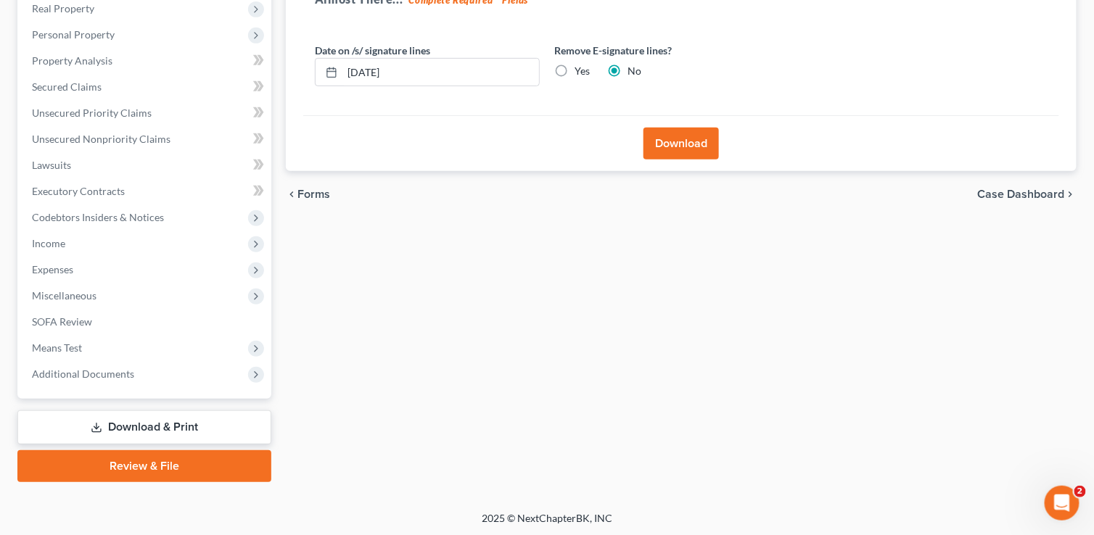
click at [1024, 191] on span "Case Dashboard" at bounding box center [1021, 195] width 87 height 12
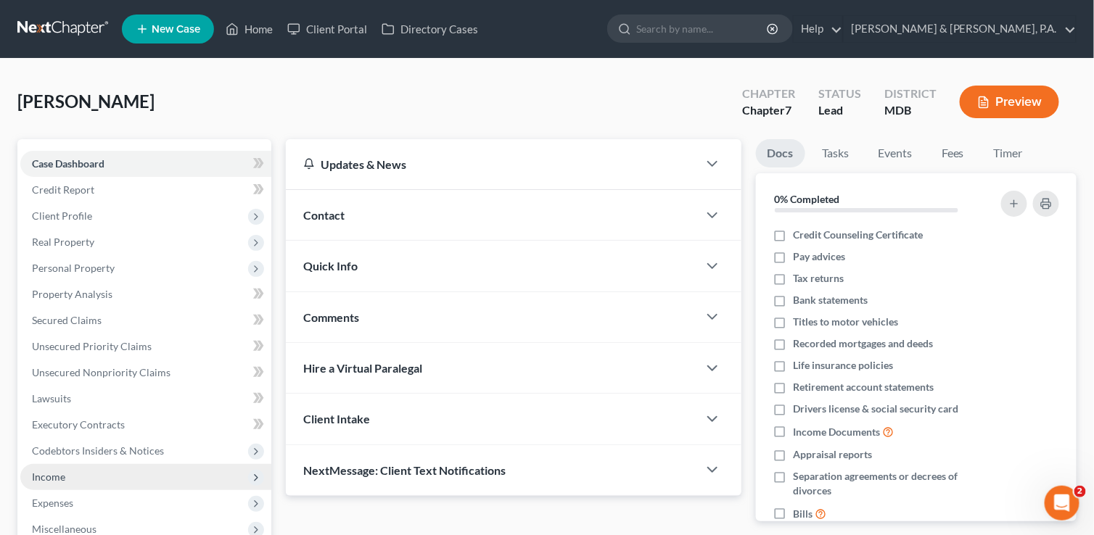
scroll to position [234, 0]
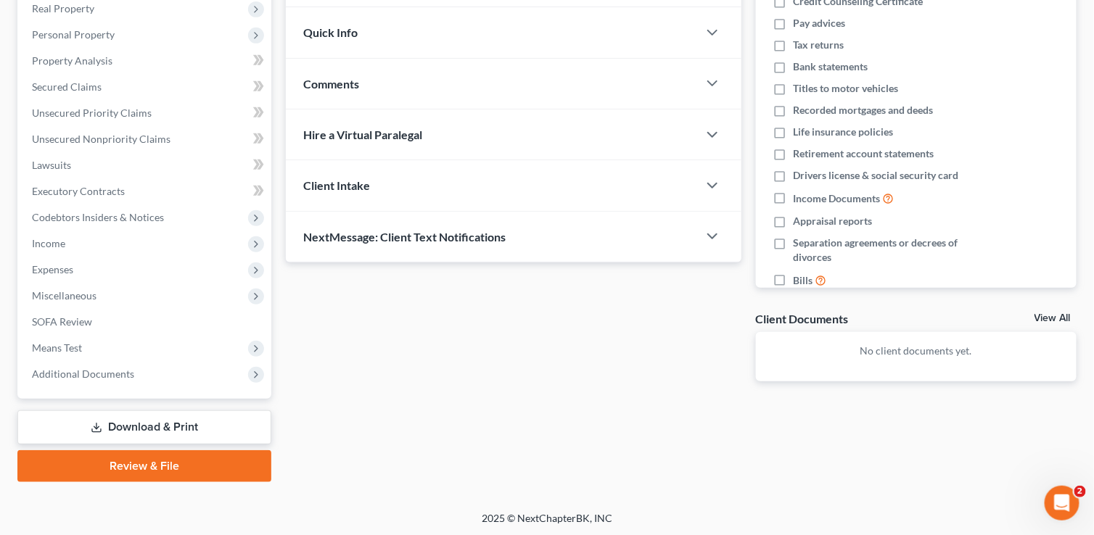
click at [158, 422] on link "Download & Print" at bounding box center [144, 428] width 254 height 34
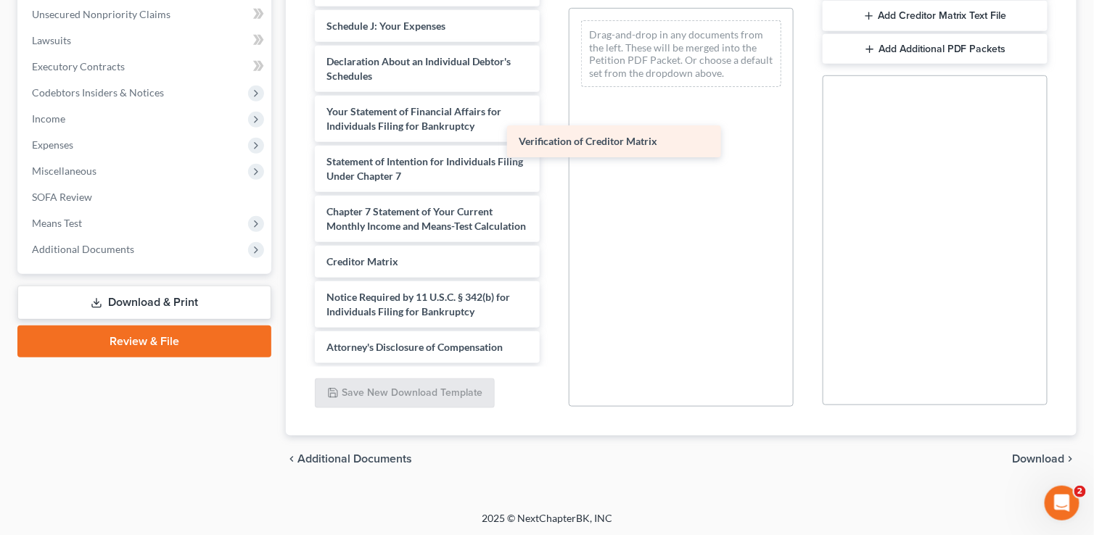
scroll to position [368, 0]
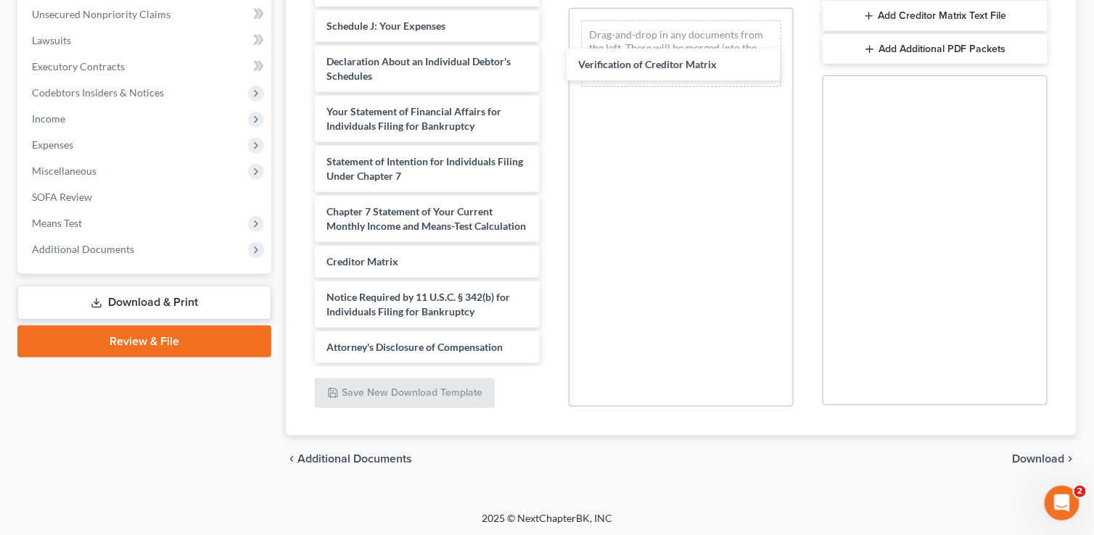
drag, startPoint x: 398, startPoint y: 258, endPoint x: 638, endPoint y: 91, distance: 292.4
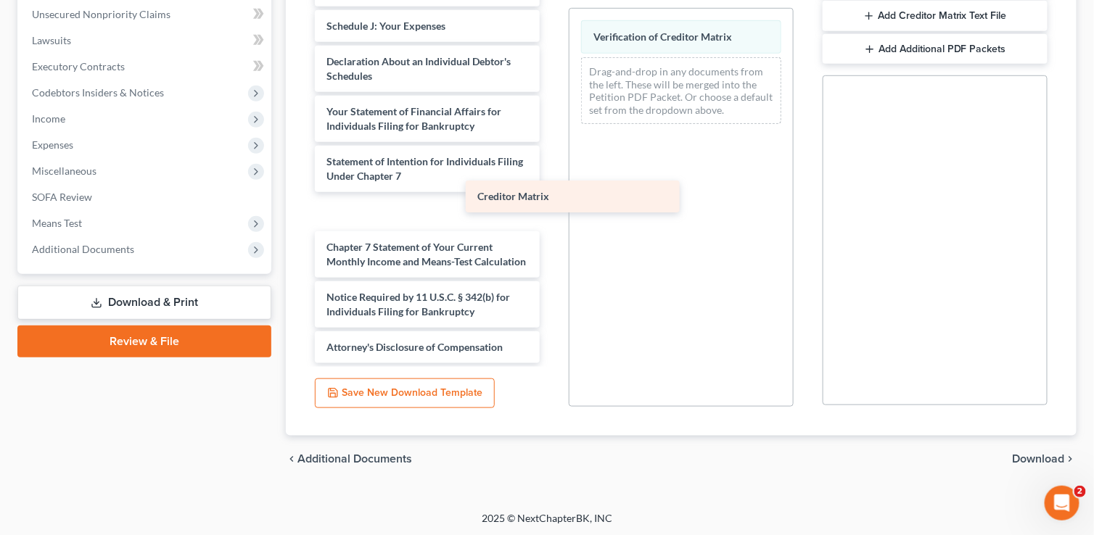
scroll to position [332, 0]
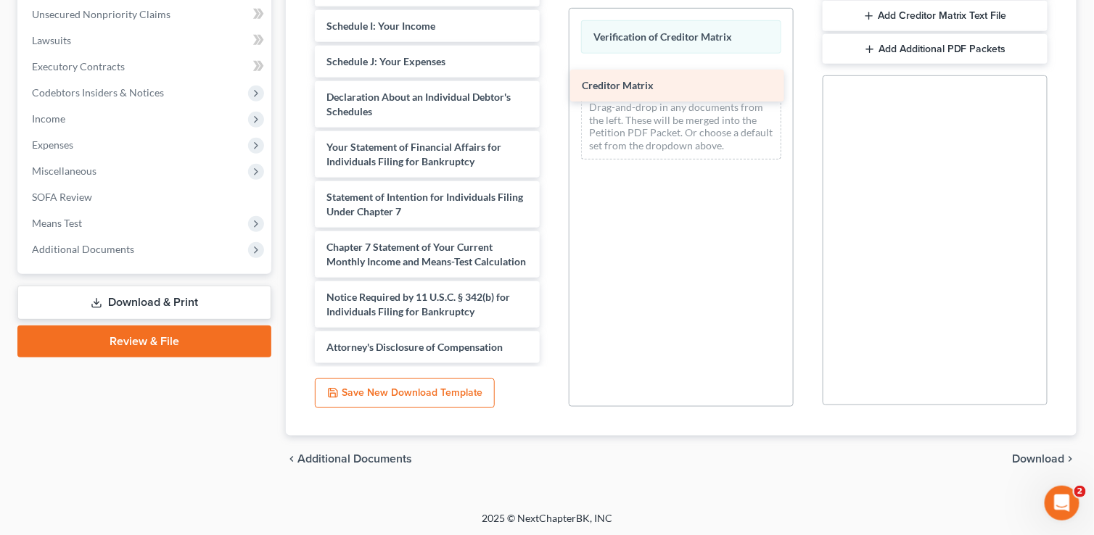
drag, startPoint x: 412, startPoint y: 256, endPoint x: 668, endPoint y: 81, distance: 310.0
click at [551, 81] on div "Creditor Matrix Voluntary Petition for Individuals Filing for Bankruptcy Summar…" at bounding box center [427, 8] width 248 height 710
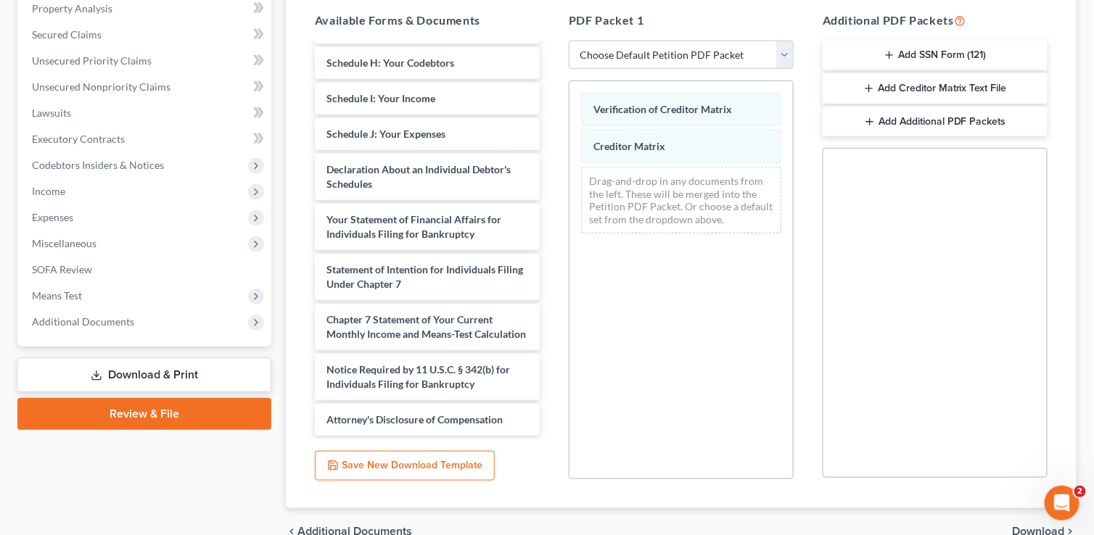
scroll to position [358, 0]
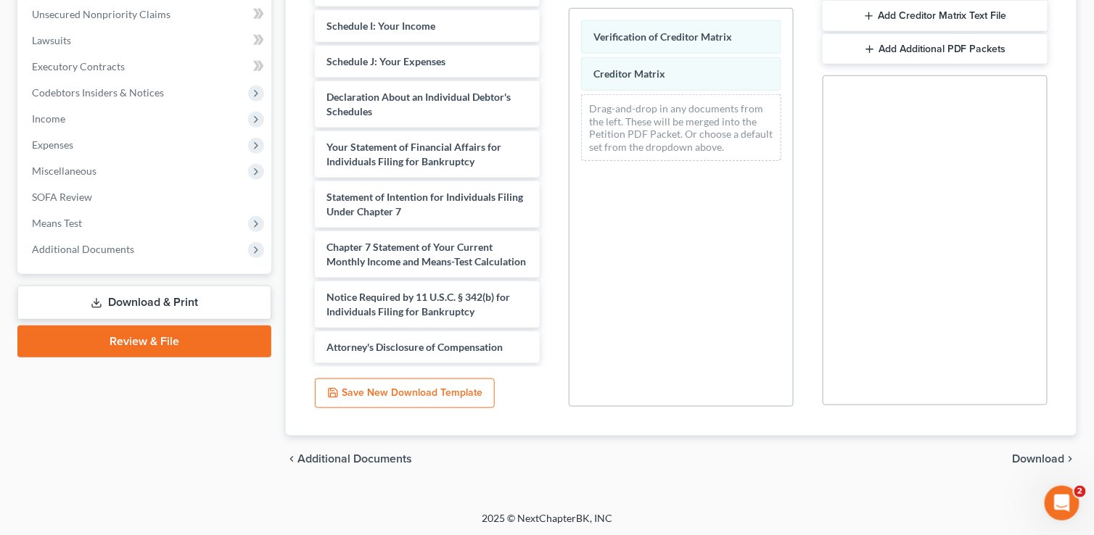
click at [1054, 455] on span "Download" at bounding box center [1039, 459] width 52 height 12
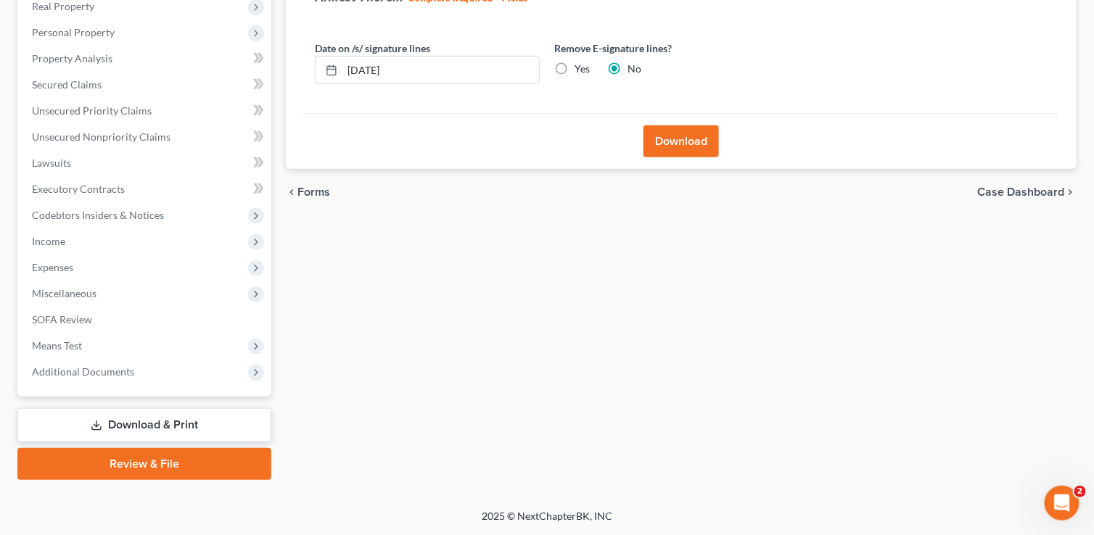
scroll to position [234, 0]
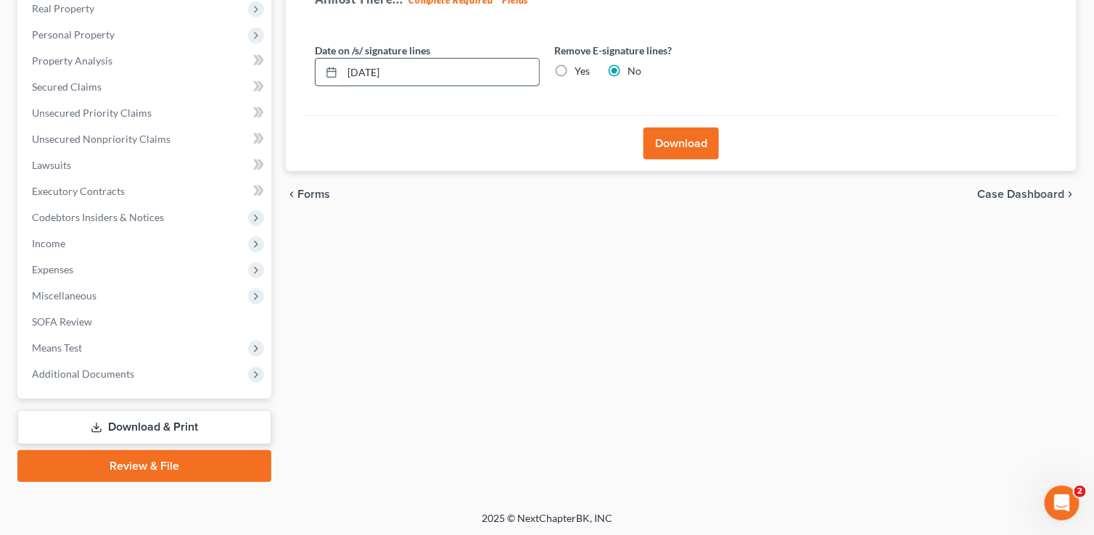
click at [358, 68] on input "[DATE]" at bounding box center [440, 73] width 197 height 28
type input "[DATE]"
click at [676, 133] on button "Download" at bounding box center [680, 144] width 75 height 32
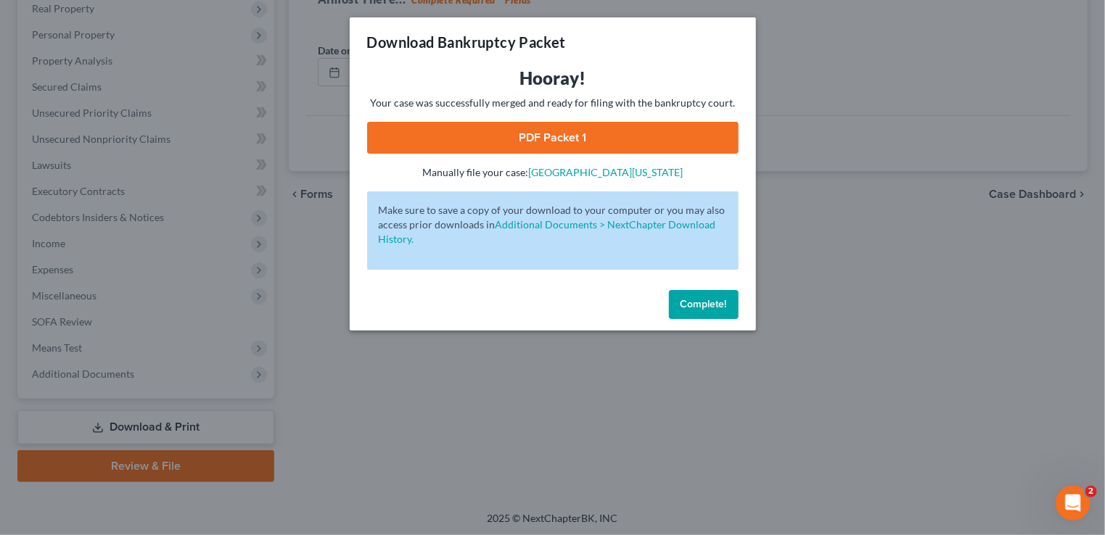
click at [562, 139] on link "PDF Packet 1" at bounding box center [552, 138] width 371 height 32
click at [707, 309] on span "Complete!" at bounding box center [703, 304] width 46 height 12
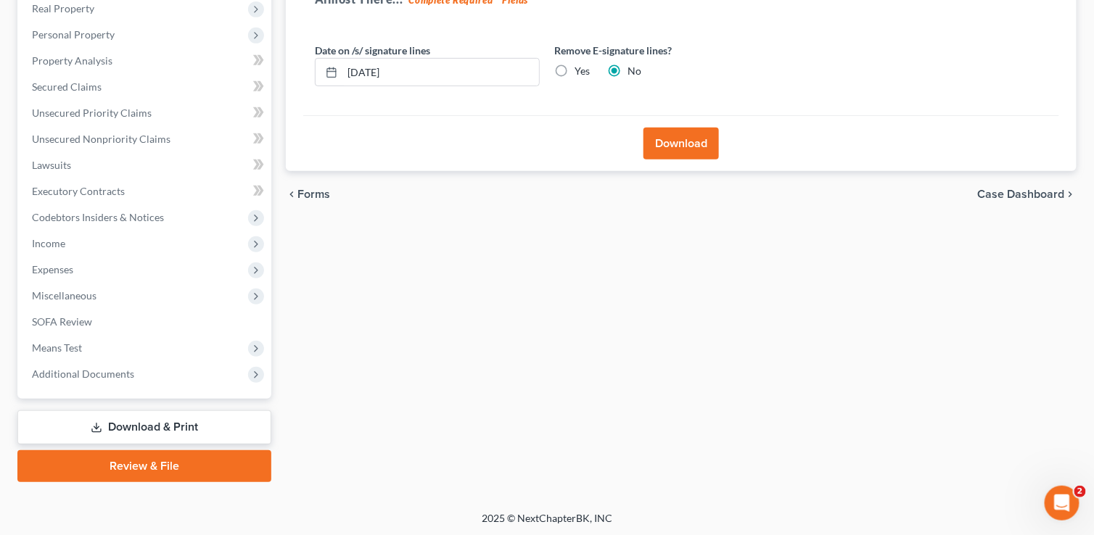
click at [1034, 192] on span "Case Dashboard" at bounding box center [1021, 195] width 87 height 12
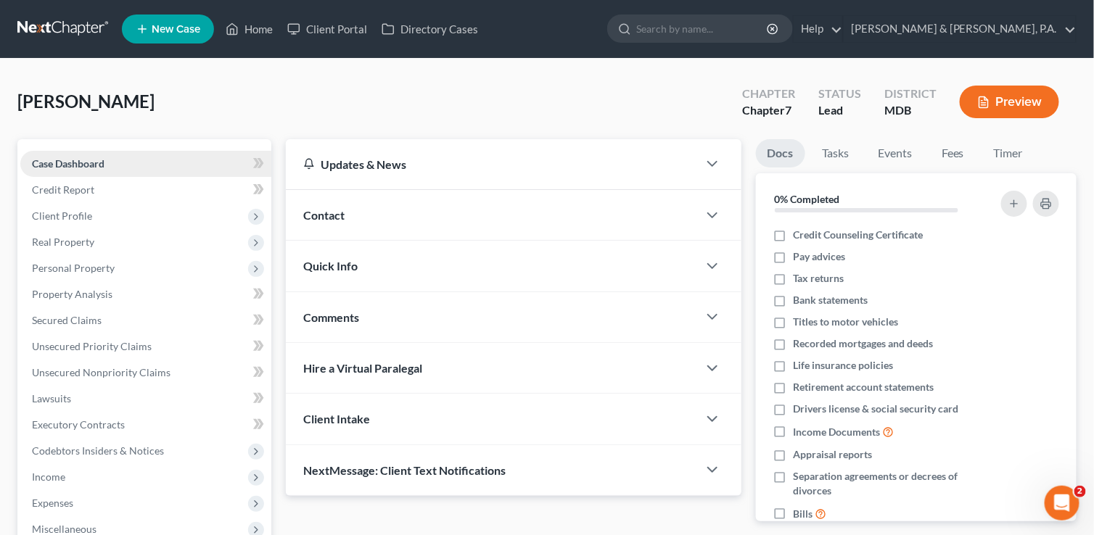
click at [86, 165] on span "Case Dashboard" at bounding box center [68, 163] width 73 height 12
click at [243, 28] on link "Home" at bounding box center [249, 29] width 62 height 26
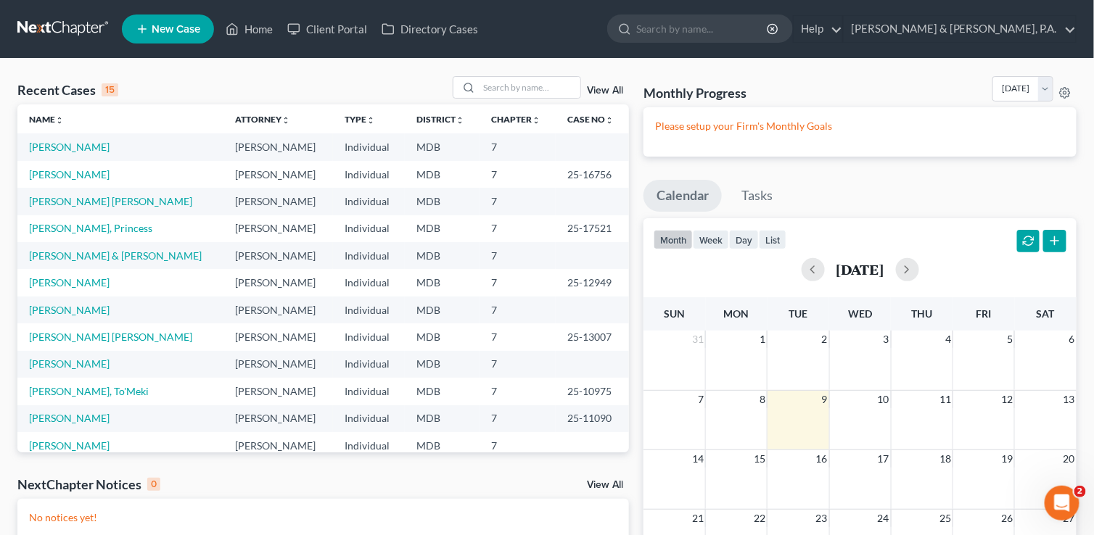
click at [372, 70] on div "Recent Cases 15 View All Name unfold_more expand_more expand_less Attorney unfo…" at bounding box center [547, 395] width 1094 height 672
click at [65, 147] on link "[PERSON_NAME]" at bounding box center [69, 147] width 81 height 12
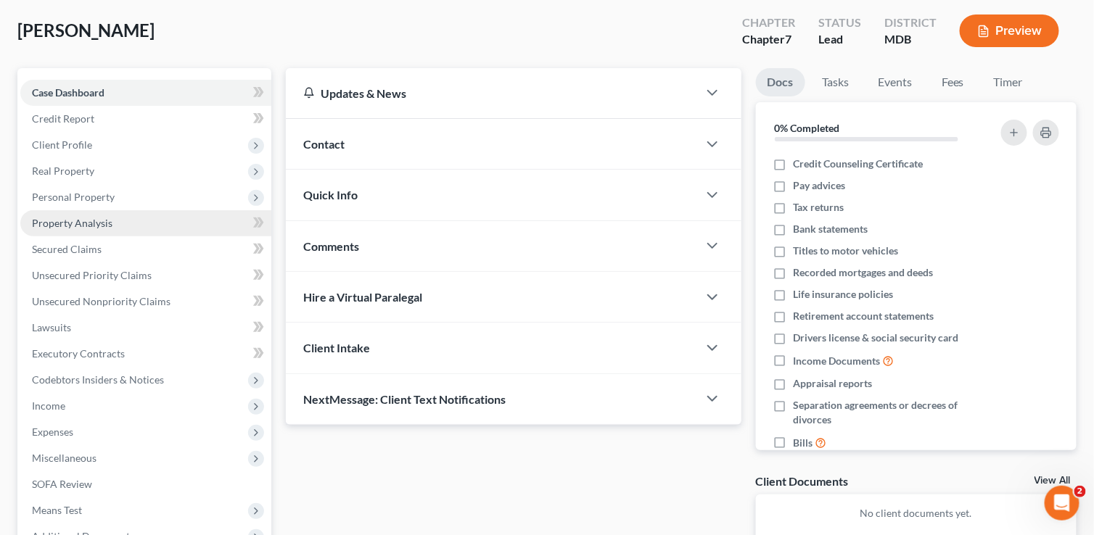
scroll to position [73, 0]
click at [104, 218] on span "Property Analysis" at bounding box center [72, 221] width 81 height 12
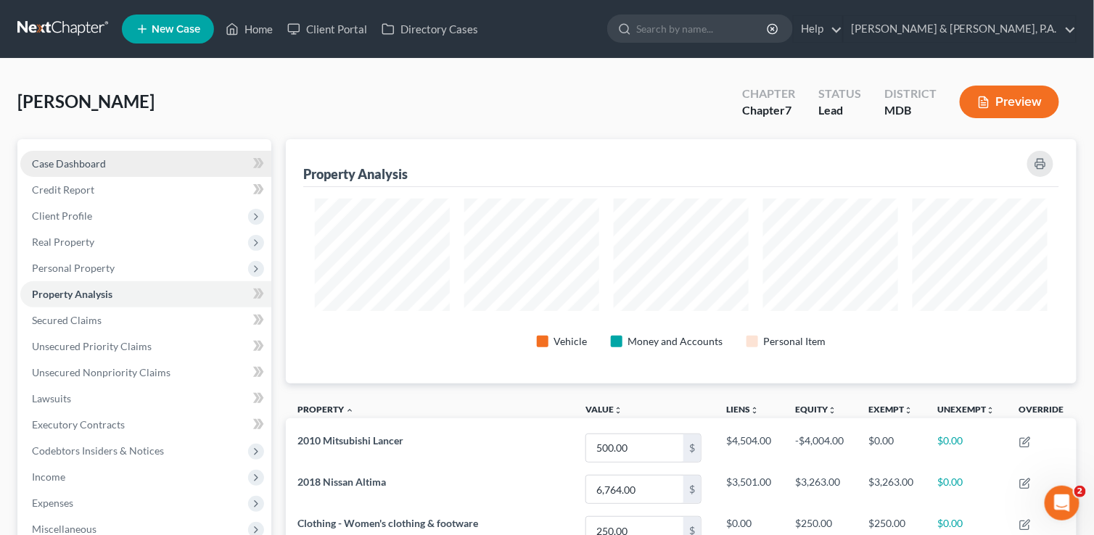
click at [94, 168] on span "Case Dashboard" at bounding box center [69, 163] width 74 height 12
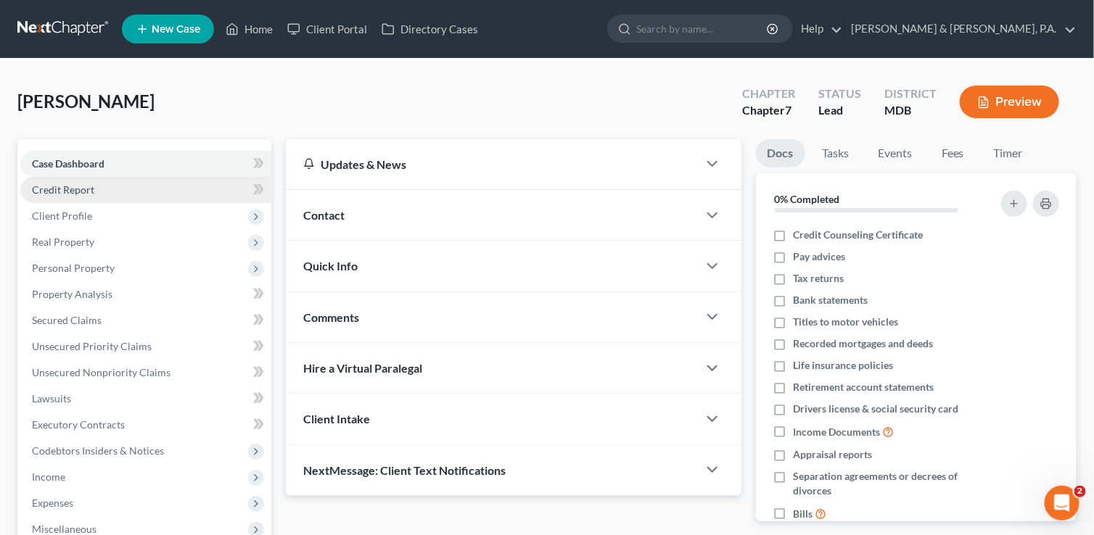
click at [94, 189] on link "Credit Report" at bounding box center [145, 190] width 251 height 26
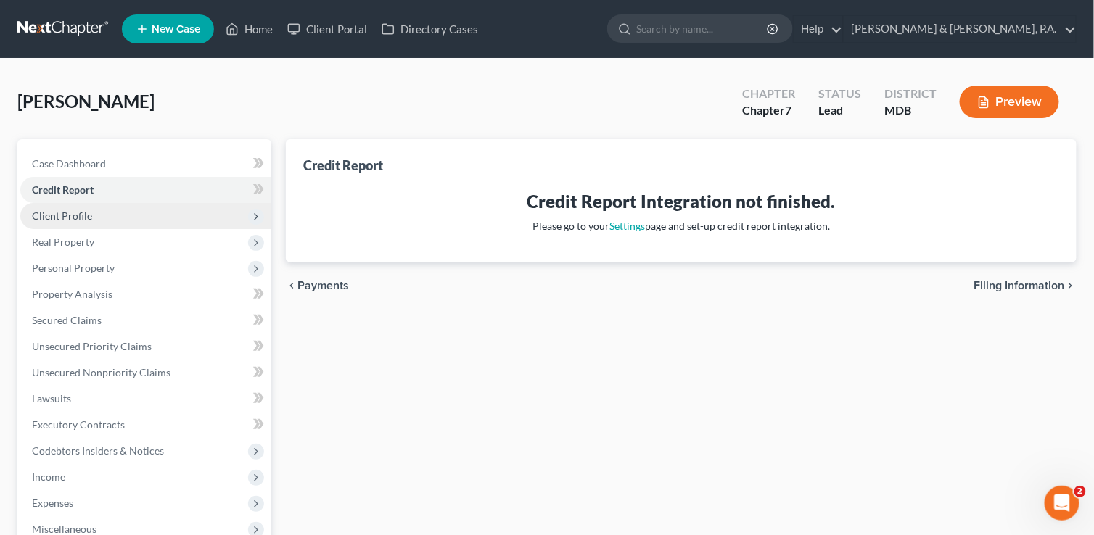
click at [97, 213] on span "Client Profile" at bounding box center [145, 216] width 251 height 26
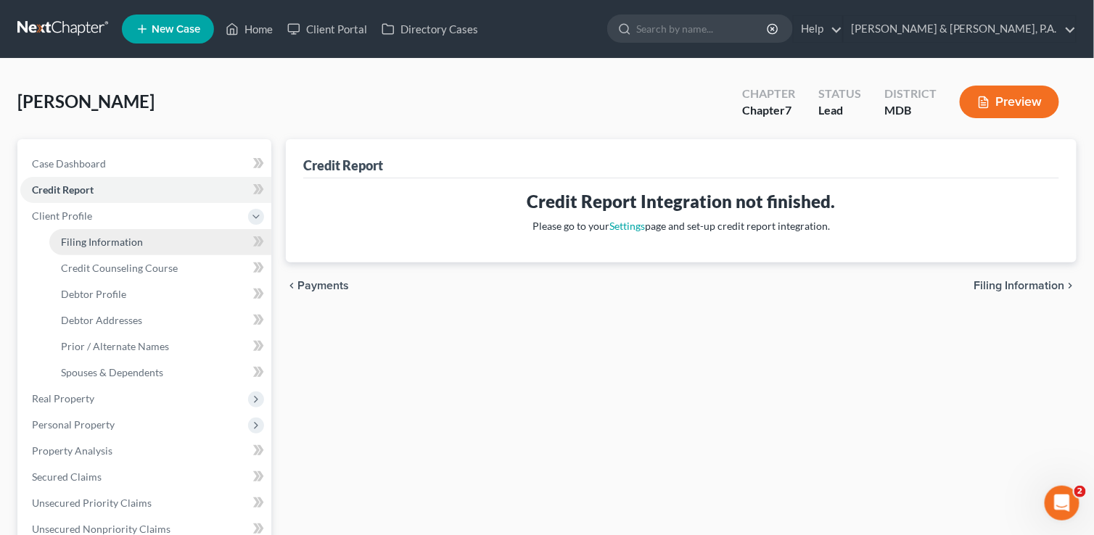
click at [104, 249] on link "Filing Information" at bounding box center [160, 242] width 222 height 26
select select "1"
select select "0"
select select "38"
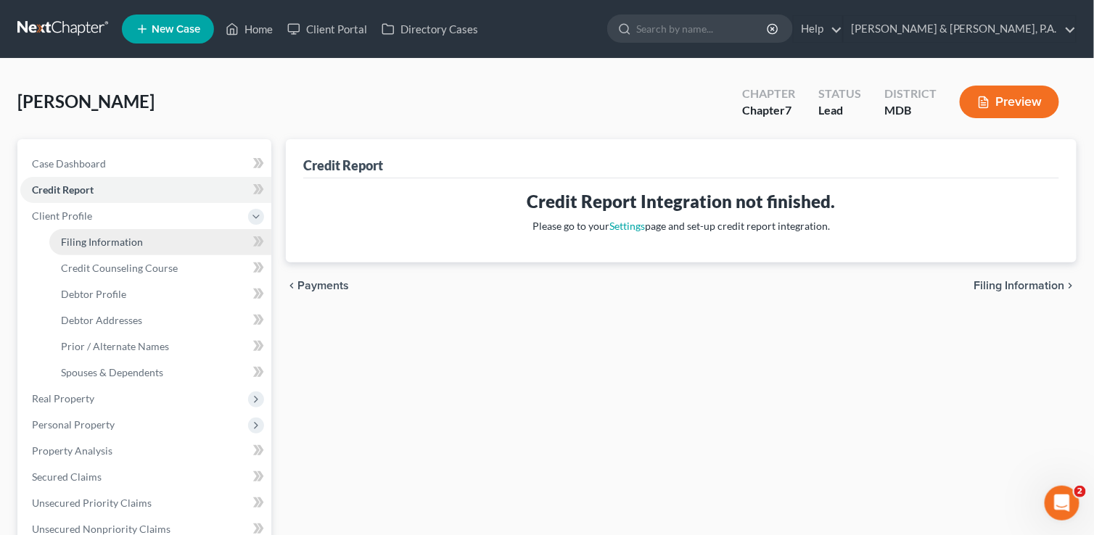
select select "0"
select select "21"
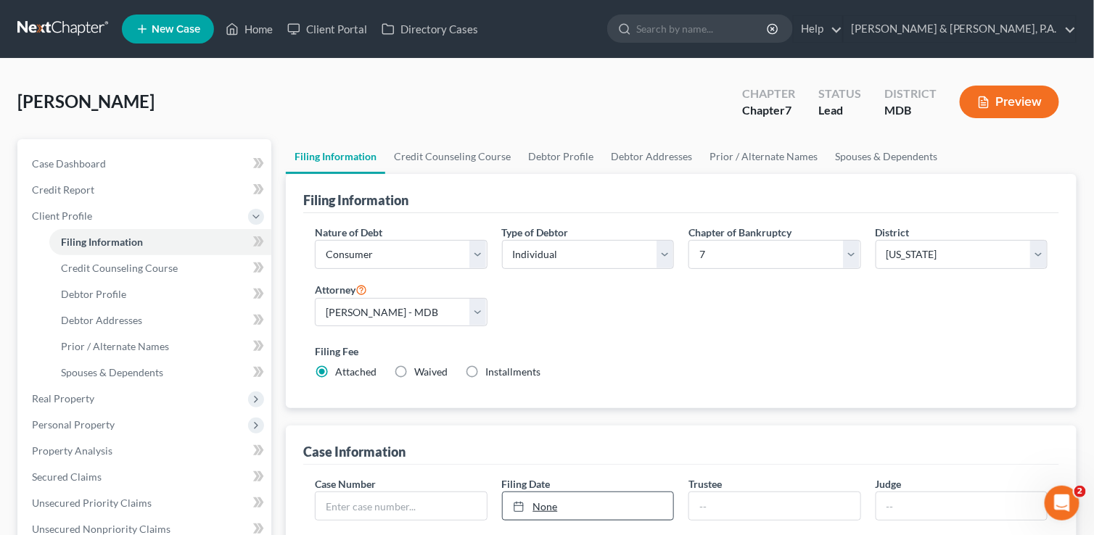
click at [537, 502] on link "None" at bounding box center [588, 507] width 171 height 28
type input "[DATE]"
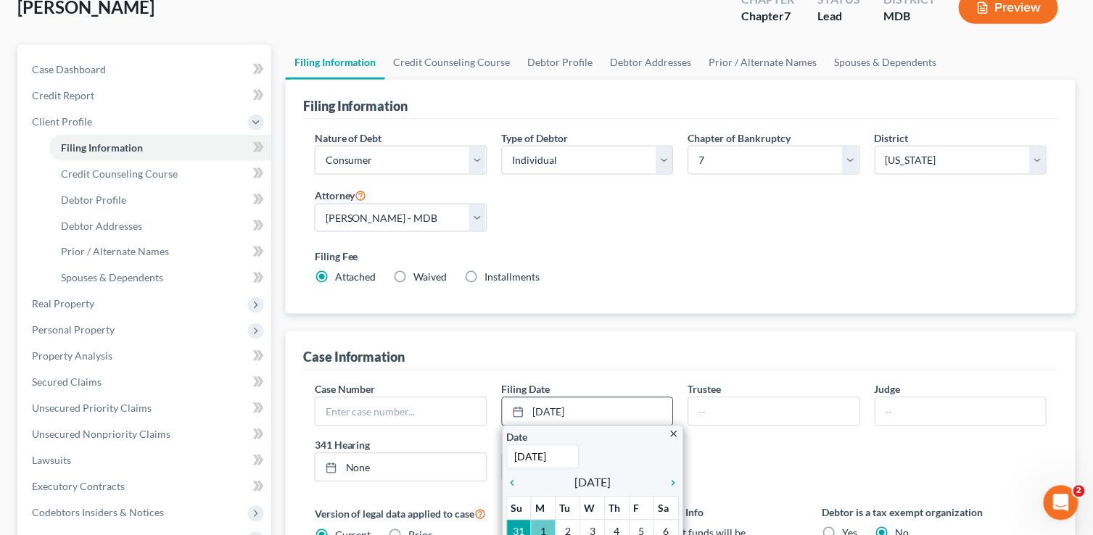
scroll to position [145, 0]
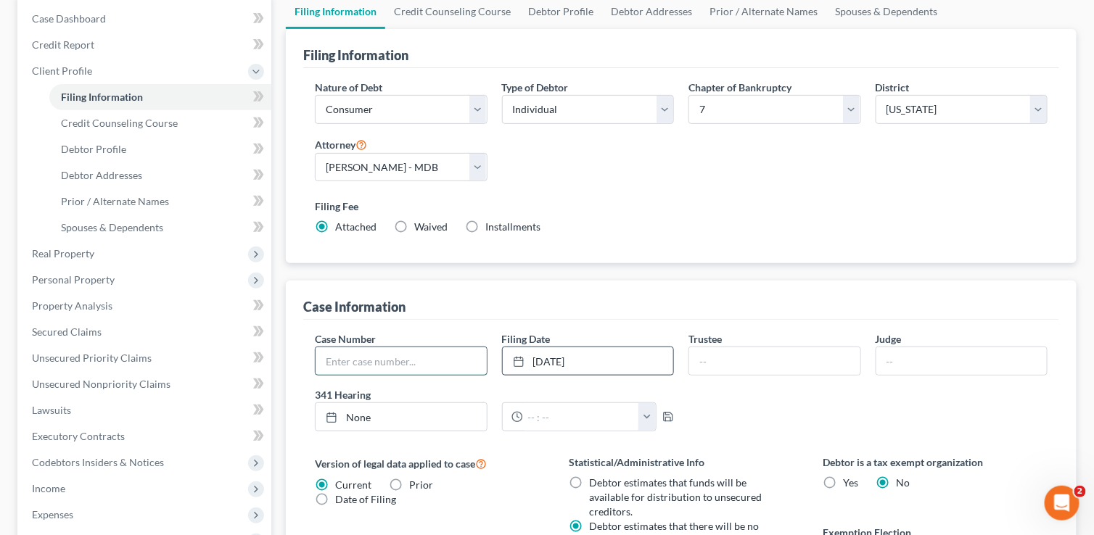
click at [366, 353] on input "text" at bounding box center [401, 361] width 171 height 28
click at [442, 363] on input "text" at bounding box center [401, 361] width 170 height 28
type input "25-18286"
click at [728, 363] on input "text" at bounding box center [773, 361] width 170 height 28
type input "[PERSON_NAME]"
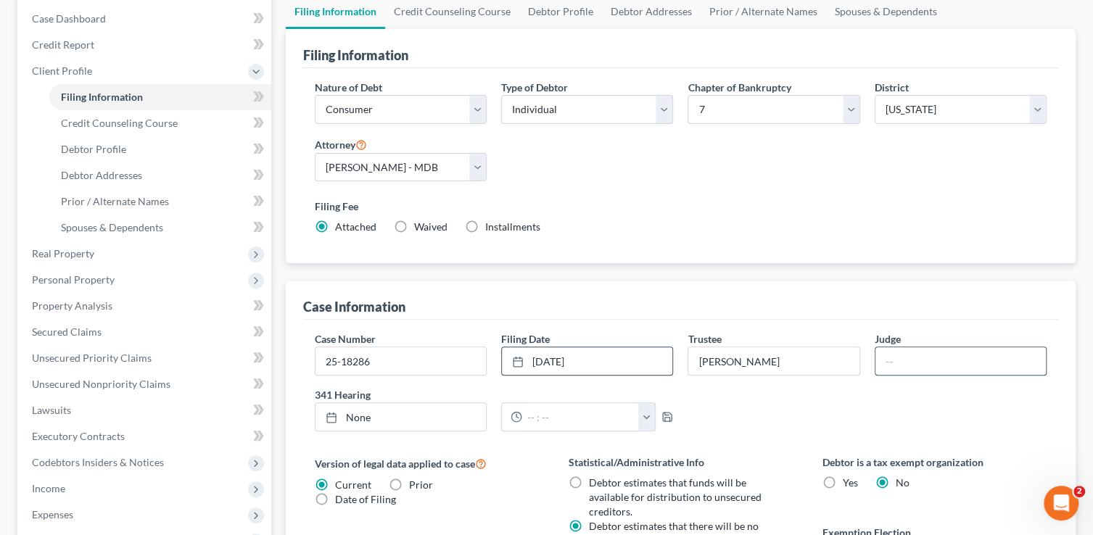
click at [897, 355] on input "text" at bounding box center [961, 361] width 170 height 28
type input "[DATE]"
click at [367, 419] on link "[DATE]" at bounding box center [401, 417] width 170 height 28
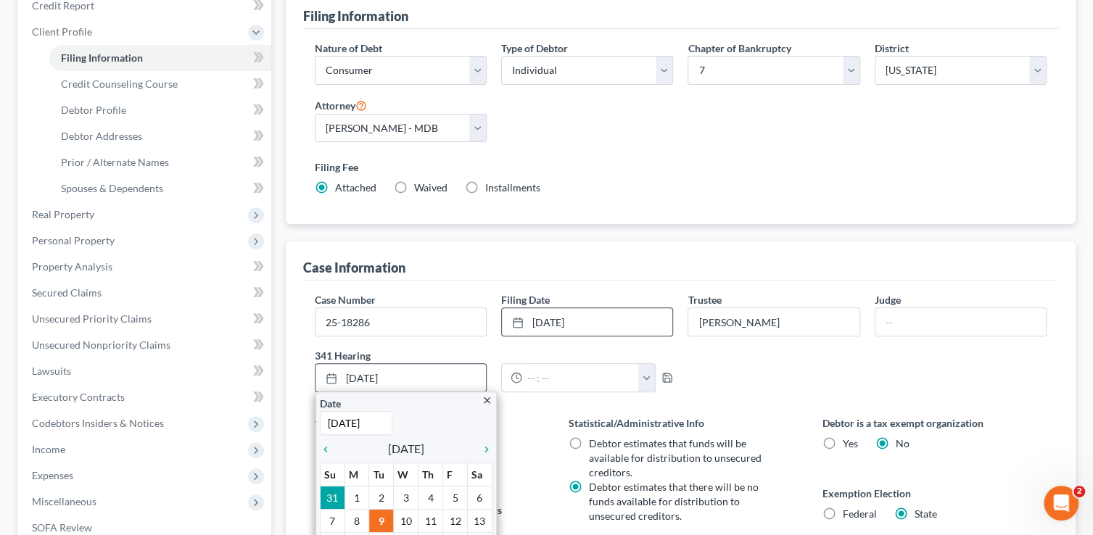
scroll to position [290, 0]
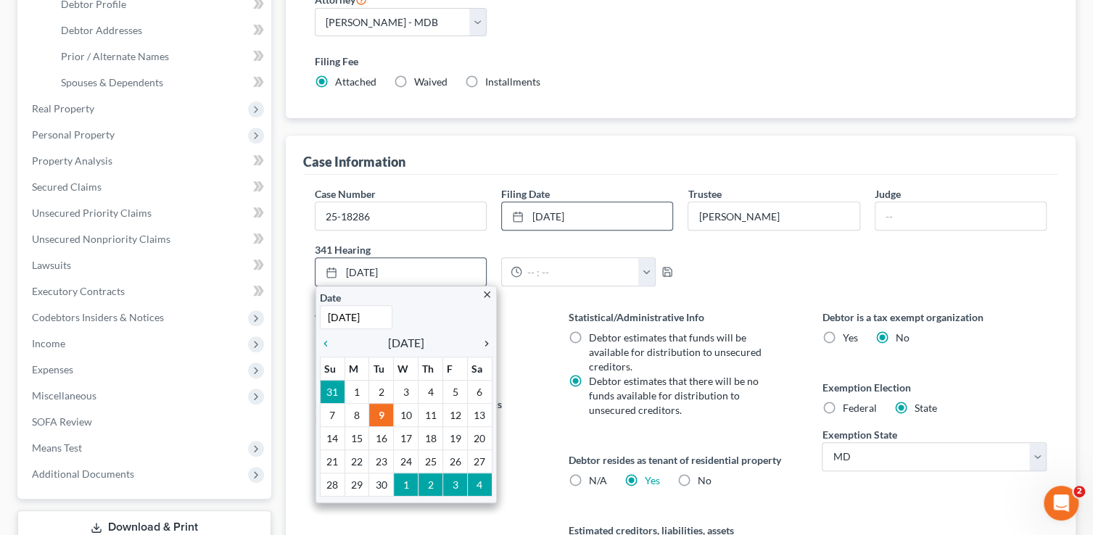
click at [485, 342] on icon "chevron_right" at bounding box center [483, 344] width 19 height 12
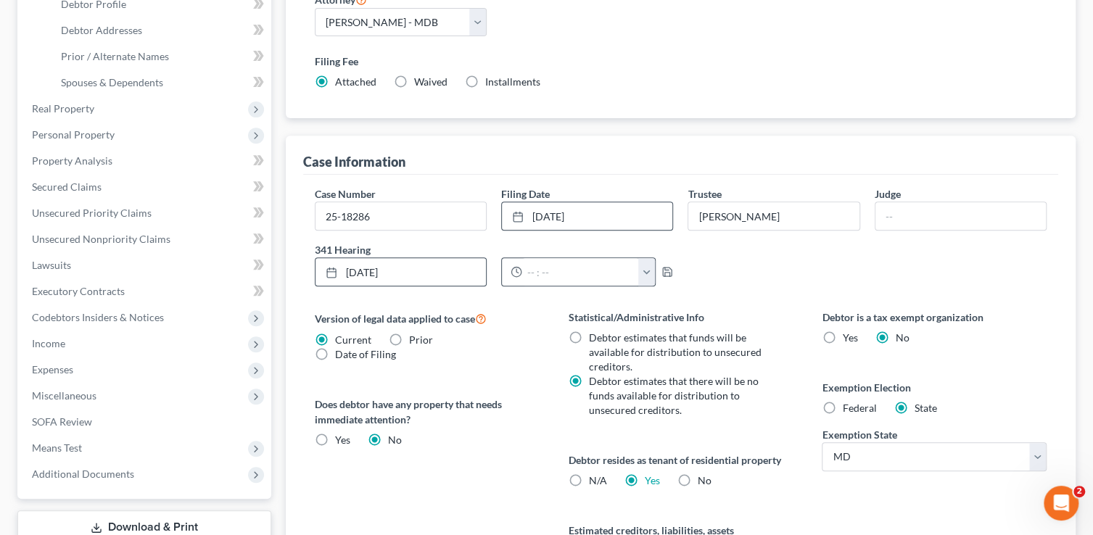
click at [651, 273] on button "button" at bounding box center [646, 272] width 17 height 28
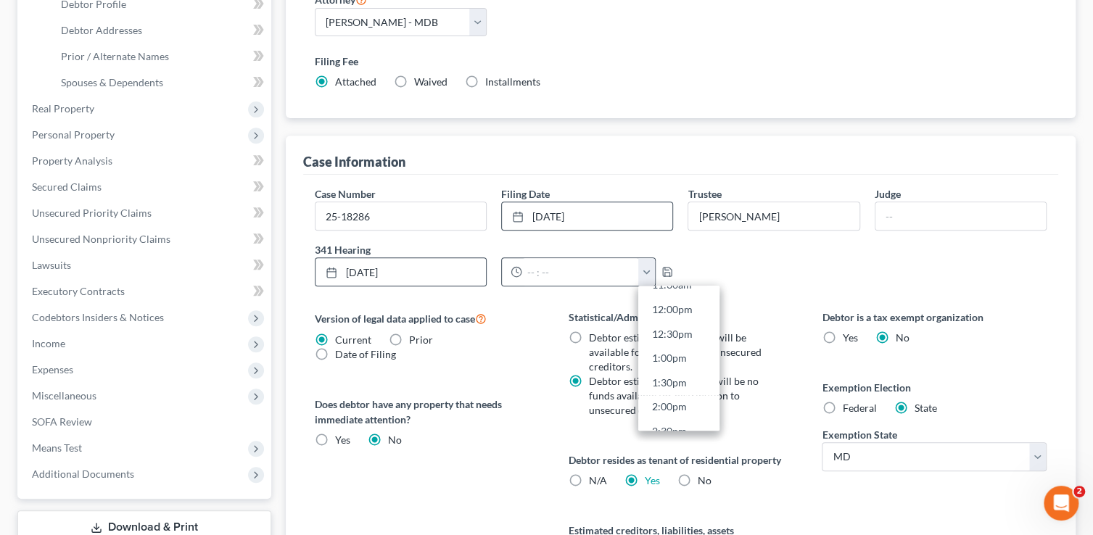
scroll to position [580, 0]
click at [667, 375] on link "1:30pm" at bounding box center [678, 381] width 81 height 25
type input "1:30pm"
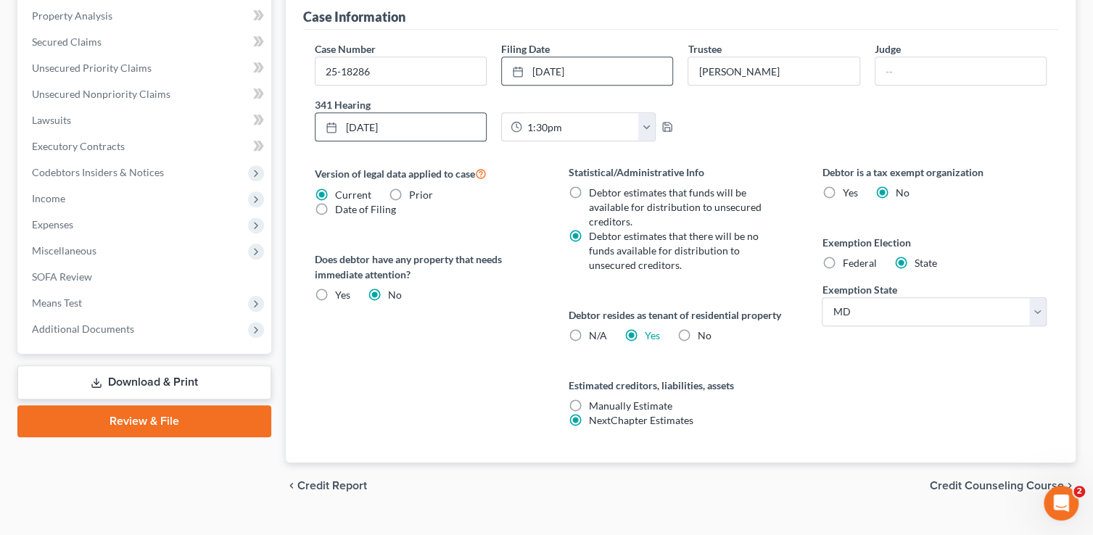
scroll to position [461, 0]
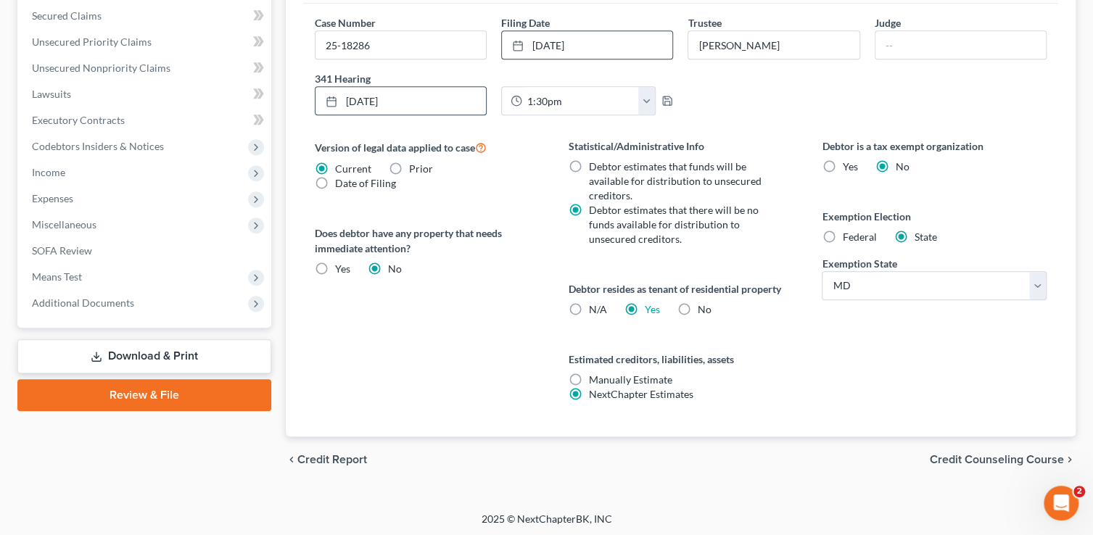
click at [978, 454] on span "Credit Counseling Course" at bounding box center [997, 460] width 134 height 12
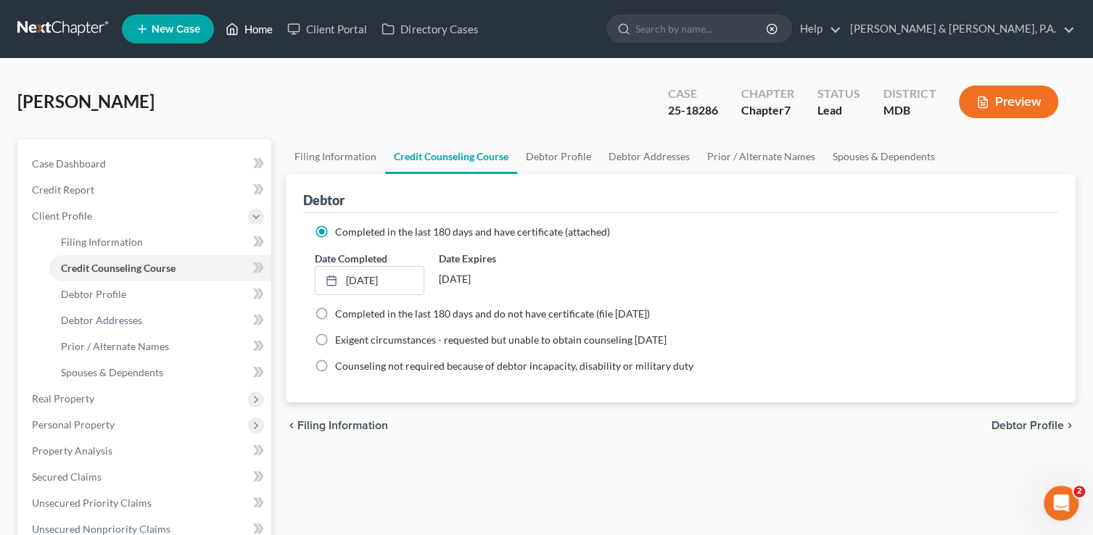
click at [258, 28] on link "Home" at bounding box center [249, 29] width 62 height 26
